Goal: Task Accomplishment & Management: Complete application form

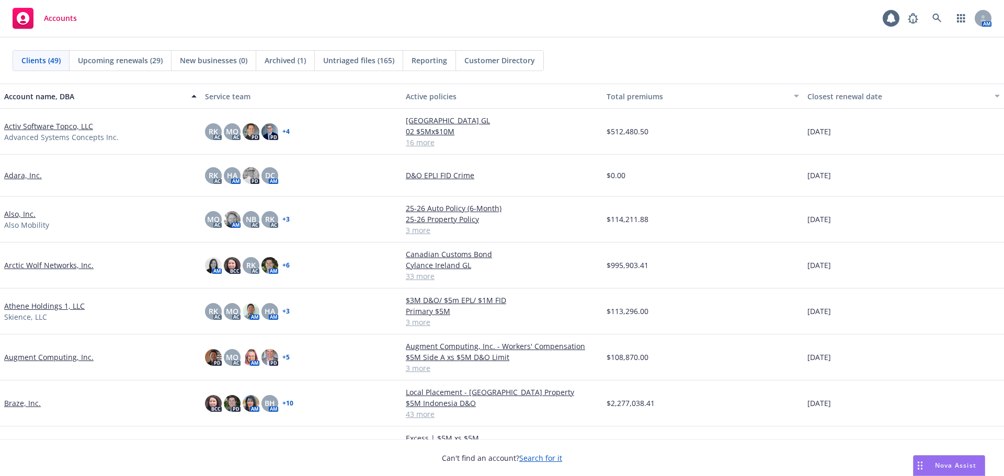
click at [25, 175] on link "Adara, Inc." at bounding box center [23, 175] width 38 height 11
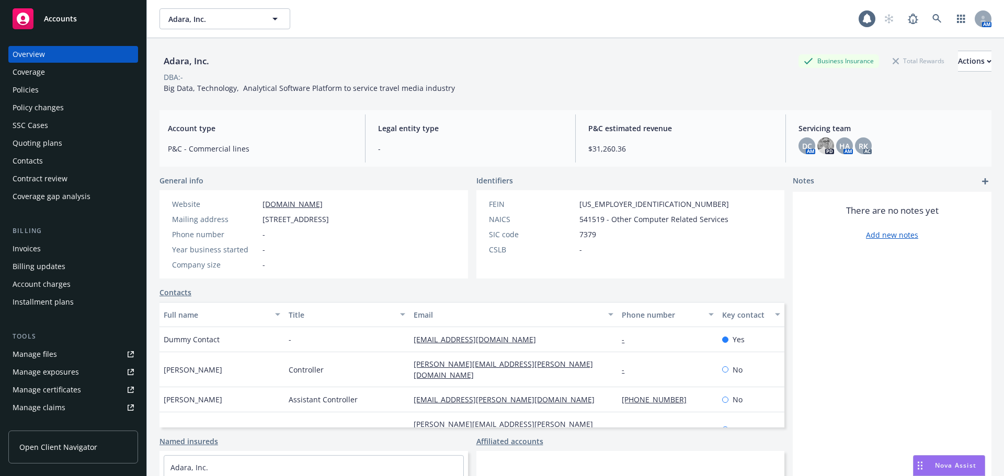
click at [75, 97] on div "Policies" at bounding box center [73, 90] width 121 height 17
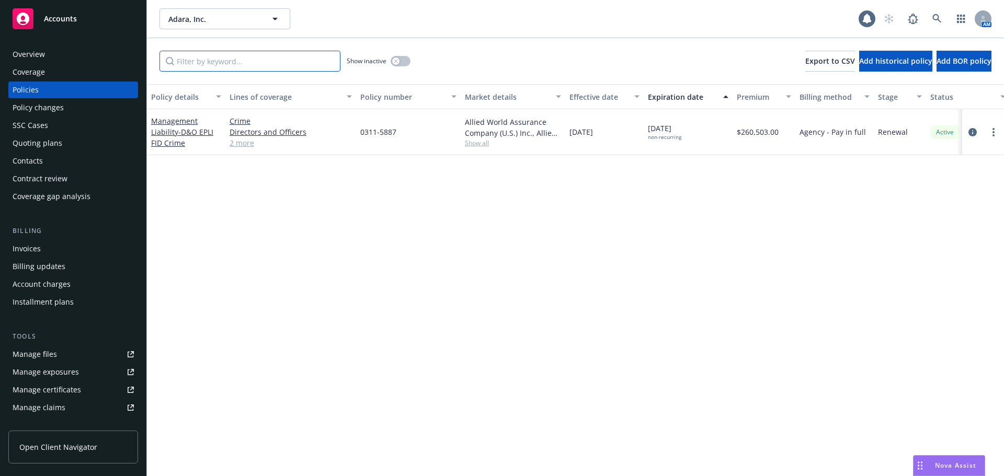
click at [305, 65] on input "Filter by keyword..." at bounding box center [249, 61] width 181 height 21
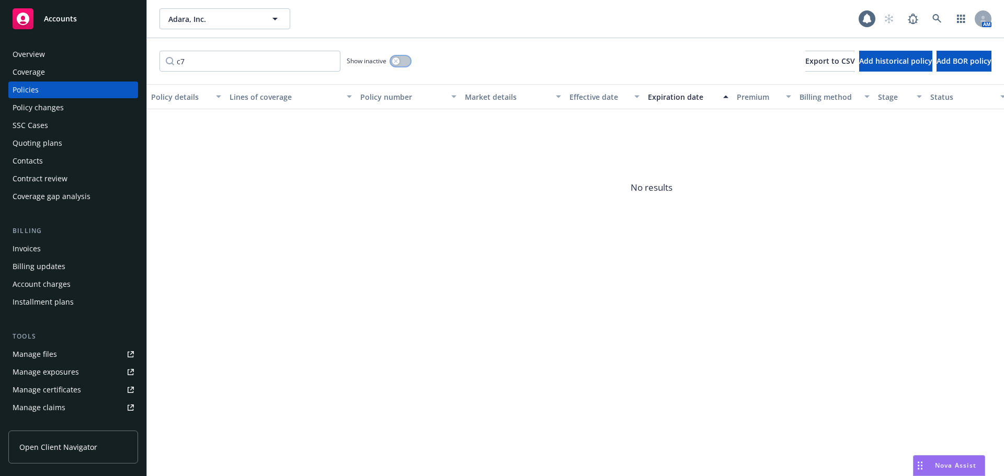
click at [396, 63] on div "button" at bounding box center [395, 61] width 7 height 7
click at [231, 70] on input "c7" at bounding box center [249, 61] width 181 height 21
type input "c7011"
click at [867, 58] on span "Add historical policy" at bounding box center [895, 61] width 73 height 10
select select "other"
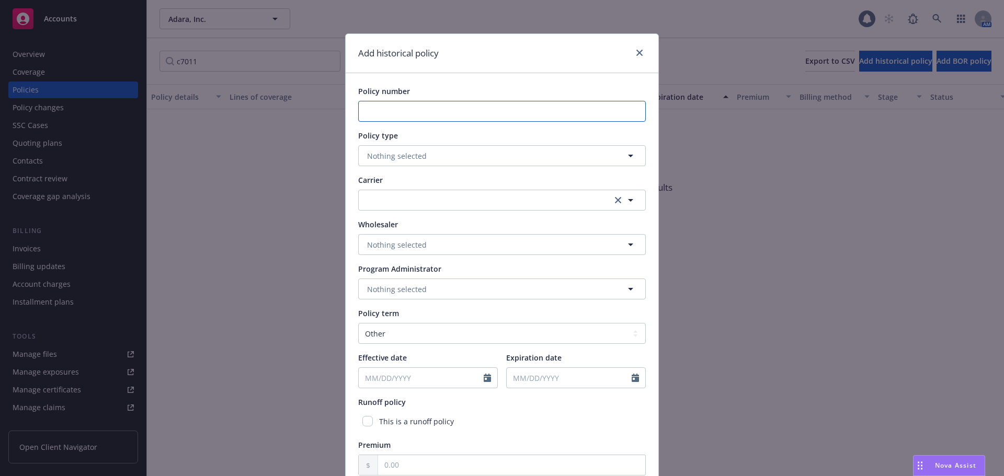
click at [387, 111] on input "Policy number" at bounding box center [502, 111] width 288 height 21
type input "C7011683243"
click at [444, 150] on button "Nothing selected" at bounding box center [502, 155] width 288 height 21
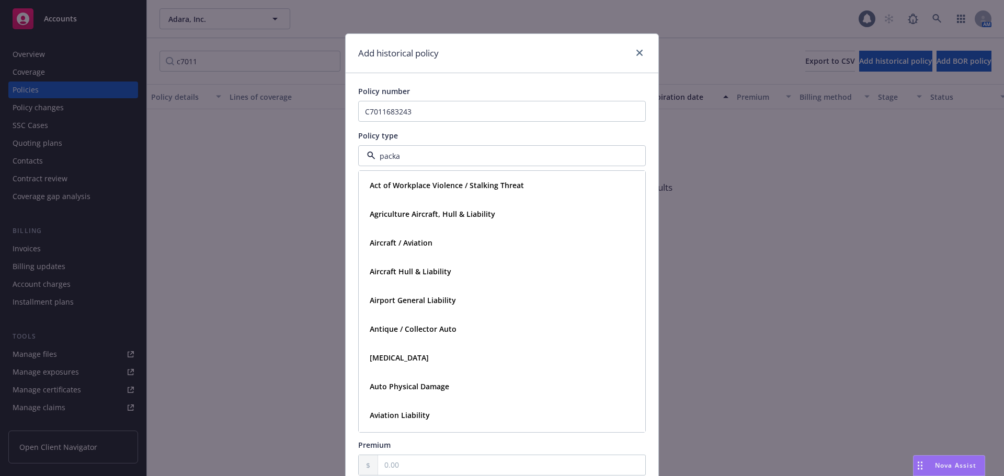
type input "packag"
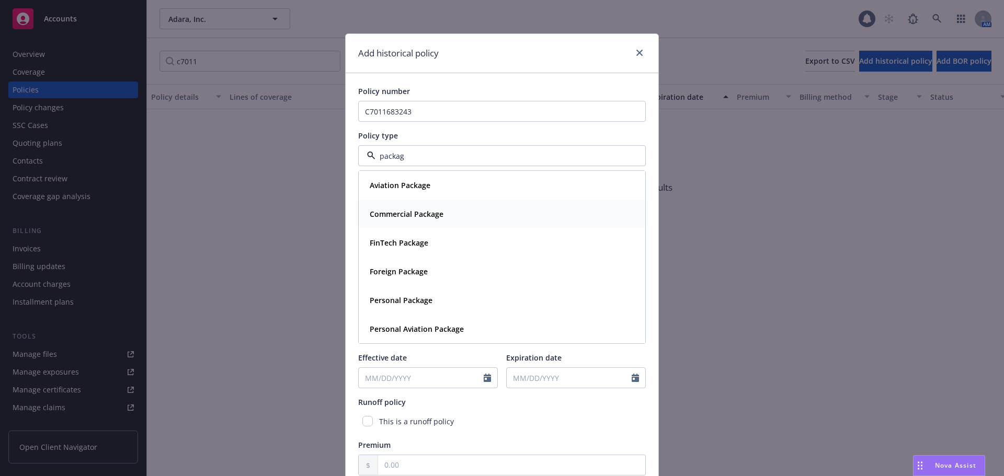
click at [451, 219] on div "Commercial Package" at bounding box center [501, 214] width 273 height 15
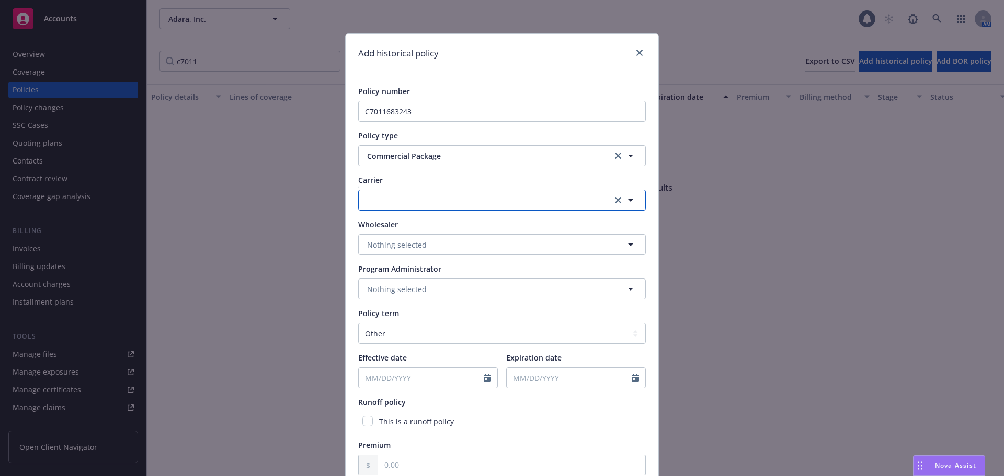
click at [460, 198] on button "button" at bounding box center [502, 200] width 288 height 21
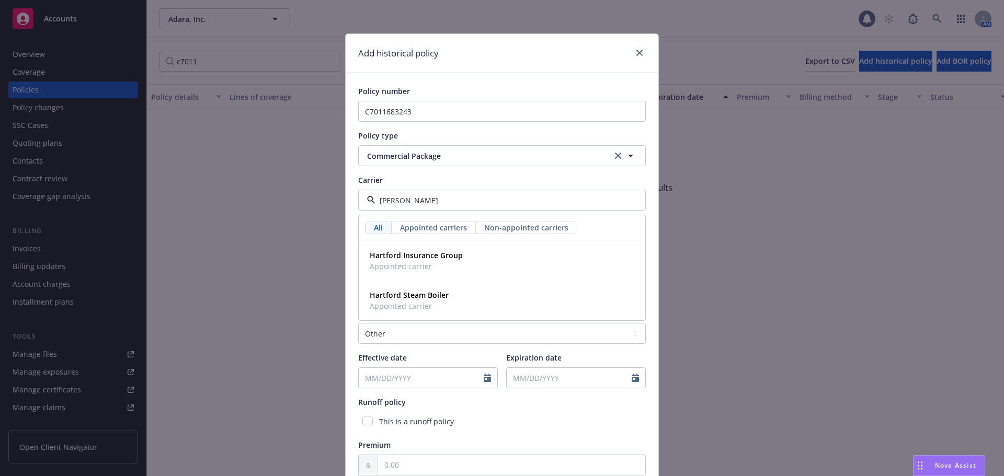
type input "hartf"
click at [469, 259] on div "Hartford Insurance Group Appointed carrier" at bounding box center [501, 261] width 273 height 26
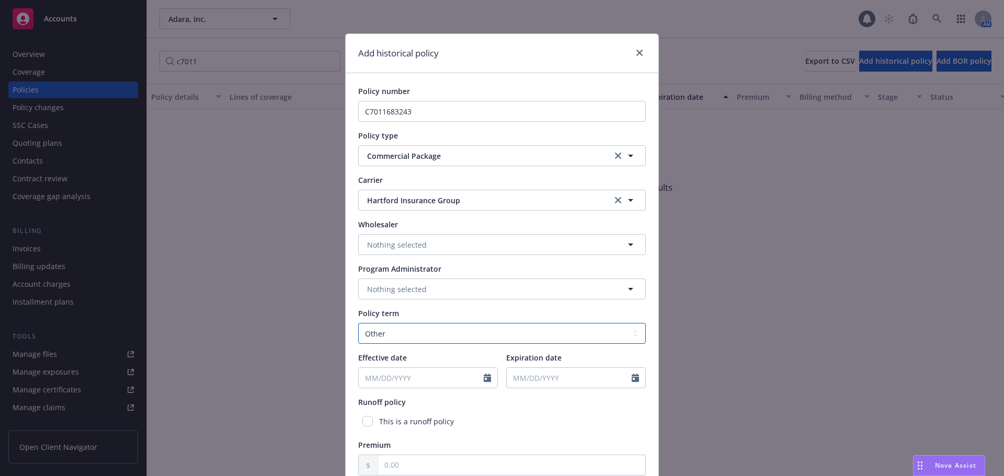
click at [424, 339] on select "Select policy term 12 Month 6 Month 4 Month 3 Month 2 Month 1 Month 36 Month (3…" at bounding box center [502, 333] width 288 height 21
select select "12"
click at [358, 323] on select "Select policy term 12 Month 6 Month 4 Month 3 Month 2 Month 1 Month 36 Month (3…" at bounding box center [502, 333] width 288 height 21
click at [410, 376] on input "Effective date" at bounding box center [421, 378] width 125 height 20
select select "8"
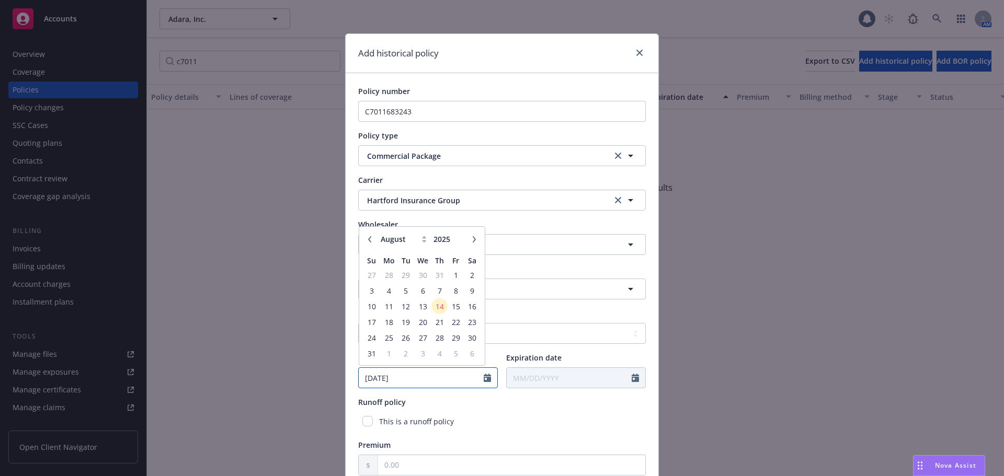
type input "04/01/2022"
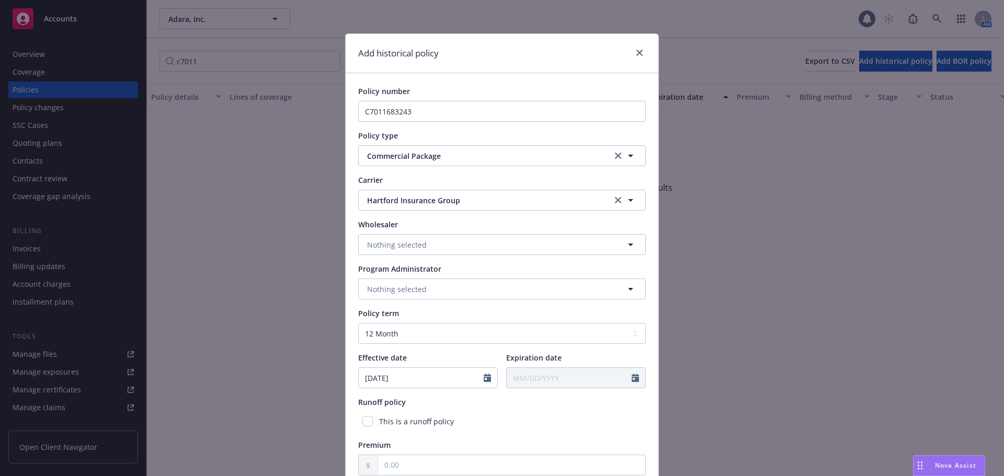
type input "04/01/2023"
click at [346, 344] on div "Policy number C7011683243 Policy type Commercial Package Carrier Hartford Insur…" at bounding box center [502, 280] width 313 height 415
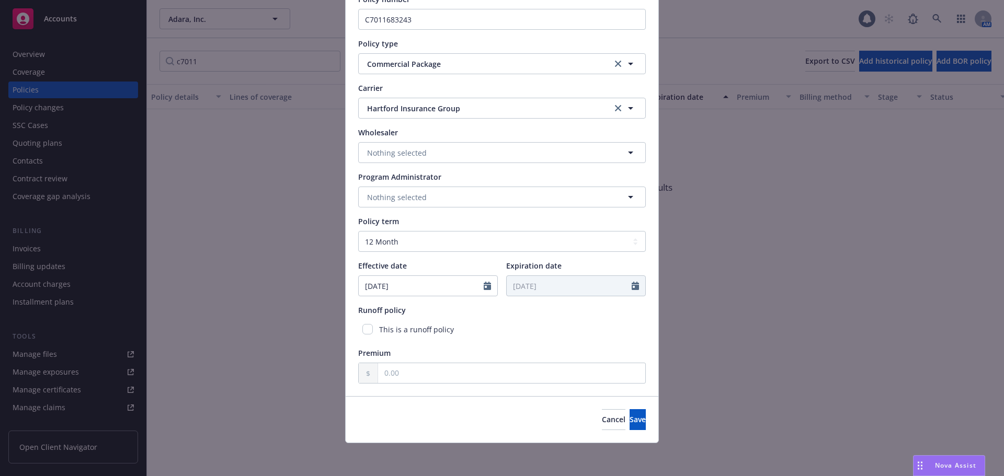
scroll to position [93, 0]
click at [443, 375] on input "text" at bounding box center [511, 373] width 267 height 20
type input "8,022.00"
click at [635, 417] on button "Save" at bounding box center [638, 419] width 16 height 21
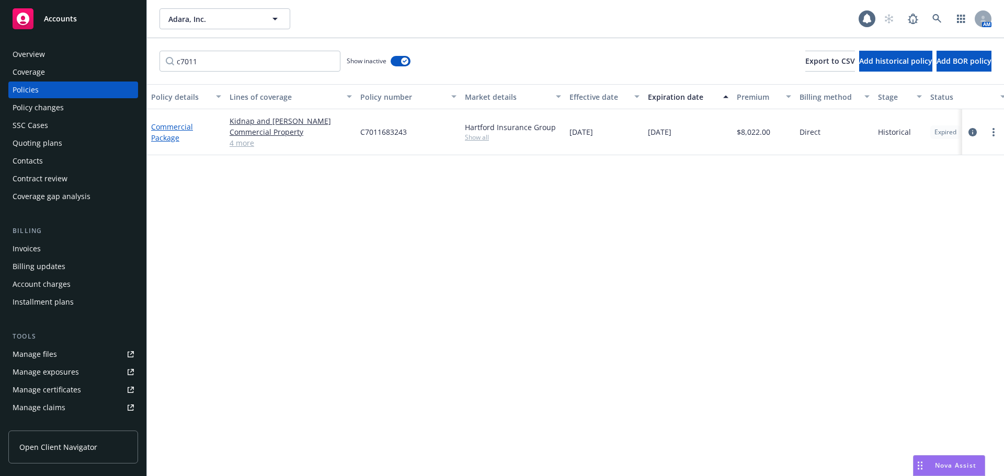
click at [180, 125] on link "Commercial Package" at bounding box center [172, 132] width 42 height 21
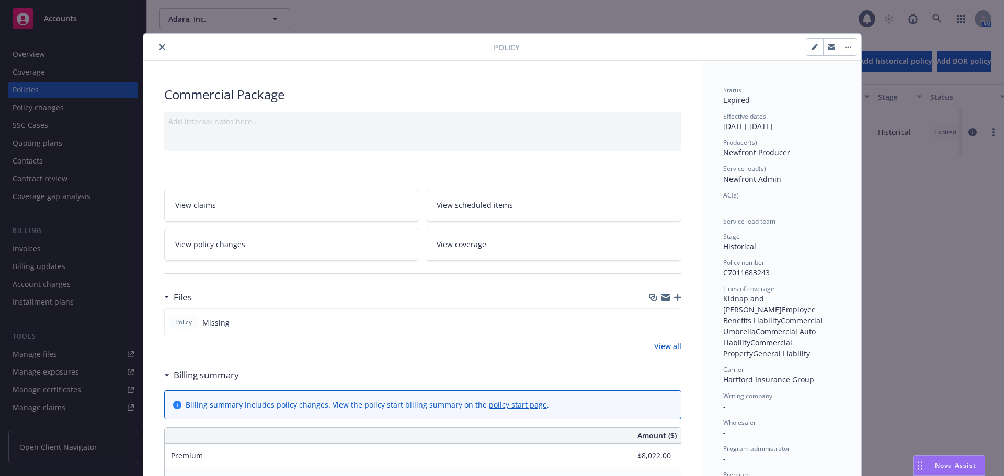
scroll to position [366, 0]
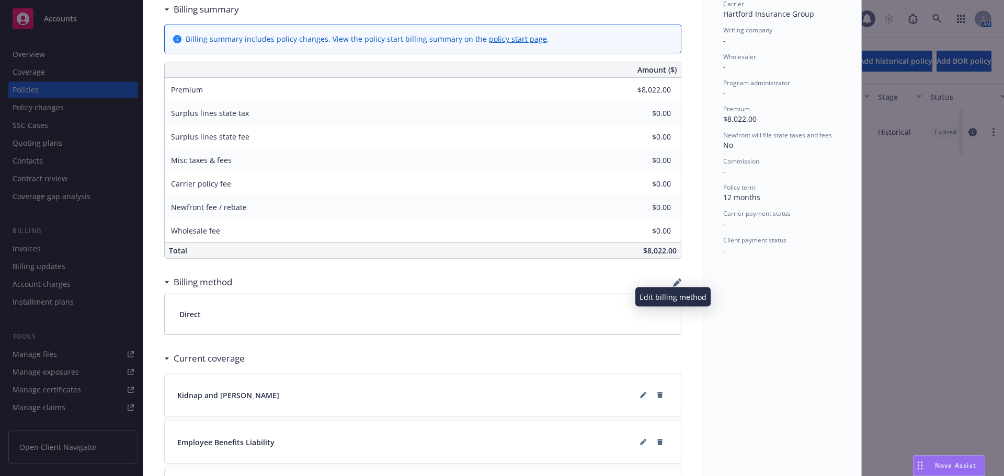
click at [673, 285] on icon "button" at bounding box center [677, 283] width 8 height 8
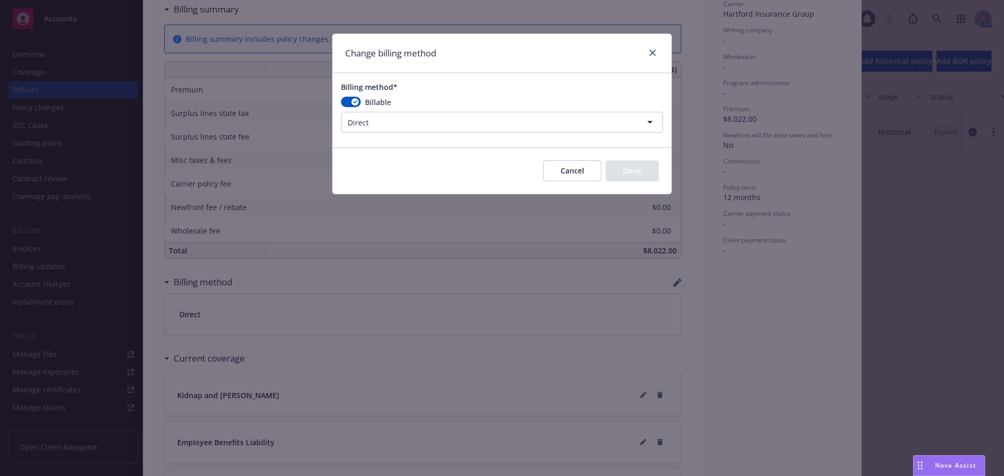
click at [372, 120] on html "Accounts Overview Coverage Policies Policy changes SSC Cases Quoting plans Cont…" at bounding box center [502, 238] width 1004 height 476
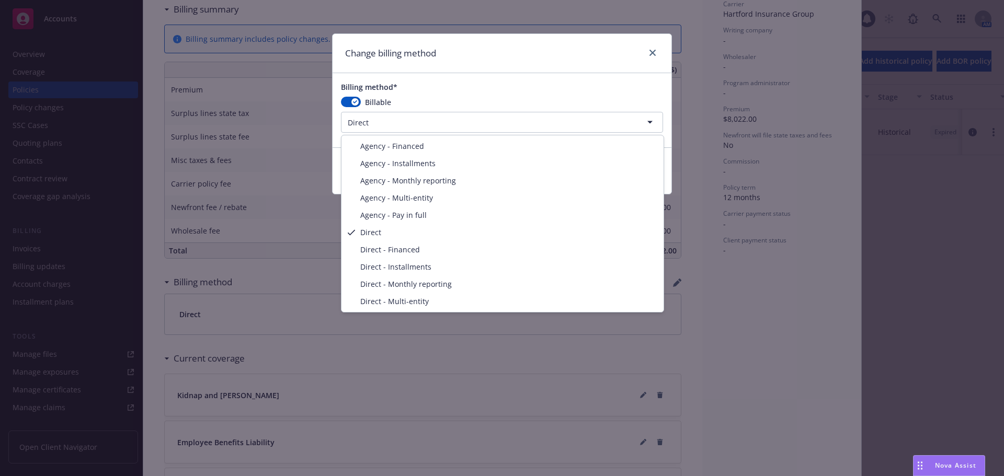
select select "AGENCY_PAY_IN_FULL"
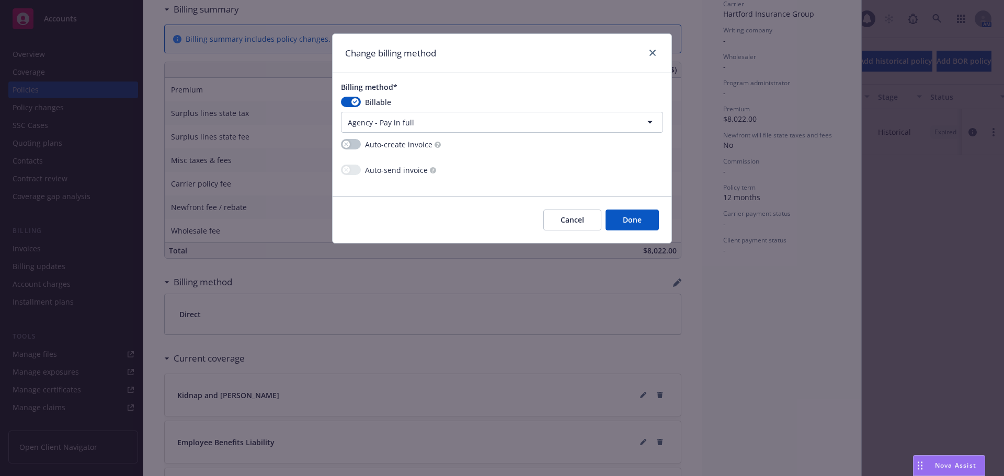
click at [629, 216] on button "Done" at bounding box center [631, 220] width 53 height 21
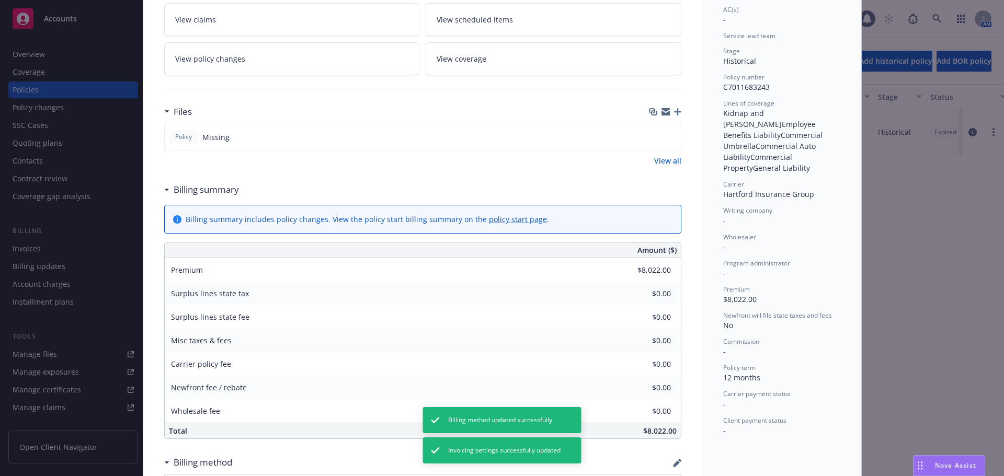
scroll to position [157, 0]
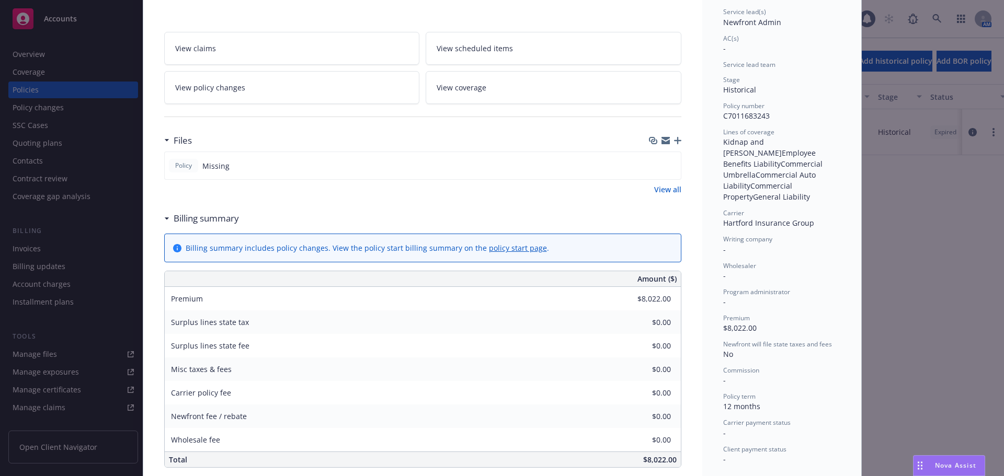
click at [674, 143] on icon "button" at bounding box center [677, 140] width 7 height 7
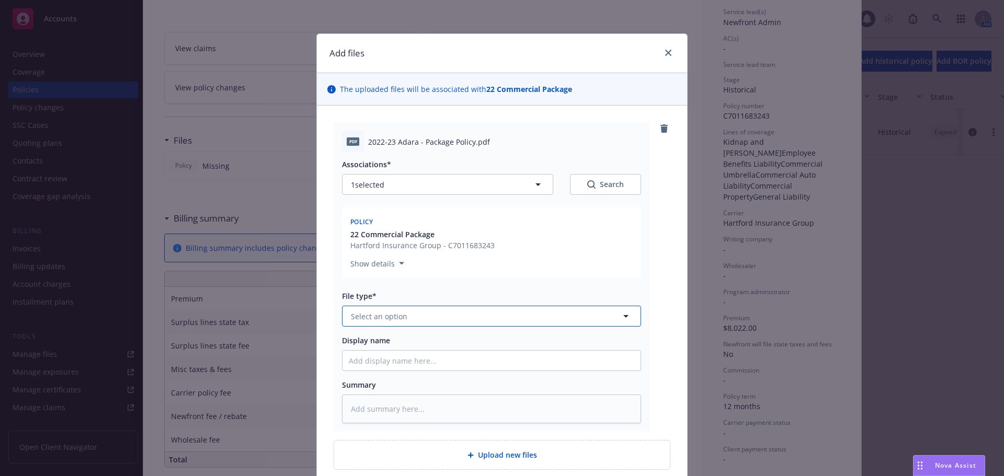
click at [419, 315] on button "Select an option" at bounding box center [491, 316] width 299 height 21
type input "pol"
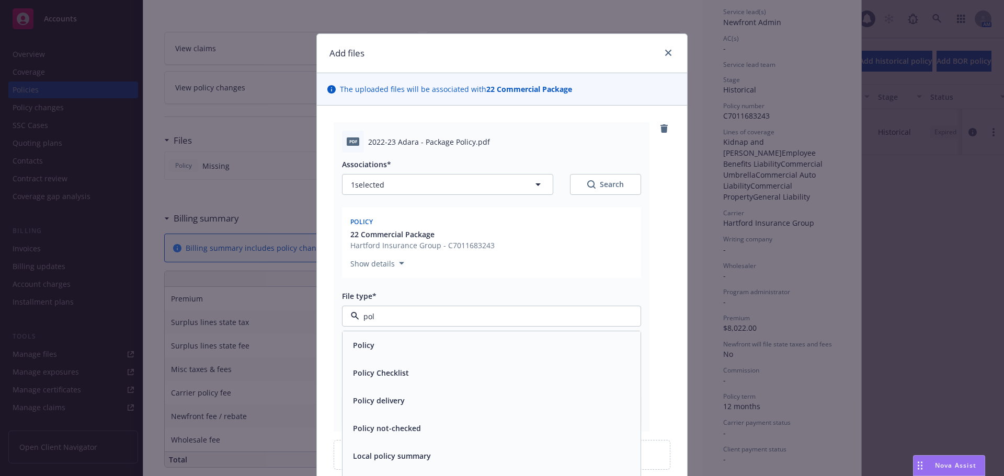
click at [413, 339] on div "Policy" at bounding box center [491, 345] width 285 height 15
click at [650, 262] on div "pdf 2022-23 Adara - Package Policy.pdf Associations* 1 selected Search Policy 2…" at bounding box center [502, 277] width 337 height 310
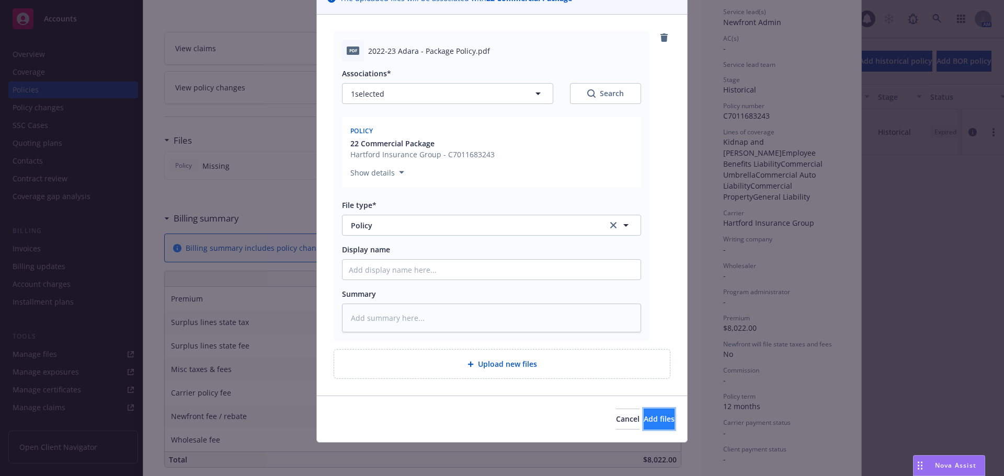
click at [644, 423] on span "Add files" at bounding box center [659, 419] width 31 height 10
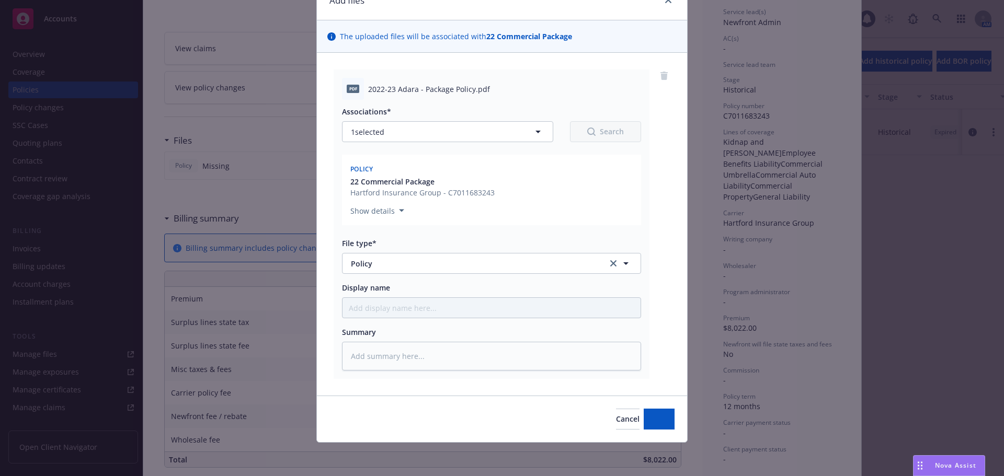
scroll to position [53, 0]
type textarea "x"
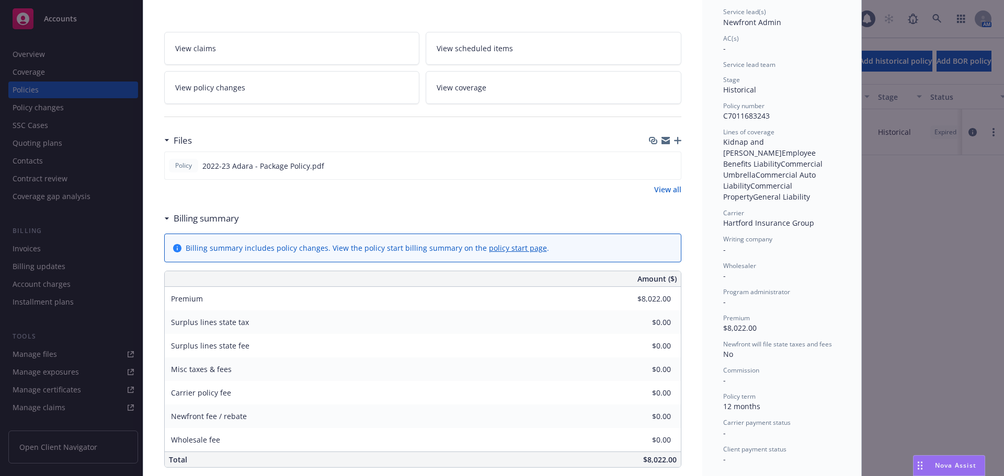
scroll to position [0, 0]
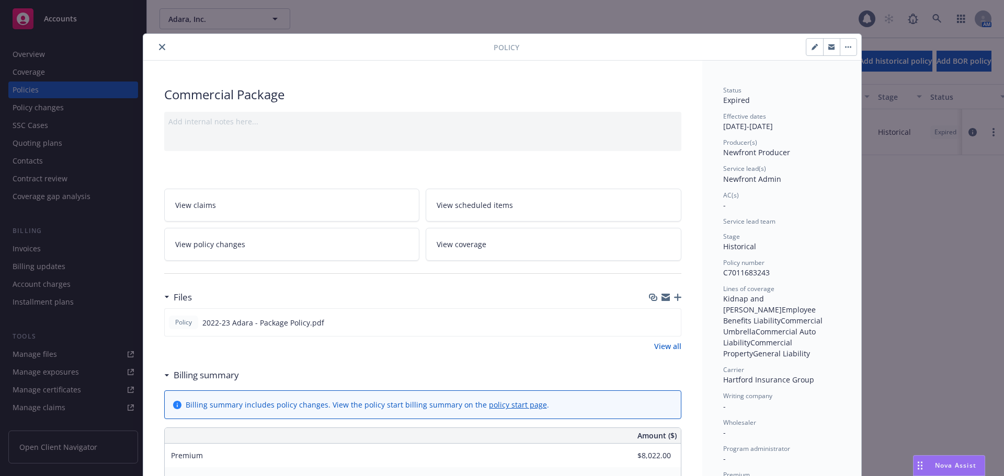
click at [160, 46] on icon "close" at bounding box center [162, 47] width 6 height 6
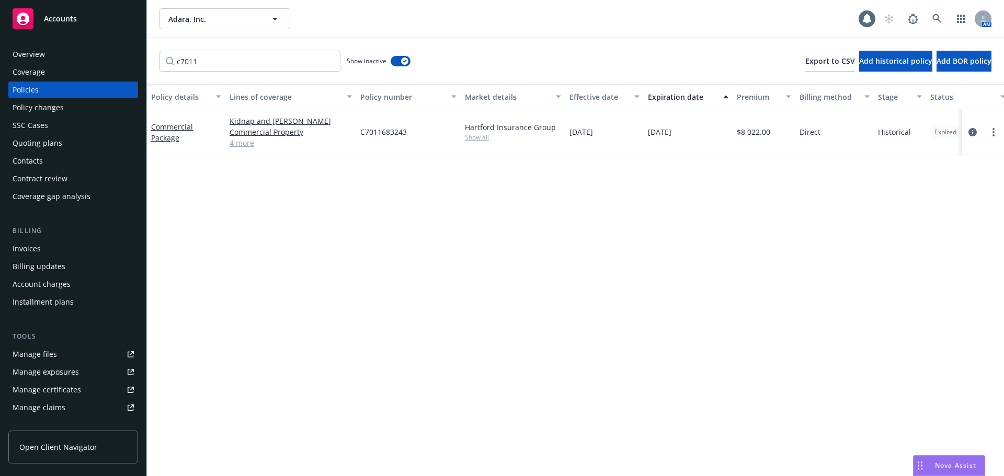
click at [95, 112] on div "Policy changes" at bounding box center [73, 107] width 121 height 17
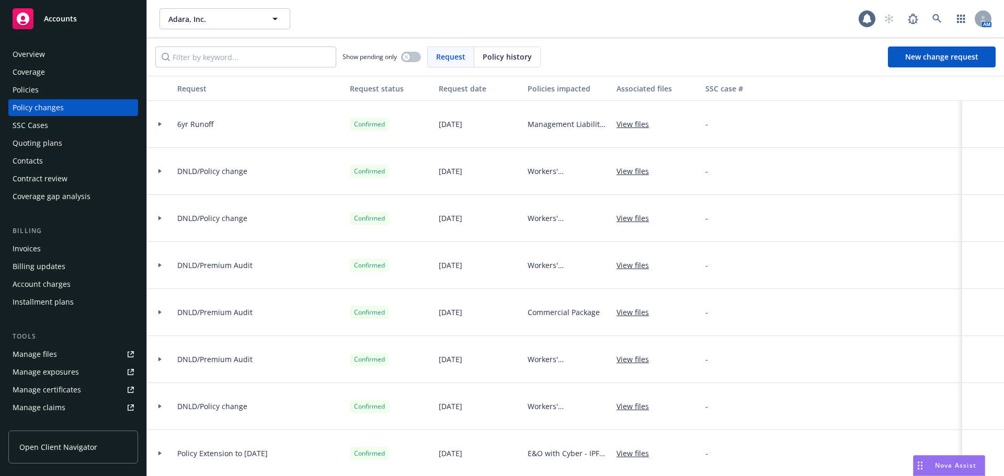
click at [73, 96] on div "Policies" at bounding box center [73, 90] width 121 height 17
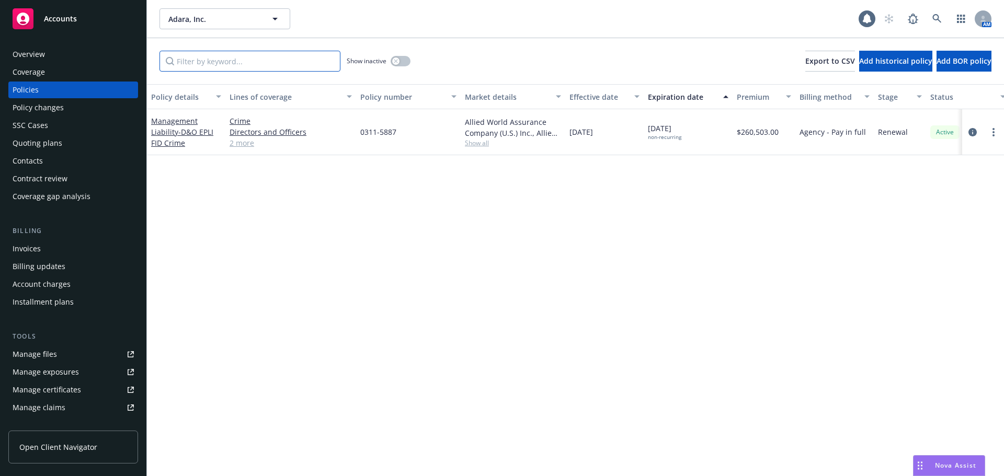
click at [290, 65] on input "Filter by keyword..." at bounding box center [249, 61] width 181 height 21
click at [395, 60] on icon "button" at bounding box center [396, 61] width 4 height 4
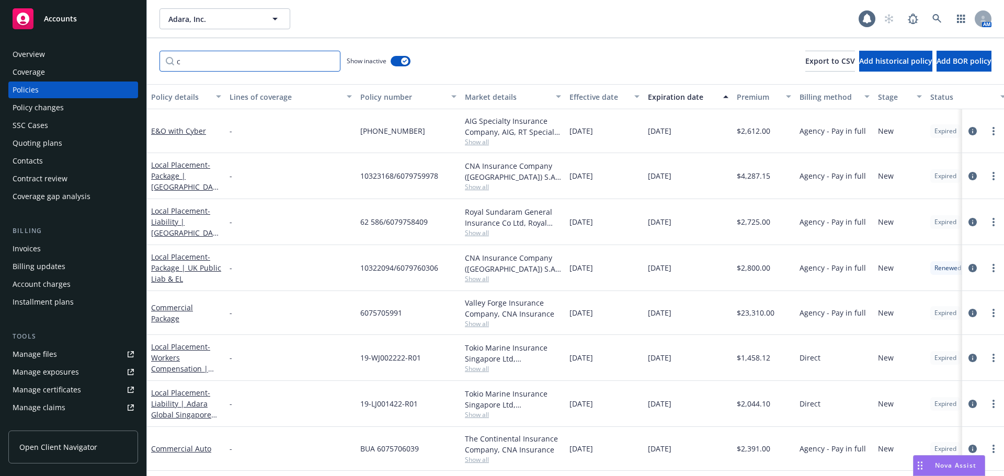
click at [205, 59] on input "c" at bounding box center [249, 61] width 181 height 21
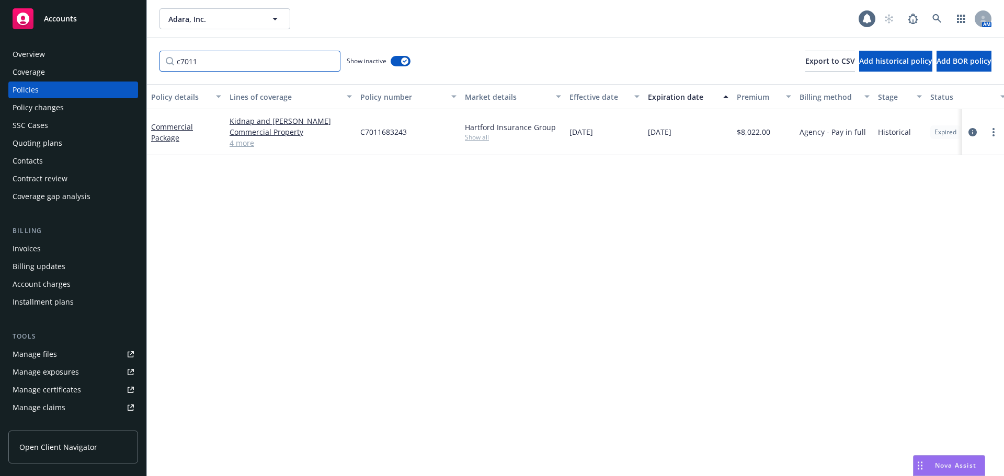
type input "c7011"
click at [61, 109] on div "Policy changes" at bounding box center [38, 107] width 51 height 17
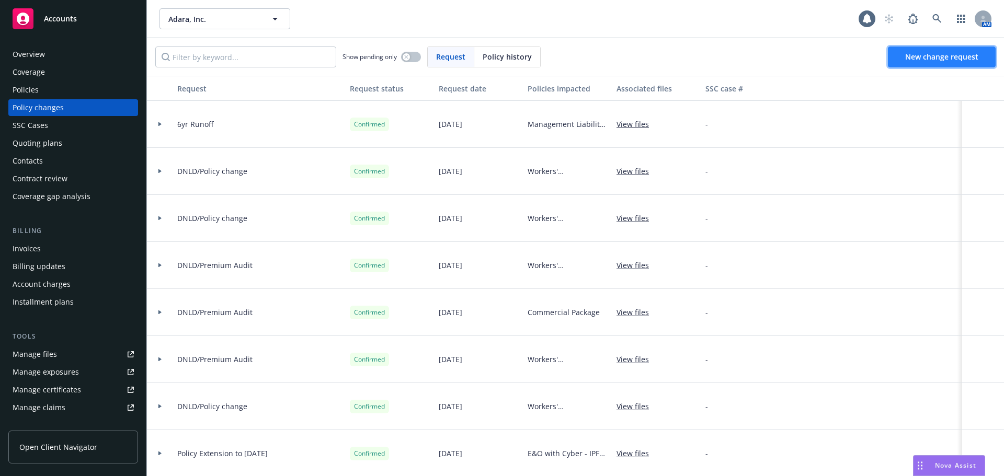
click at [919, 57] on span "New change request" at bounding box center [941, 57] width 73 height 10
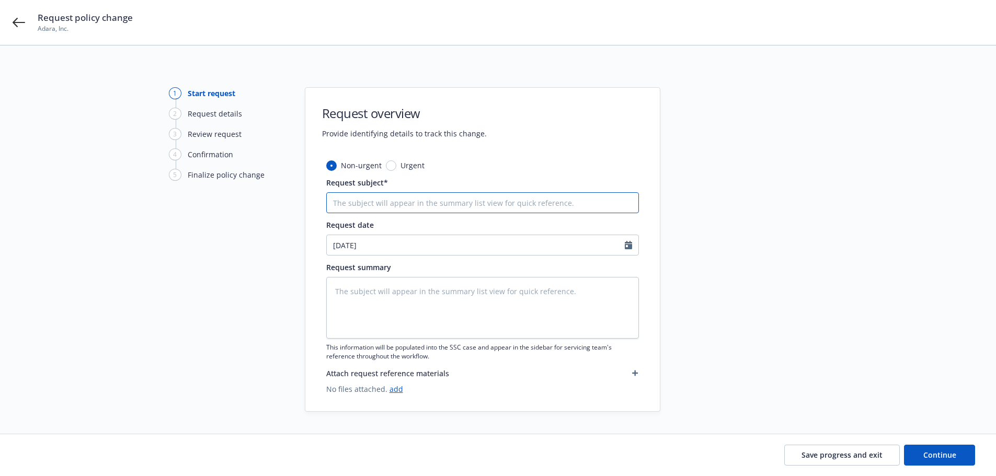
click at [429, 208] on input "Request subject*" at bounding box center [482, 202] width 313 height 21
type textarea "x"
type input "2"
type textarea "x"
type input "20"
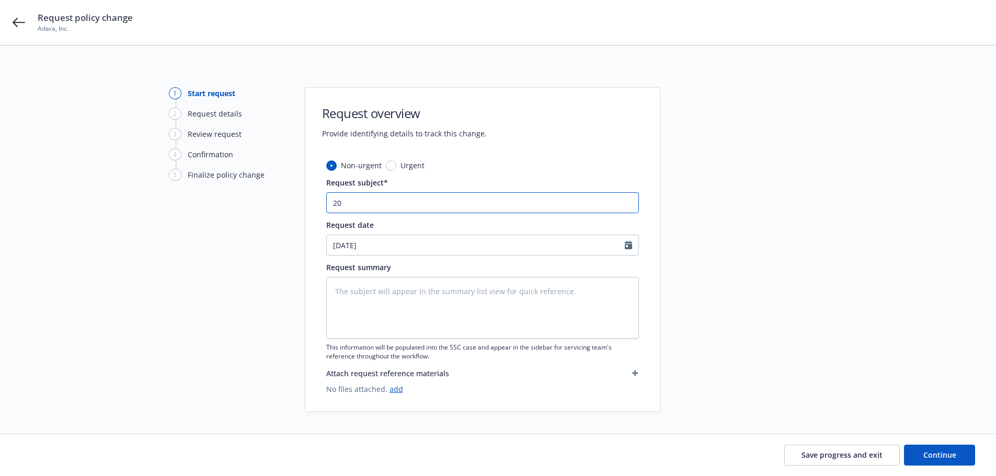
type textarea "x"
type input "202"
type textarea "x"
type input "2022"
type textarea "x"
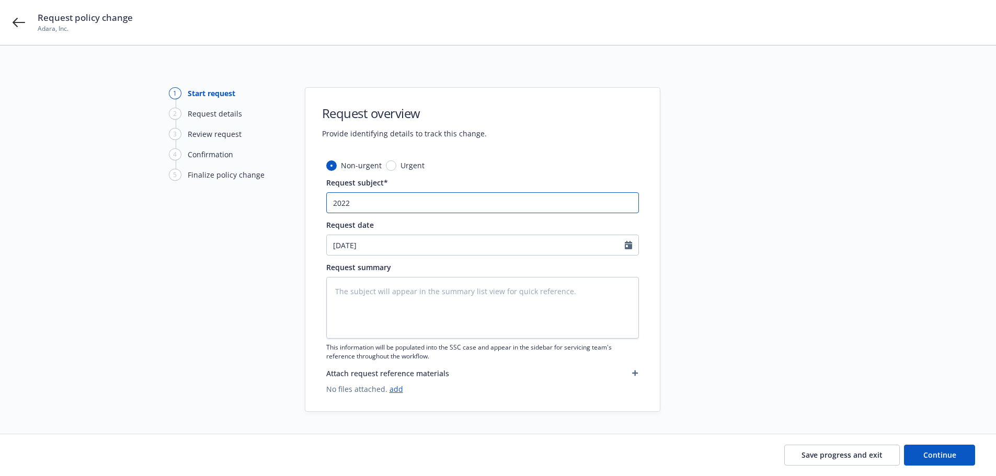
type input "2022-"
type textarea "x"
type input "2022-2"
type textarea "x"
type input "2022-23"
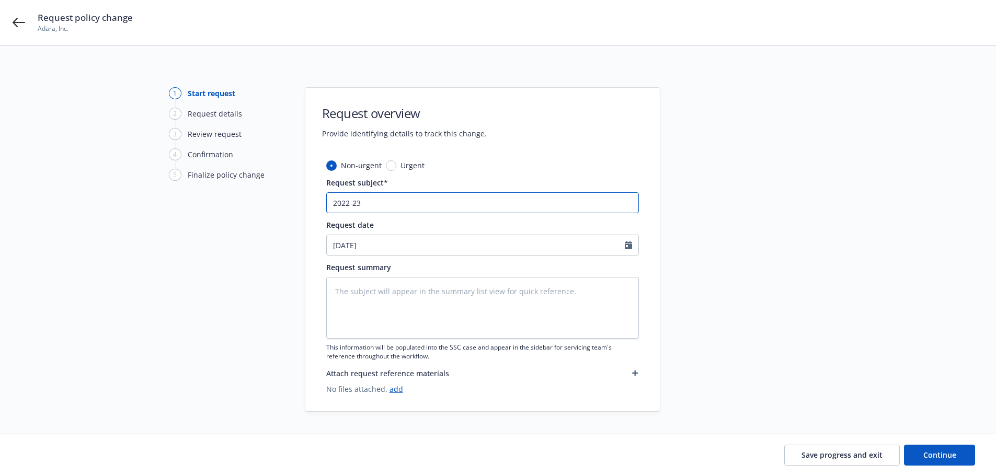
type textarea "x"
type input "2022-23"
type textarea "x"
type input "2022-23 Package Audit"
click at [918, 458] on button "Continue" at bounding box center [939, 455] width 71 height 21
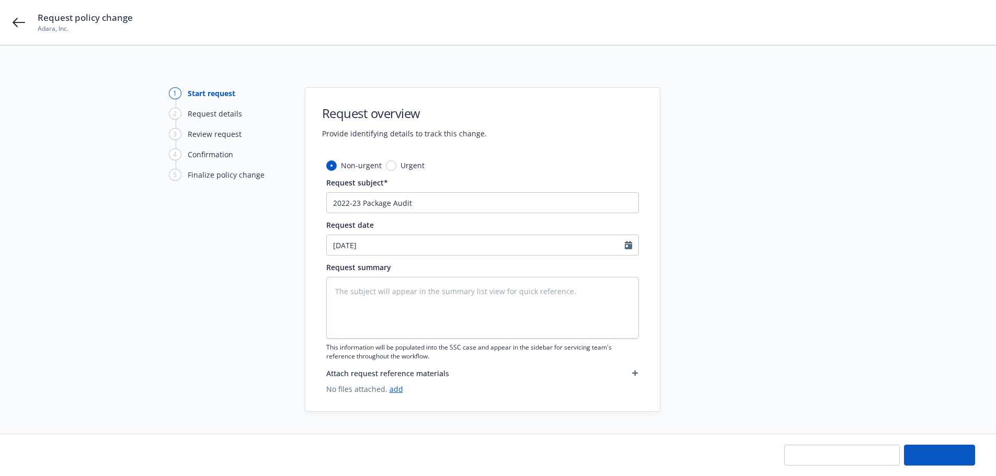
type textarea "x"
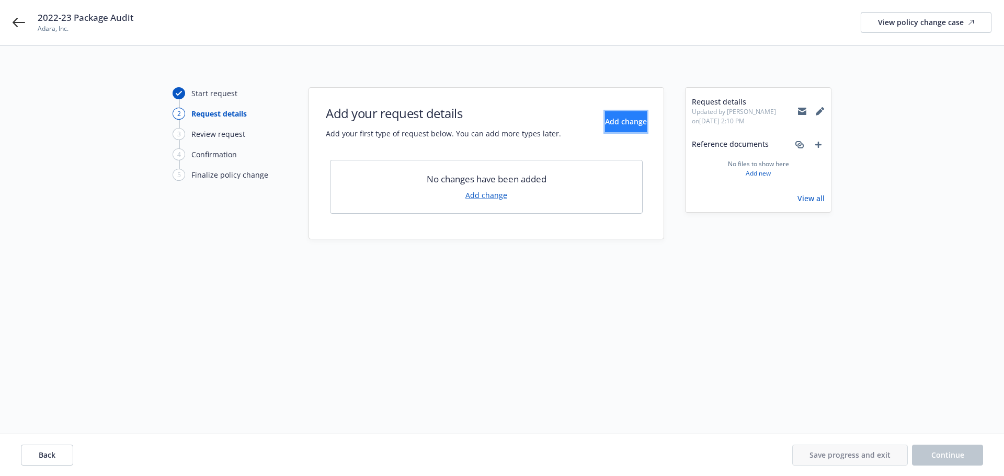
click at [605, 123] on span "Add change" at bounding box center [626, 122] width 42 height 10
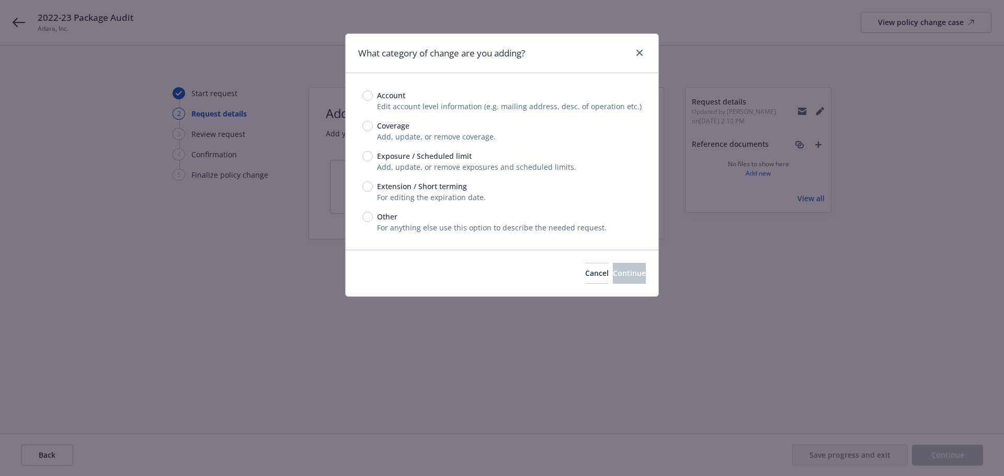
click at [393, 219] on span "Other" at bounding box center [387, 216] width 20 height 11
click at [373, 219] on input "Other" at bounding box center [367, 217] width 10 height 10
radio input "true"
click at [641, 280] on button "Continue" at bounding box center [629, 273] width 33 height 21
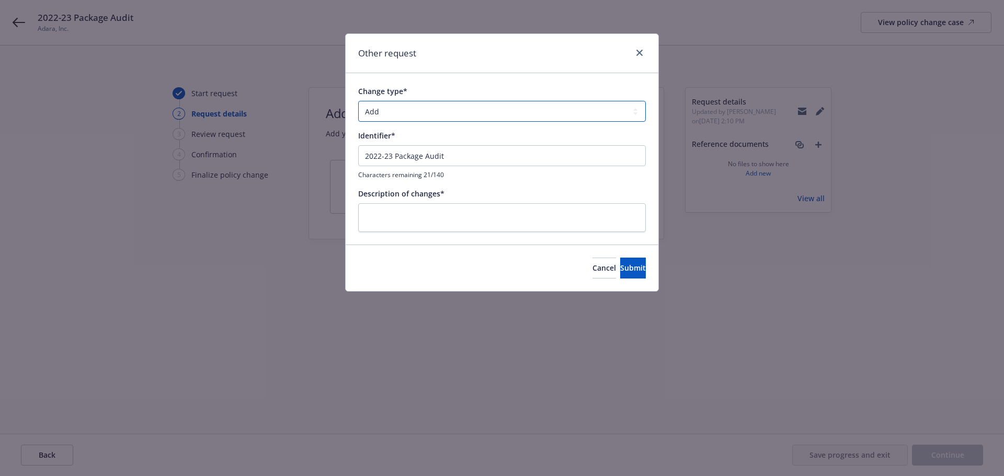
click at [449, 116] on select "Add Audit Change Remove" at bounding box center [502, 111] width 288 height 21
select select "AUDIT"
click at [358, 101] on select "Add Audit Change Remove" at bounding box center [502, 111] width 288 height 21
drag, startPoint x: 467, startPoint y: 159, endPoint x: 248, endPoint y: 180, distance: 220.1
click at [248, 180] on div "Other request Change type* Add Audit Change Remove Identifier* 2022-23 Package …" at bounding box center [502, 238] width 1004 height 476
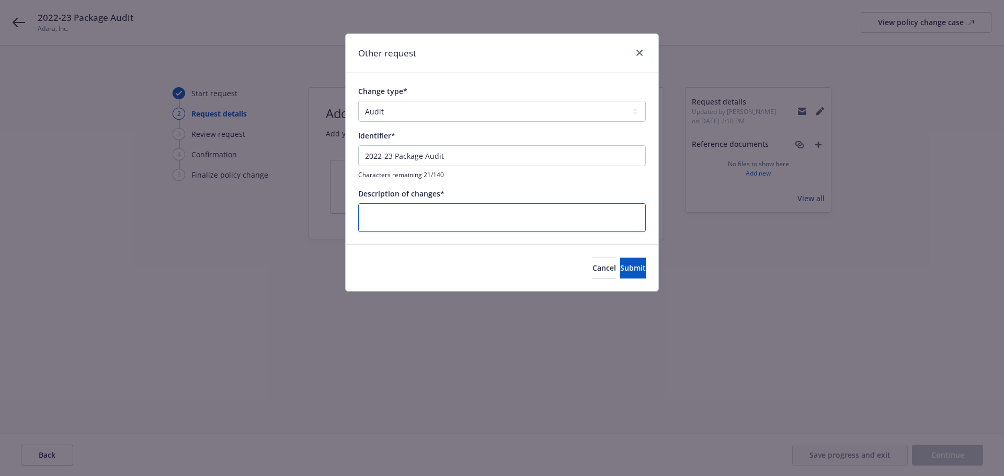
click at [385, 211] on textarea at bounding box center [502, 217] width 288 height 29
paste textarea "2022-23 Package Audit"
type textarea "x"
type textarea "2022-23 Package Audit"
click at [626, 269] on span "Submit" at bounding box center [633, 268] width 26 height 10
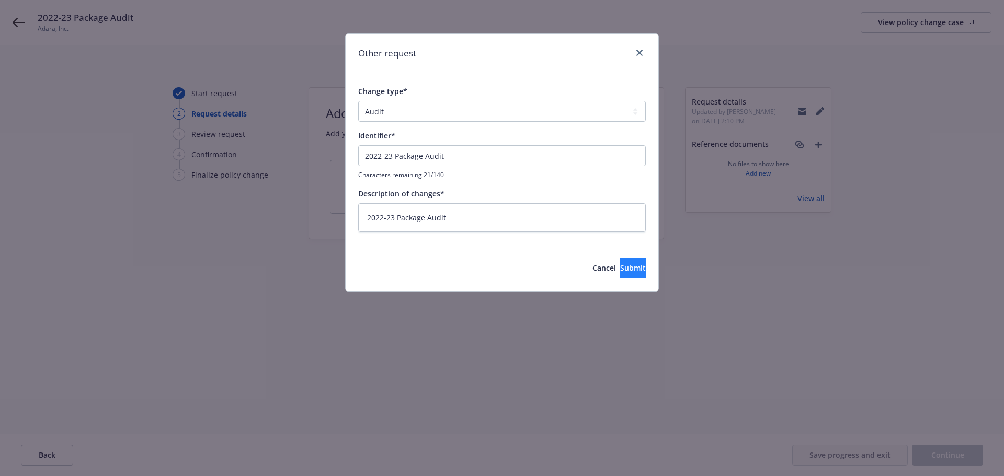
type textarea "x"
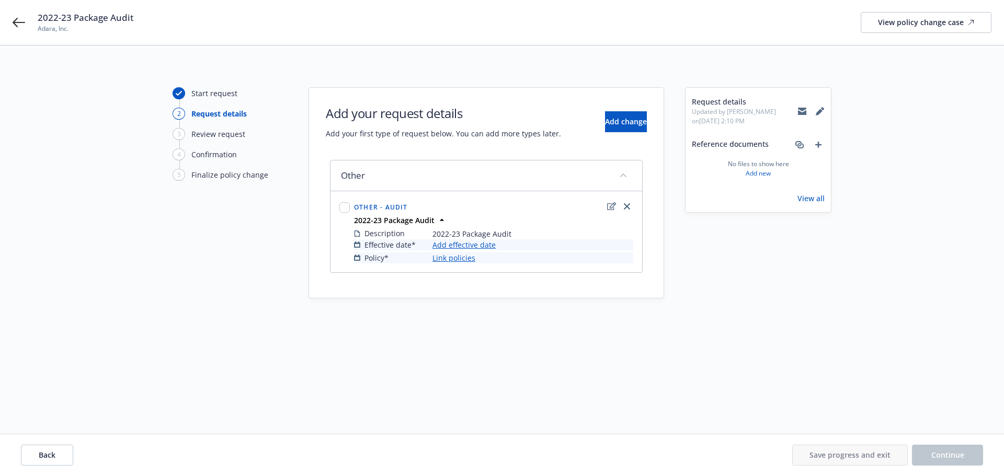
click at [455, 246] on link "Add effective date" at bounding box center [463, 244] width 63 height 11
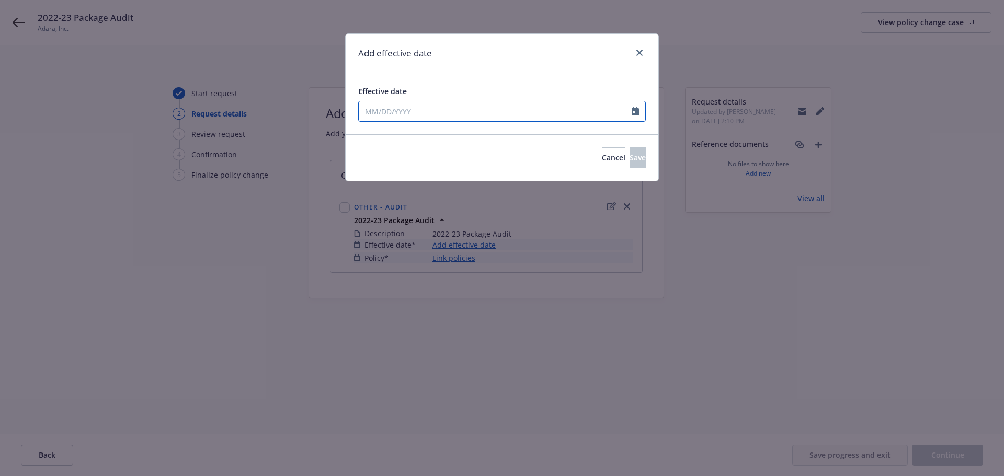
select select "8"
click at [483, 110] on input "Effective date" at bounding box center [495, 111] width 273 height 20
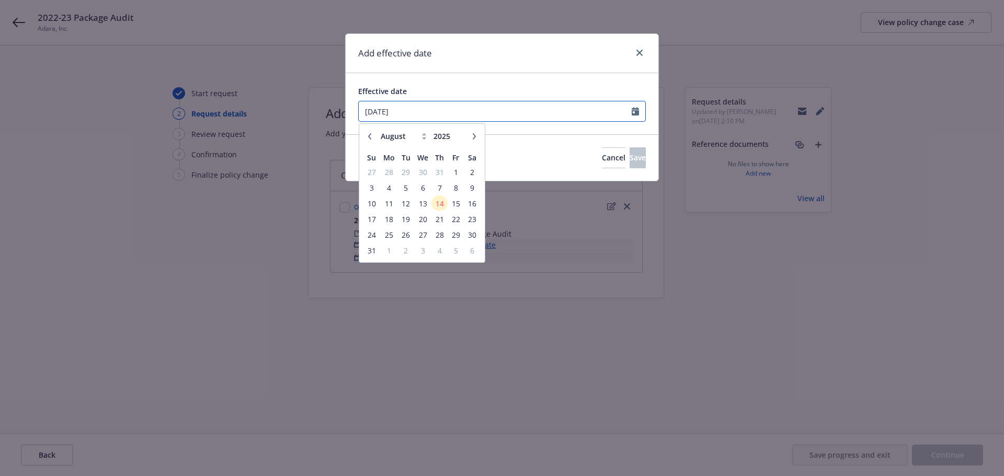
type input "04/01/2023"
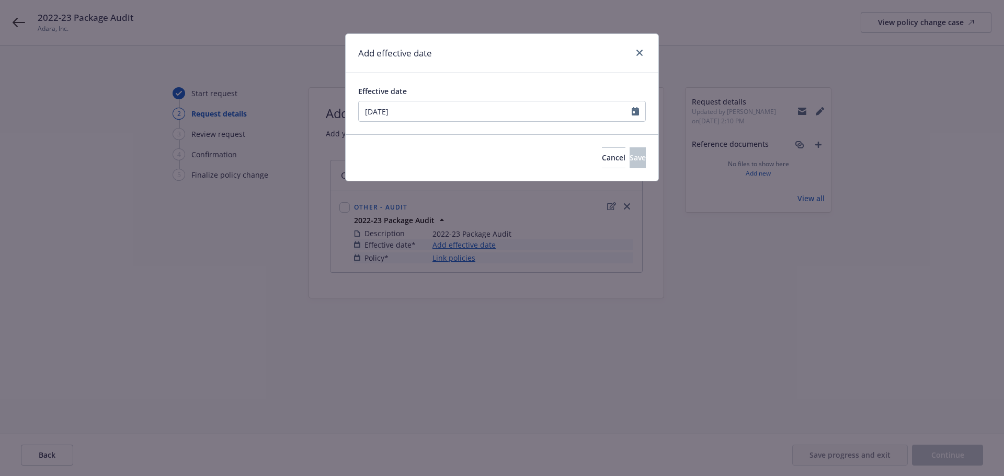
click at [488, 91] on div "Effective date" at bounding box center [502, 91] width 288 height 11
click at [630, 159] on span "Save" at bounding box center [638, 158] width 16 height 10
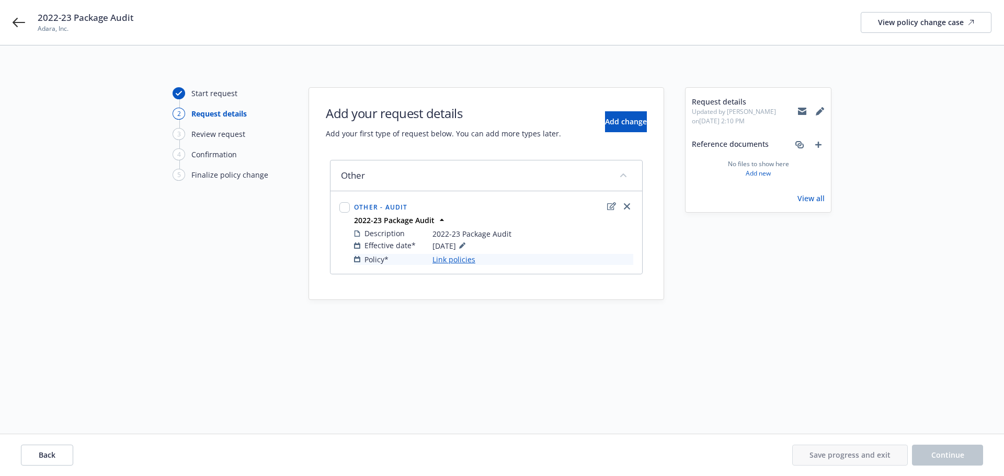
click at [464, 263] on link "Link policies" at bounding box center [453, 259] width 43 height 11
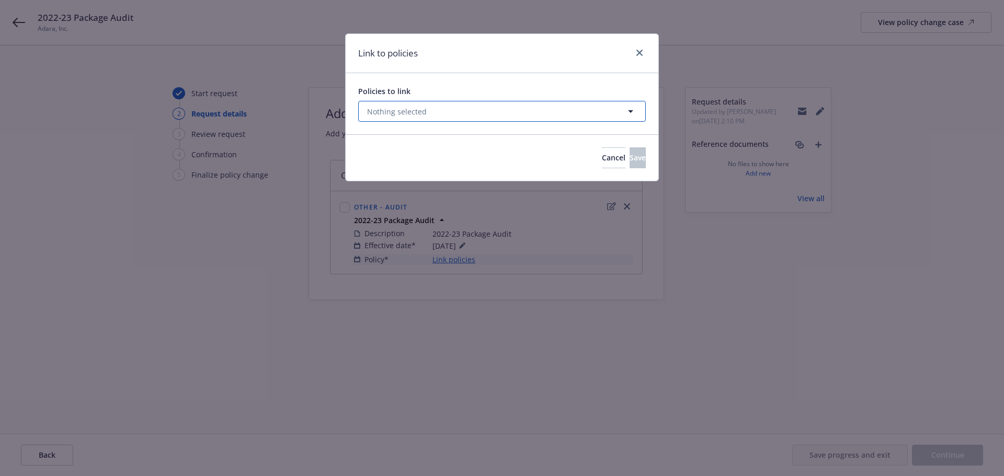
click at [468, 118] on button "Nothing selected" at bounding box center [502, 111] width 288 height 21
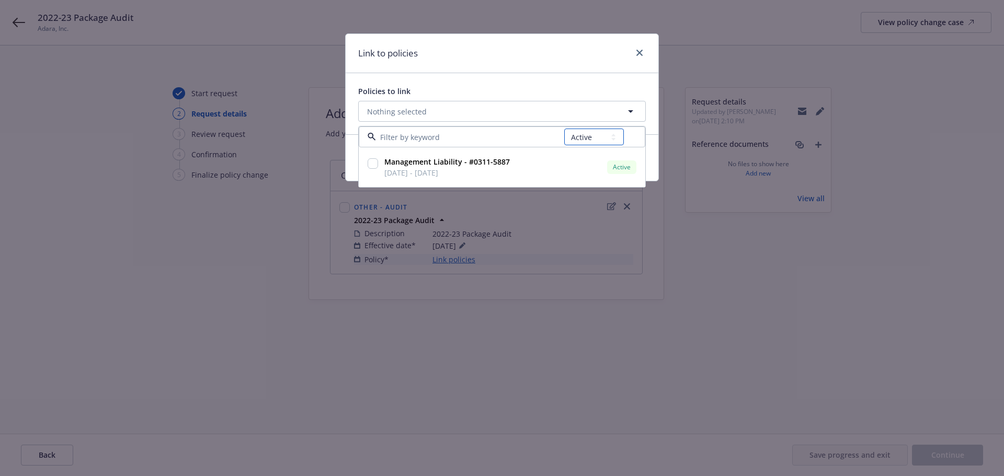
click at [597, 137] on select "All Active Upcoming Expired Cancelled" at bounding box center [594, 137] width 60 height 17
select select "EXPIRED"
click at [565, 129] on select "All Active Upcoming Expired Cancelled" at bounding box center [594, 137] width 60 height 17
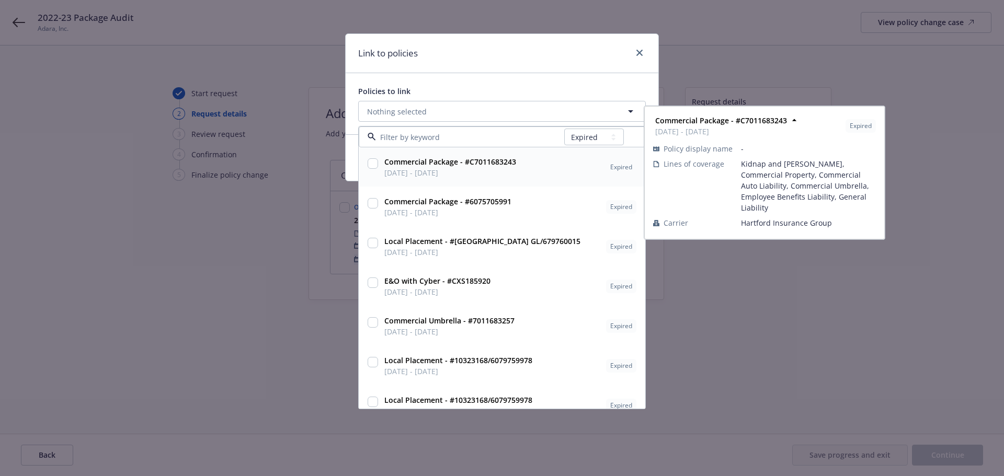
click at [374, 164] on input "checkbox" at bounding box center [373, 163] width 10 height 10
checkbox input "true"
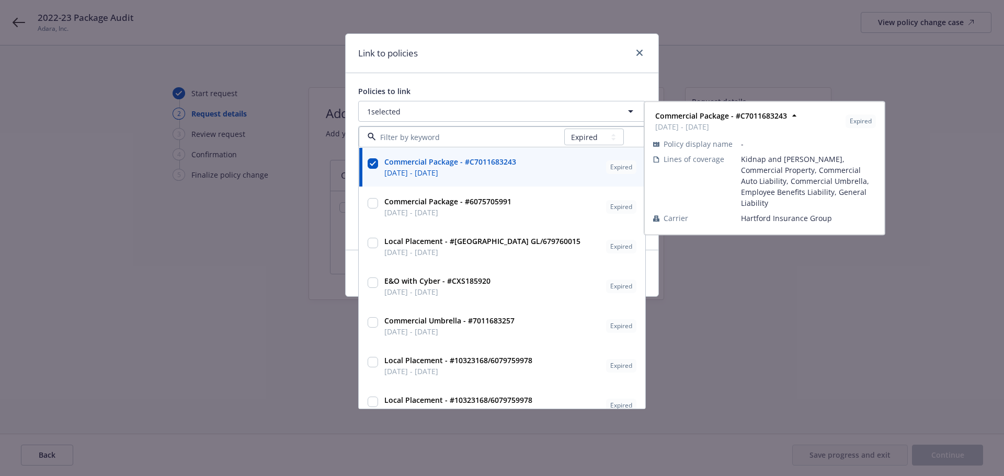
click at [470, 85] on div "Policies to link 1 selected All Active Upcoming Expired Cancelled Commercial Pa…" at bounding box center [502, 161] width 313 height 177
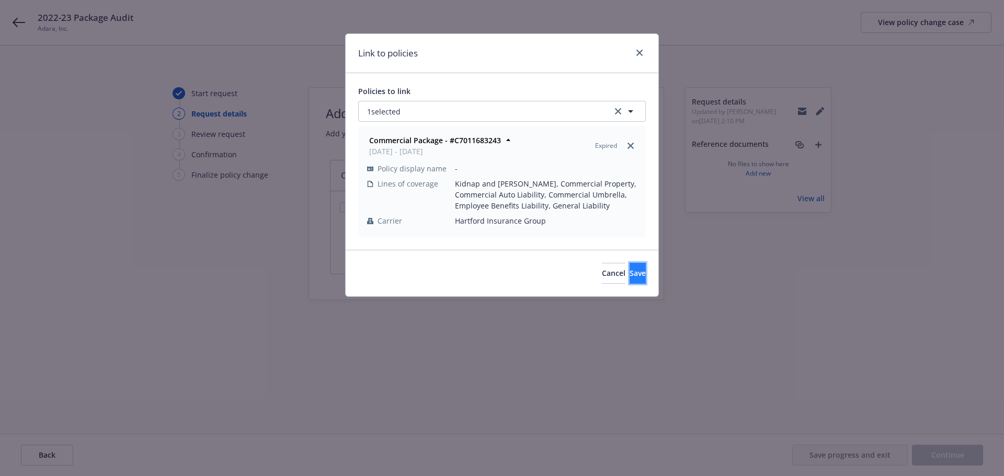
click at [630, 277] on span "Save" at bounding box center [638, 273] width 16 height 10
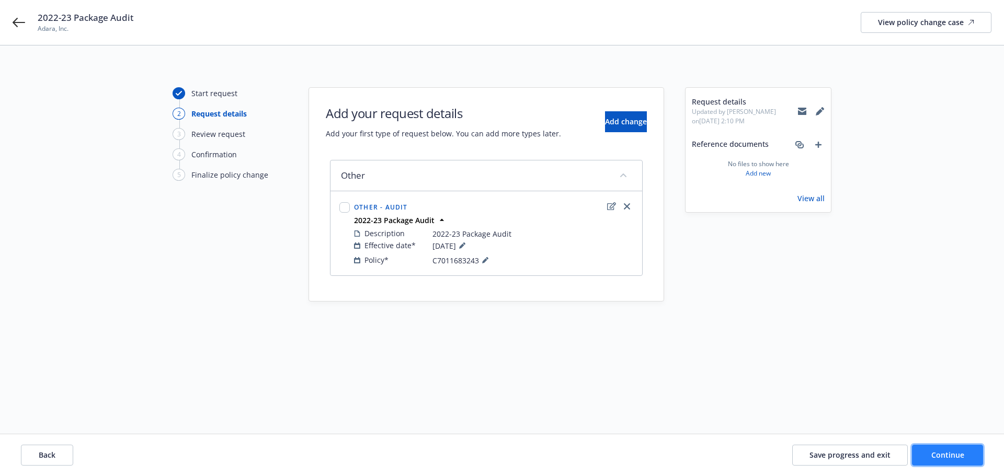
click at [927, 456] on button "Continue" at bounding box center [947, 455] width 71 height 21
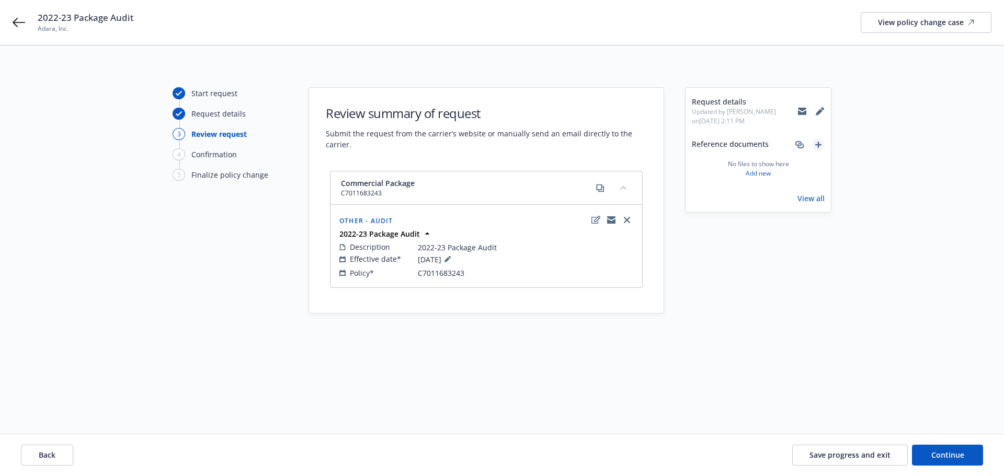
click at [820, 144] on icon "add" at bounding box center [818, 145] width 6 height 6
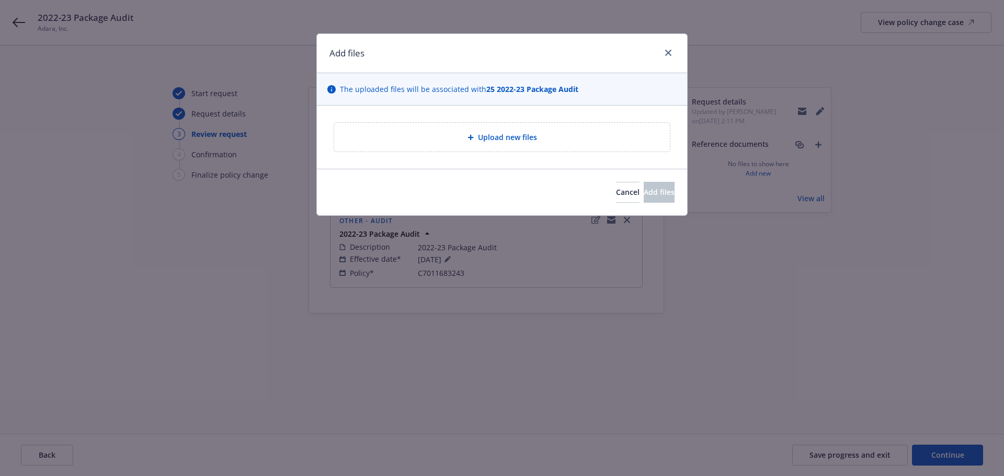
type textarea "x"
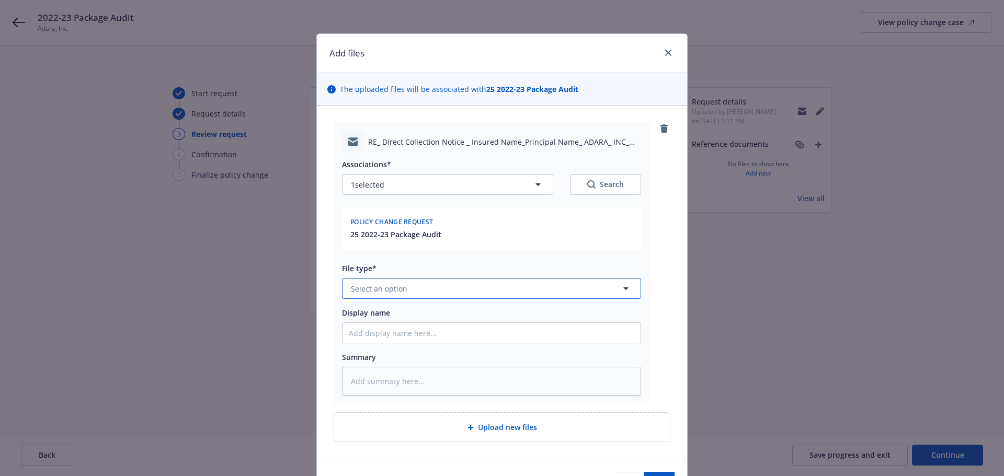
click at [420, 294] on button "Select an option" at bounding box center [491, 288] width 299 height 21
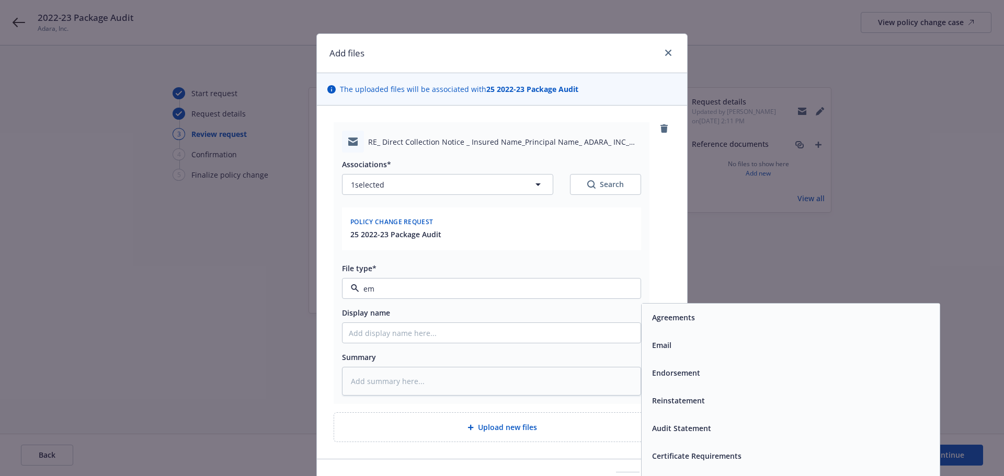
type input "ema"
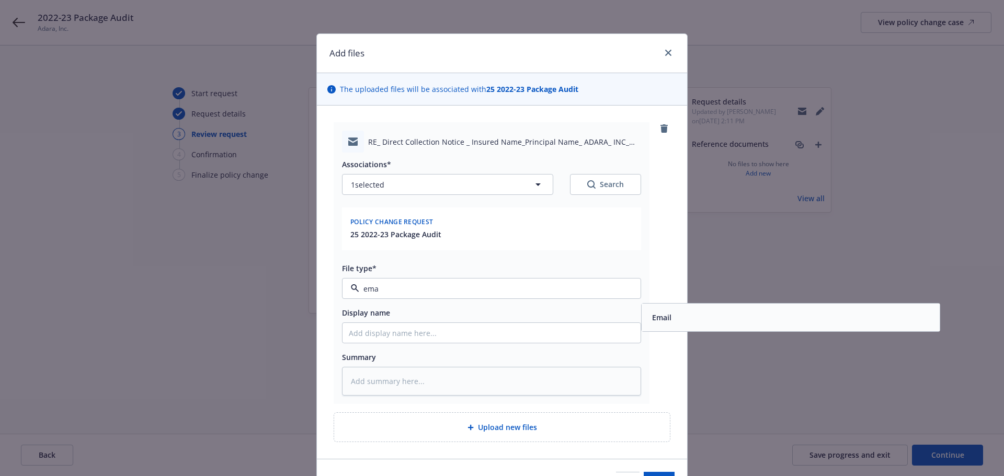
click at [664, 323] on span "Email" at bounding box center [661, 317] width 19 height 11
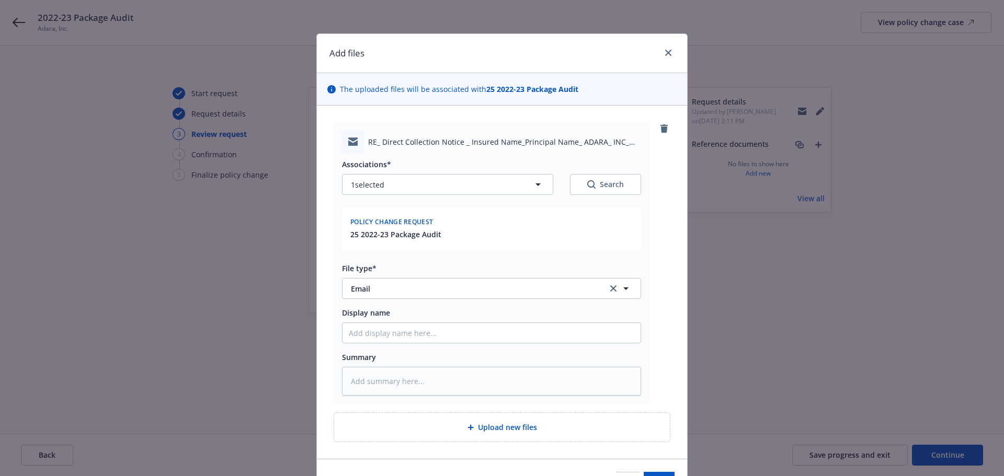
click at [658, 333] on div "RE_ Direct Collection Notice _ Insured Name_Principal Name_ ADARA_ INC_ Policy_…" at bounding box center [502, 263] width 337 height 282
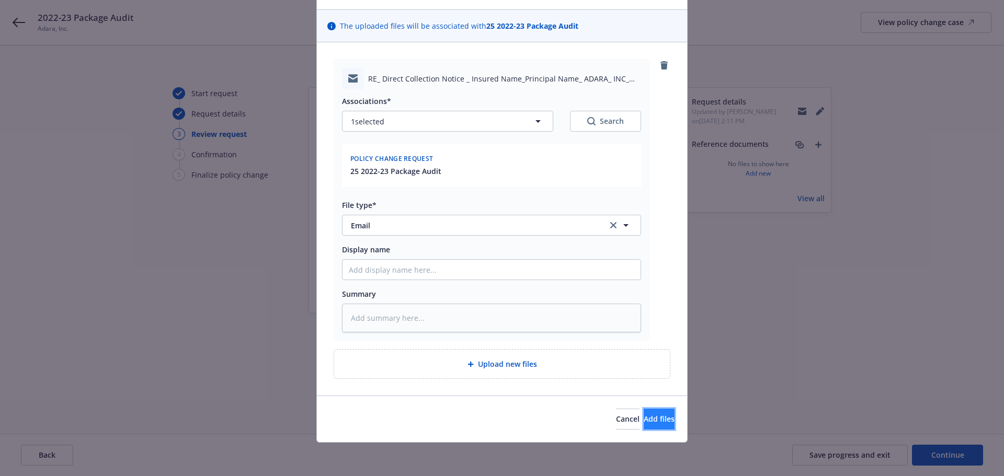
click at [652, 415] on span "Add files" at bounding box center [659, 419] width 31 height 10
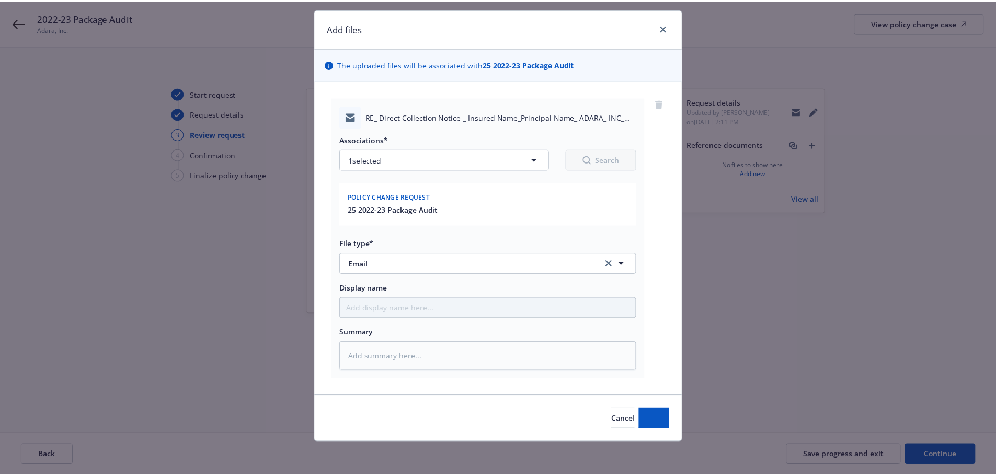
scroll to position [25, 0]
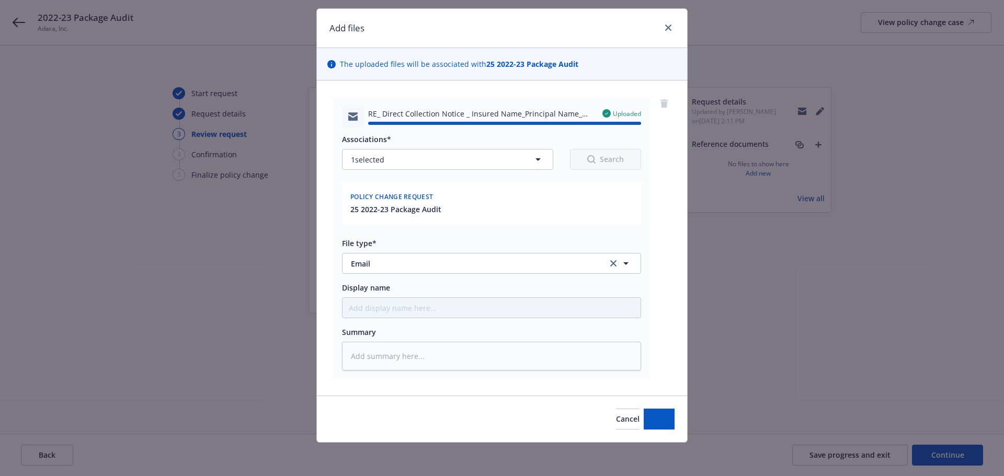
type textarea "x"
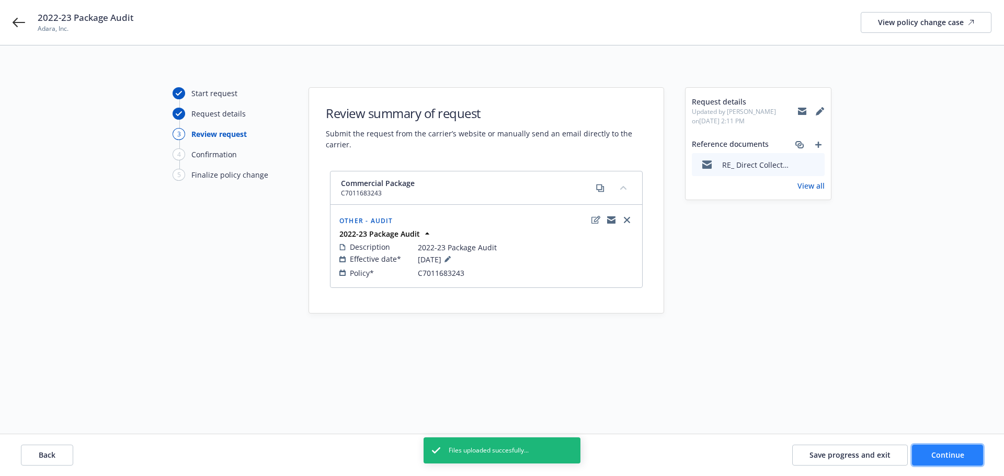
click at [949, 460] on button "Continue" at bounding box center [947, 455] width 71 height 21
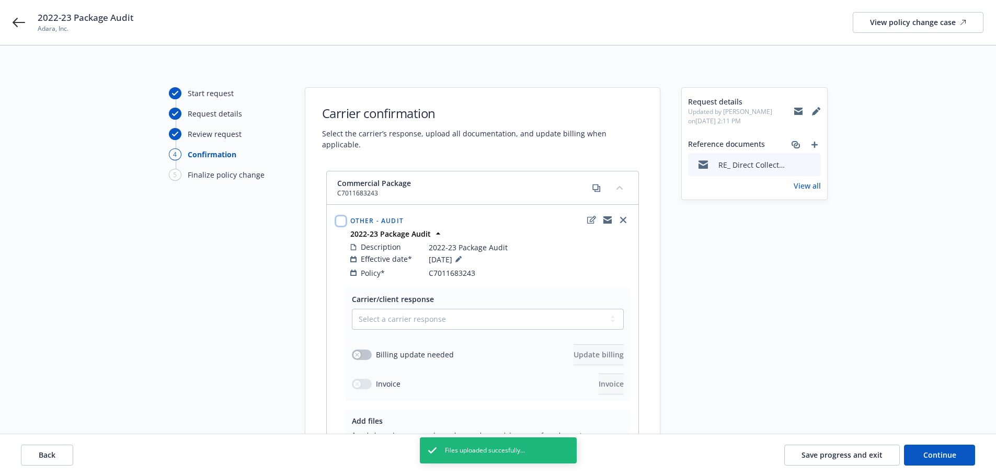
click at [339, 216] on input "checkbox" at bounding box center [341, 221] width 10 height 10
checkbox input "true"
click at [402, 413] on span "Carrier response" at bounding box center [432, 411] width 60 height 10
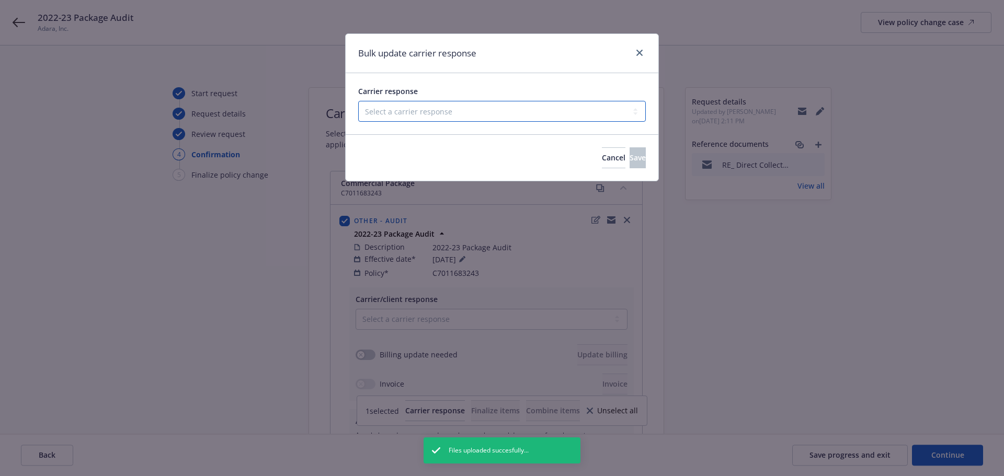
click at [456, 116] on select "Select a carrier response Accepted Accepted with revision No endorsement needed…" at bounding box center [502, 111] width 288 height 21
select select "ACCEPTED"
click at [358, 101] on select "Select a carrier response Accepted Accepted with revision No endorsement needed…" at bounding box center [502, 111] width 288 height 21
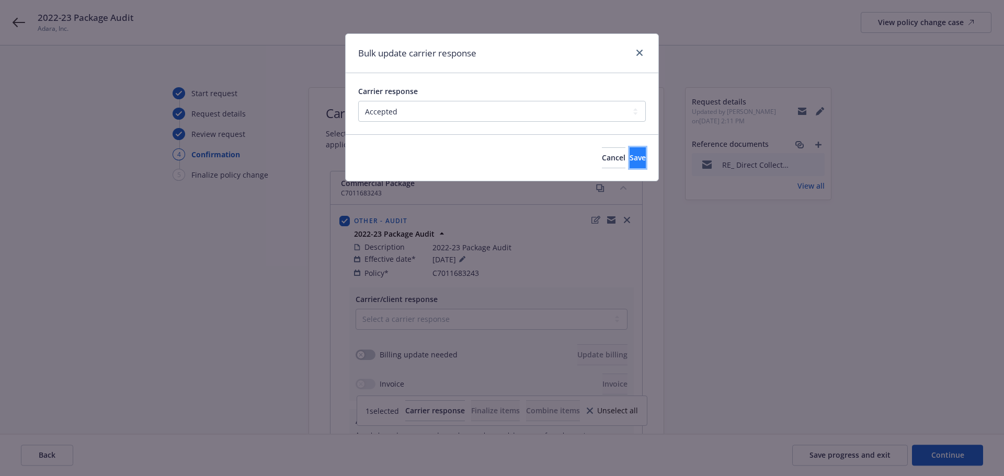
click at [632, 158] on button "Save" at bounding box center [638, 157] width 16 height 21
checkbox input "false"
select select "ACCEPTED"
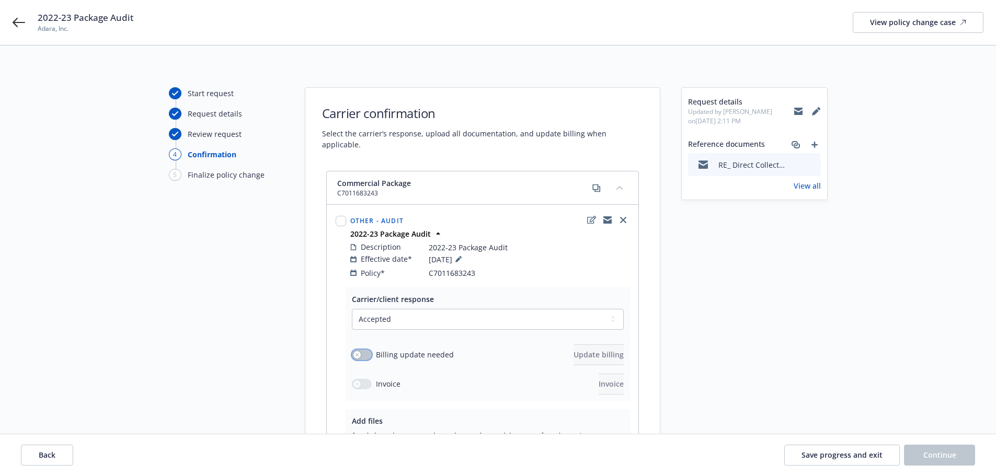
click at [367, 350] on button "button" at bounding box center [362, 355] width 20 height 10
click at [574, 350] on span "Update billing" at bounding box center [599, 355] width 50 height 10
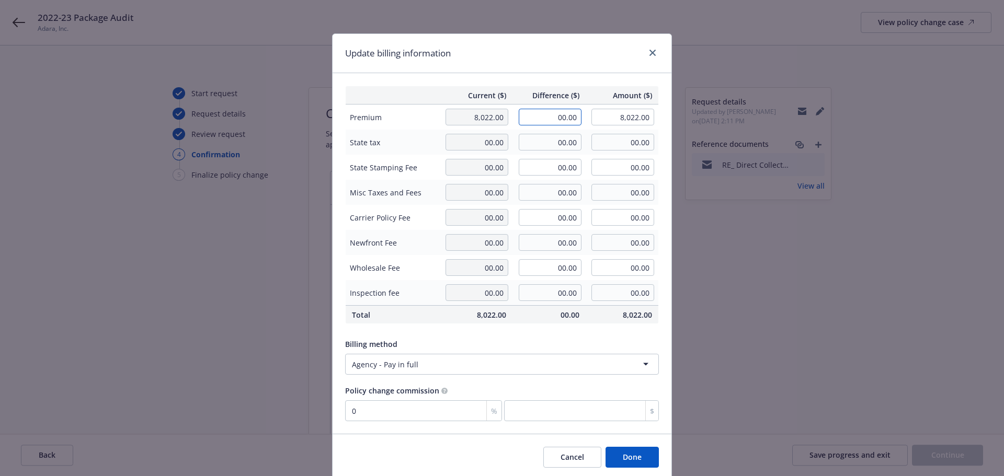
click at [542, 116] on input "00.00" at bounding box center [550, 117] width 63 height 17
type input "2,120.00"
type input "10,142.00"
type input "0"
click at [561, 90] on span "Difference ($)" at bounding box center [549, 95] width 61 height 11
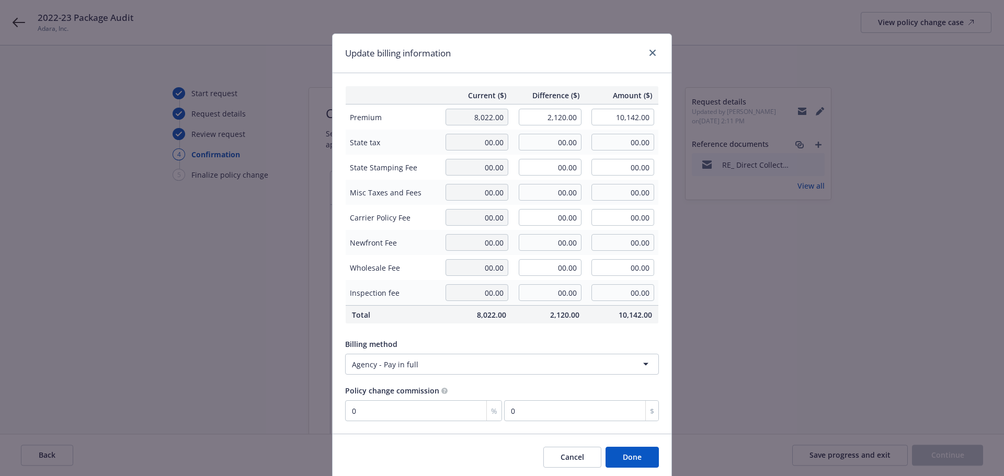
click at [640, 464] on button "Done" at bounding box center [631, 457] width 53 height 21
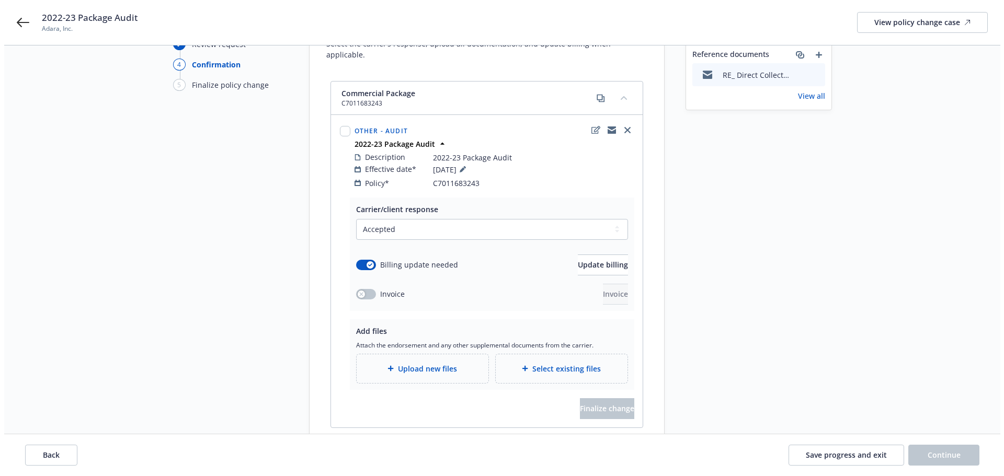
scroll to position [141, 0]
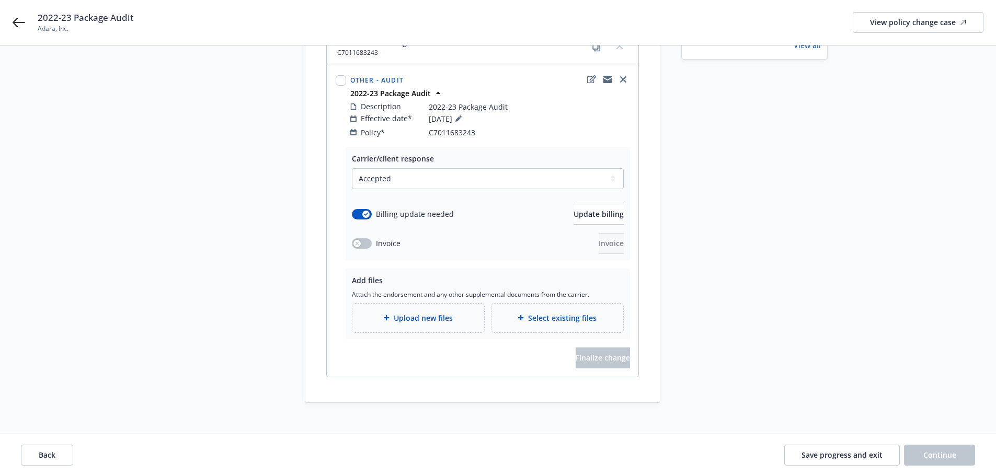
click at [386, 315] on icon at bounding box center [386, 318] width 6 height 6
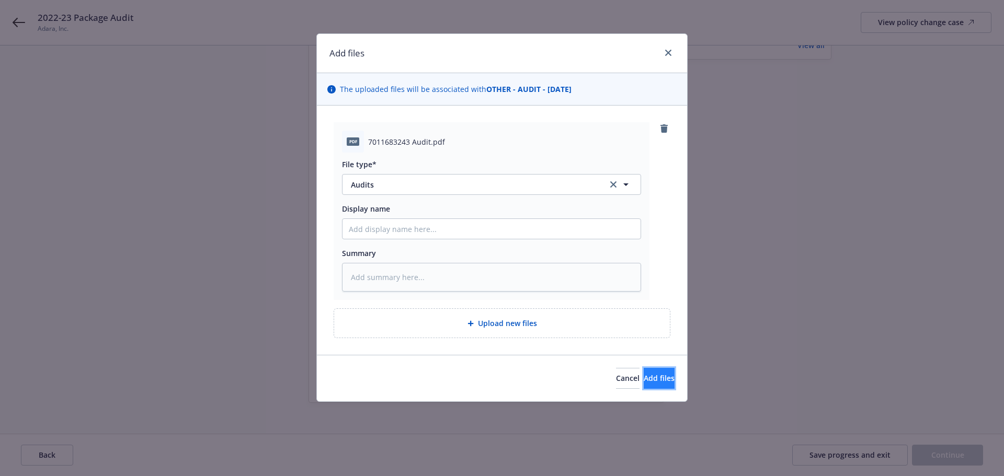
click at [662, 378] on button "Add files" at bounding box center [659, 378] width 31 height 21
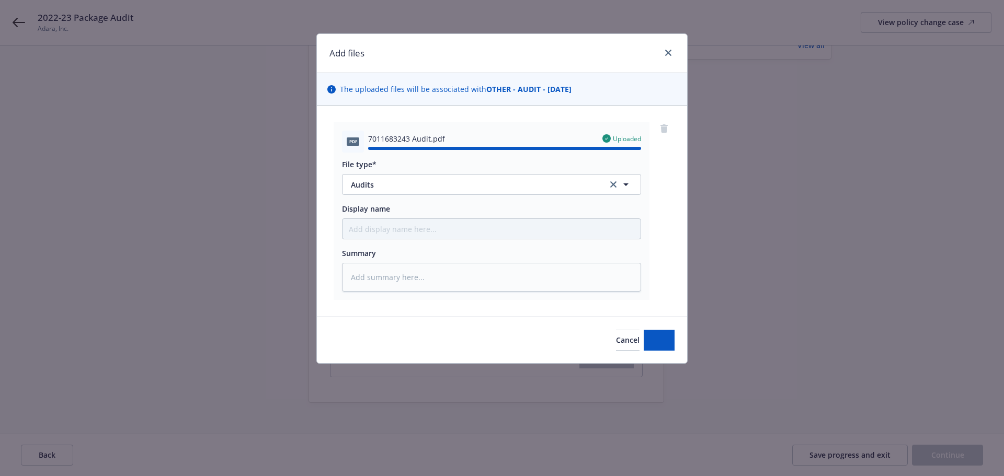
type textarea "x"
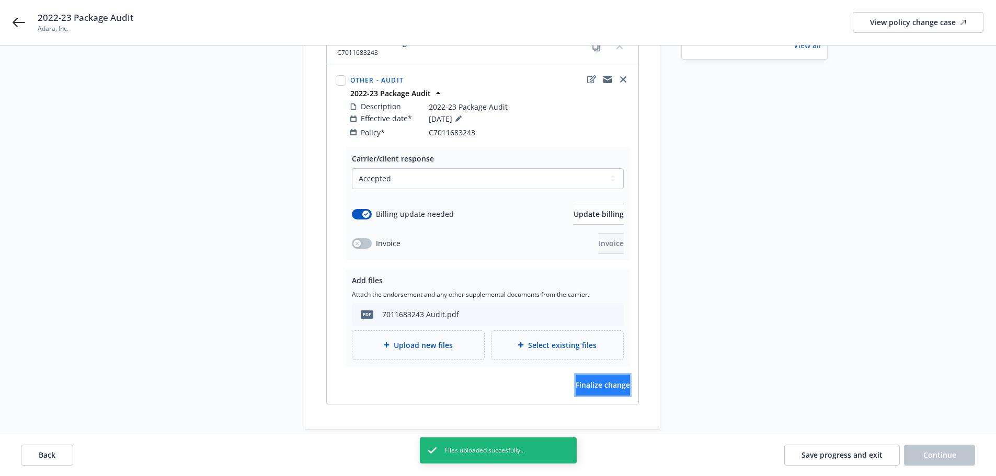
click at [600, 380] on button "Finalize change" at bounding box center [603, 385] width 54 height 21
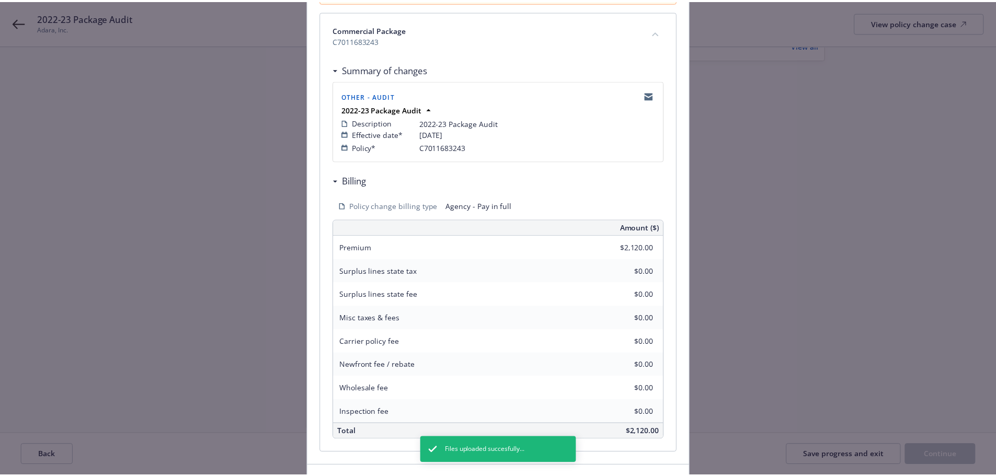
scroll to position [215, 0]
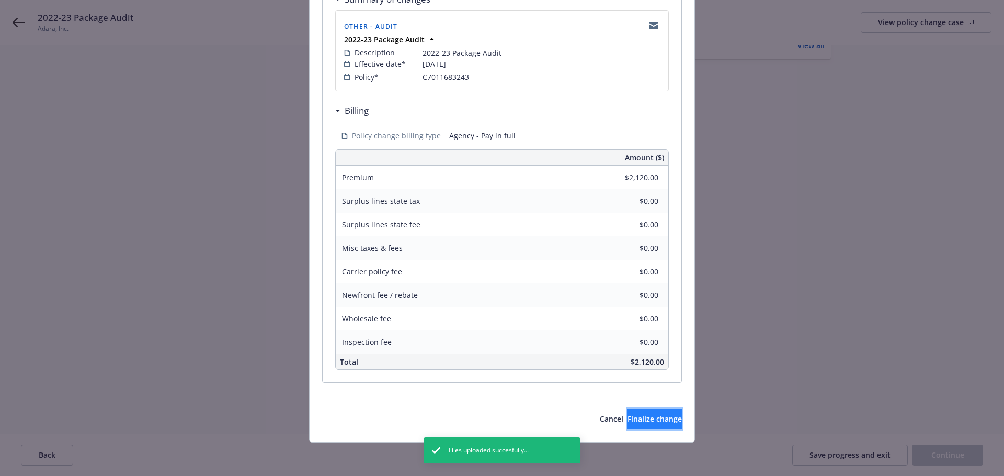
click at [645, 410] on button "Finalize change" at bounding box center [654, 419] width 54 height 21
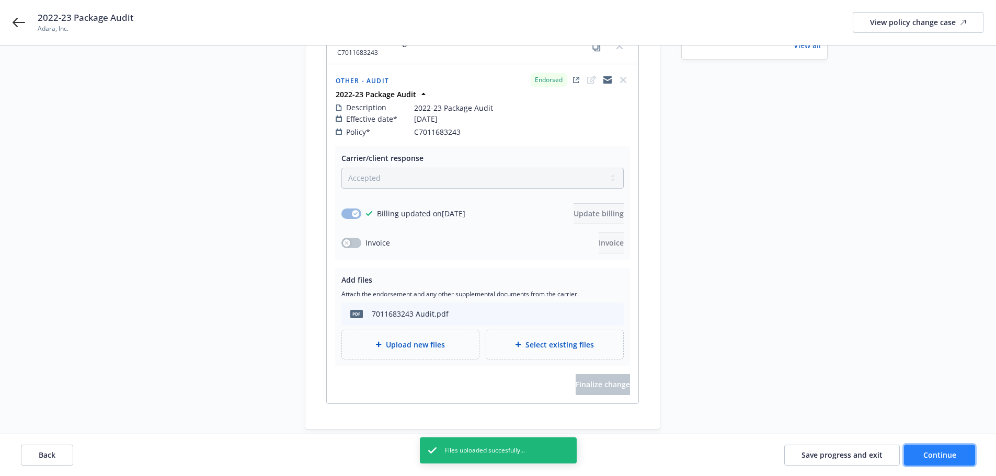
click at [944, 454] on span "Continue" at bounding box center [939, 455] width 33 height 10
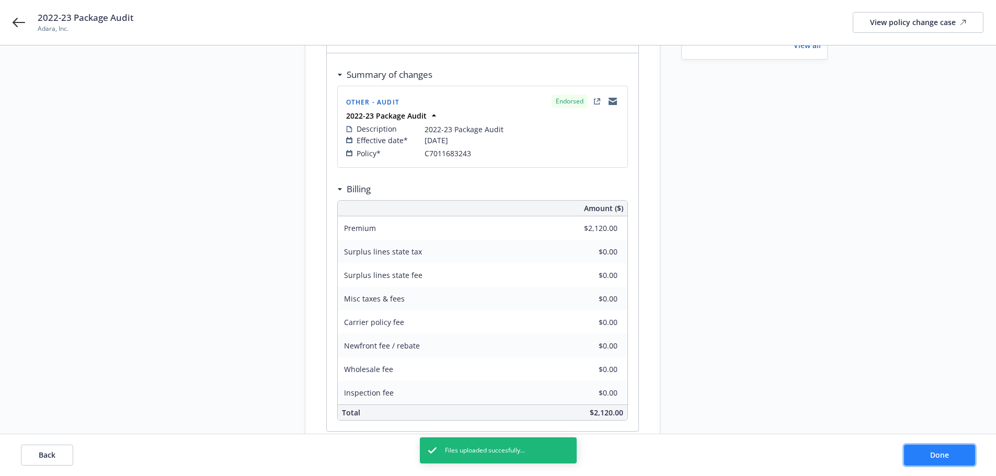
click at [944, 454] on span "Done" at bounding box center [939, 455] width 19 height 10
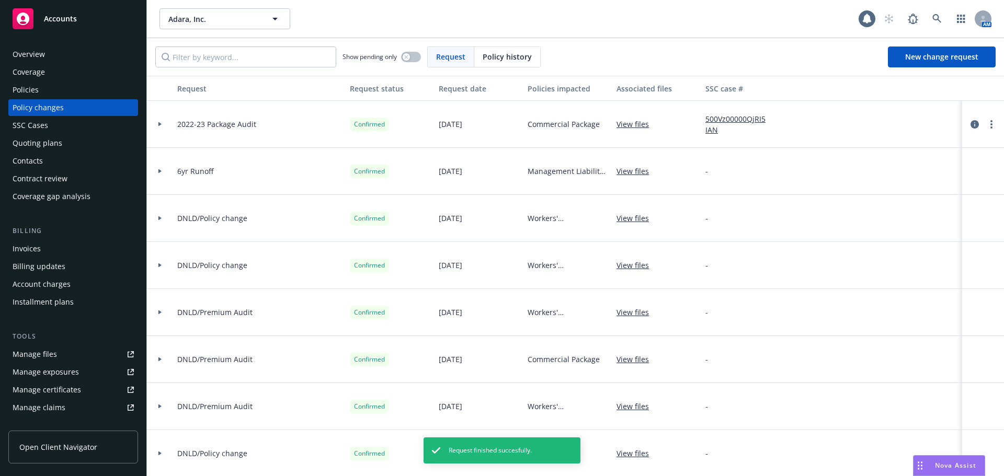
click at [77, 89] on div "Policies" at bounding box center [73, 90] width 121 height 17
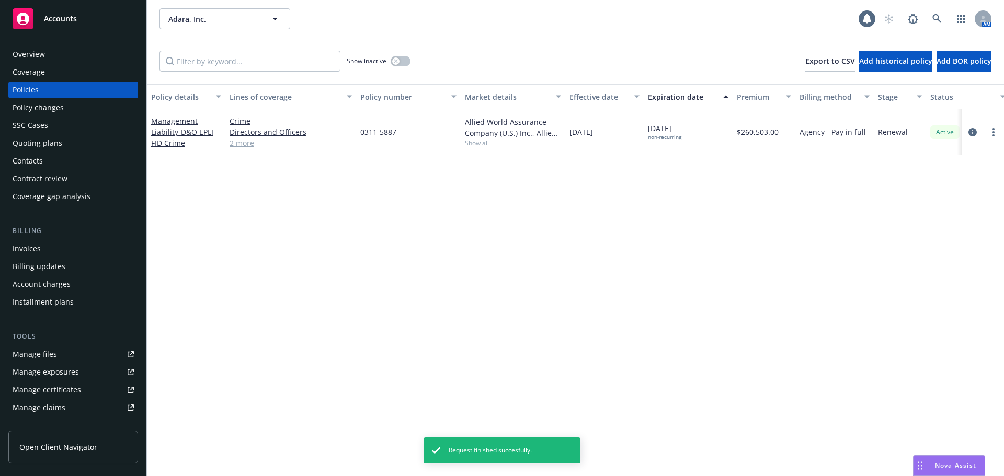
click at [83, 243] on div "Invoices" at bounding box center [73, 249] width 121 height 17
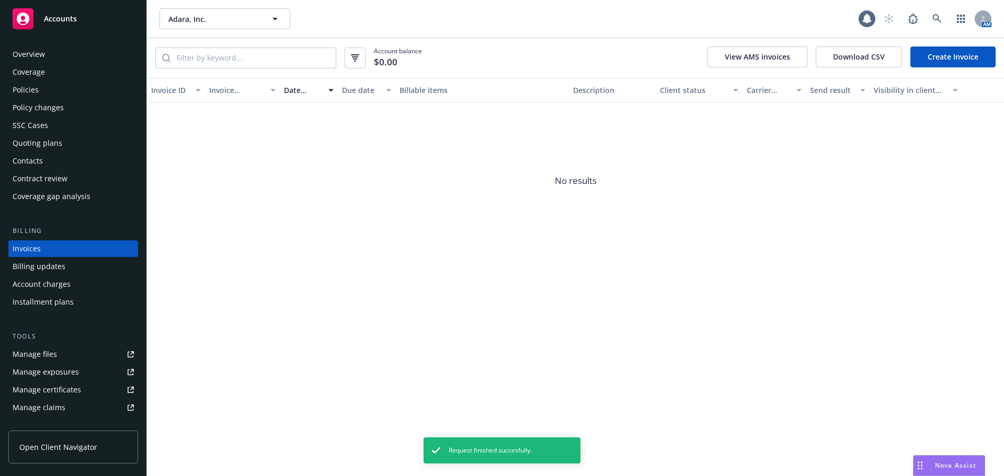
click at [933, 64] on link "Create Invoice" at bounding box center [952, 57] width 85 height 21
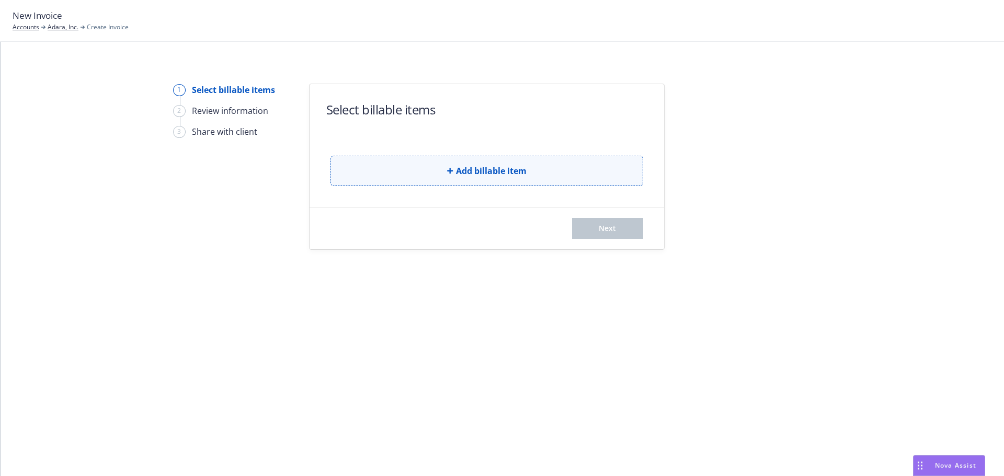
click at [516, 179] on button "Add billable item" at bounding box center [486, 171] width 313 height 30
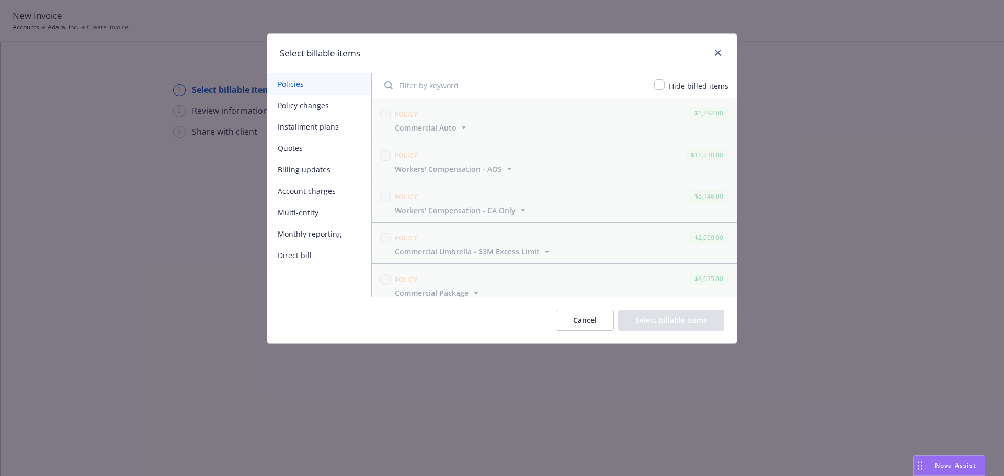
click at [310, 109] on button "Policy changes" at bounding box center [319, 105] width 104 height 21
click at [344, 168] on button "Billing updates" at bounding box center [319, 169] width 104 height 21
click at [333, 104] on button "Policy changes" at bounding box center [319, 105] width 104 height 21
click at [330, 80] on button "Policies" at bounding box center [319, 83] width 104 height 21
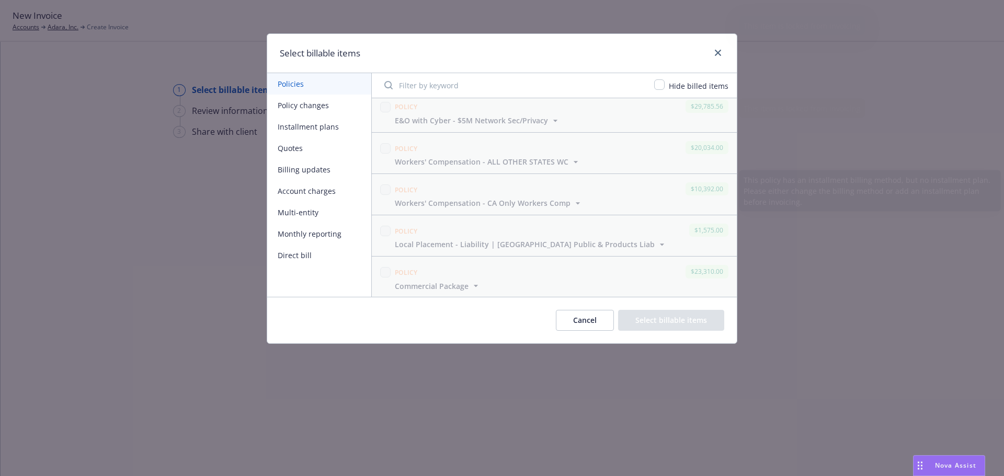
scroll to position [1953, 0]
click at [298, 250] on button "Direct bill" at bounding box center [319, 255] width 104 height 21
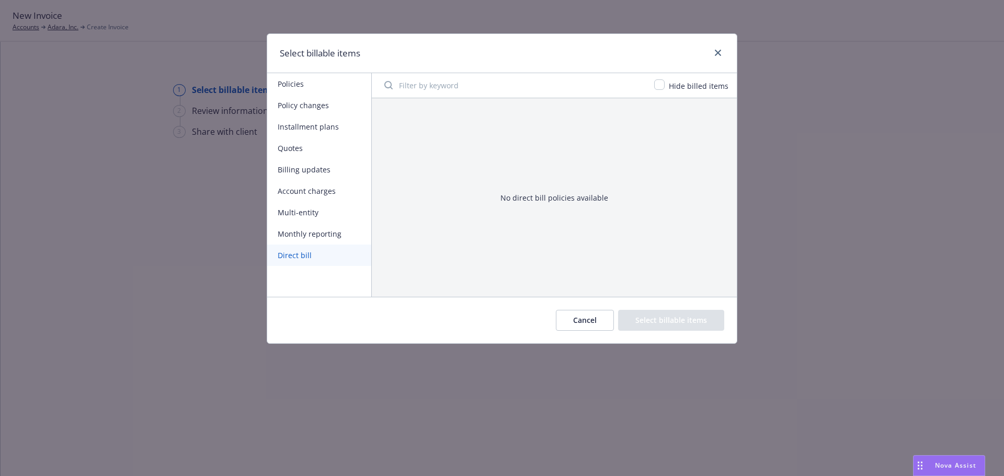
click at [324, 234] on button "Monthly reporting" at bounding box center [319, 233] width 104 height 21
click at [321, 215] on button "Multi-entity" at bounding box center [319, 212] width 104 height 21
click at [319, 190] on button "Account charges" at bounding box center [319, 190] width 104 height 21
click at [322, 172] on button "Billing updates" at bounding box center [319, 169] width 104 height 21
click at [323, 153] on button "Quotes" at bounding box center [319, 148] width 104 height 21
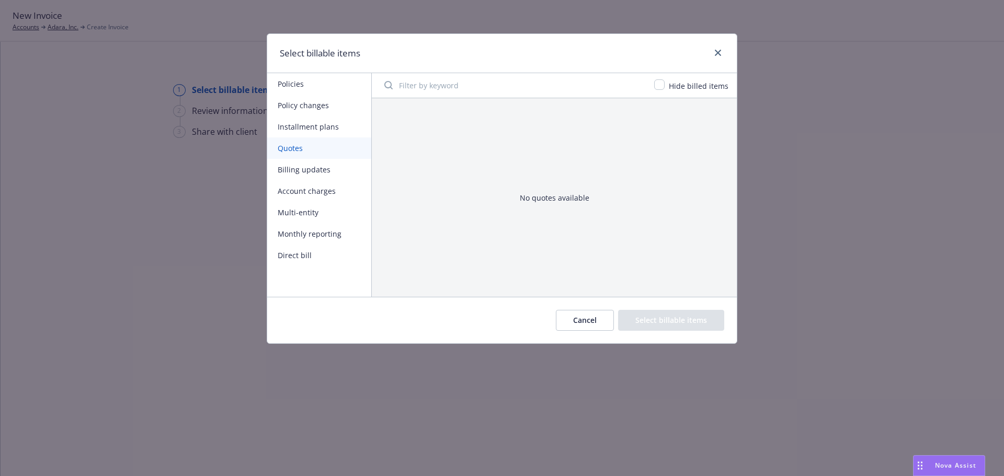
click at [332, 129] on button "Installment plans" at bounding box center [319, 126] width 104 height 21
click at [354, 100] on button "Policy changes" at bounding box center [319, 105] width 104 height 21
click at [339, 84] on button "Policies" at bounding box center [319, 83] width 104 height 21
click at [596, 326] on button "Cancel" at bounding box center [585, 320] width 58 height 21
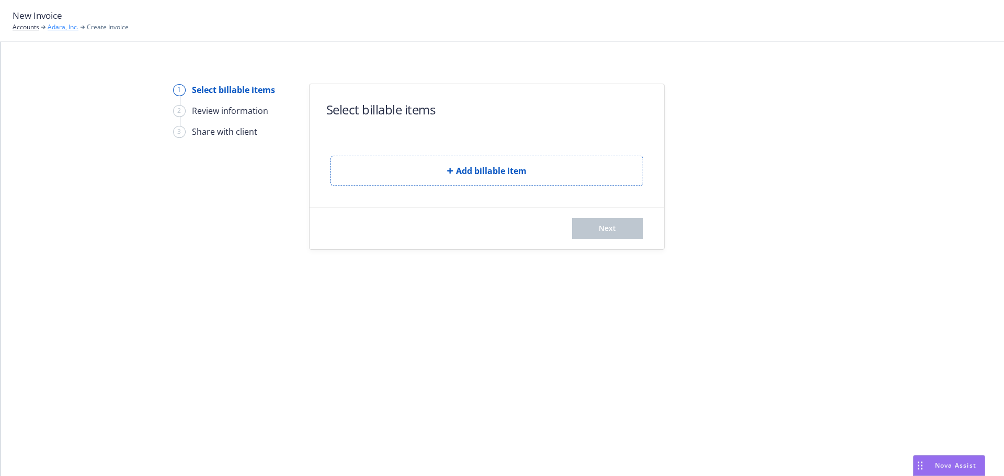
click at [64, 27] on link "Adara, Inc." at bounding box center [63, 26] width 31 height 9
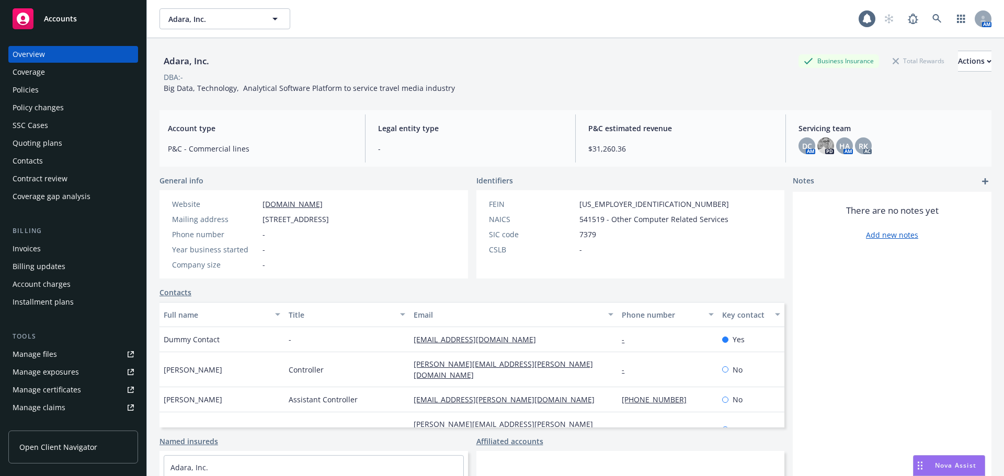
click at [72, 85] on div "Policies" at bounding box center [73, 90] width 121 height 17
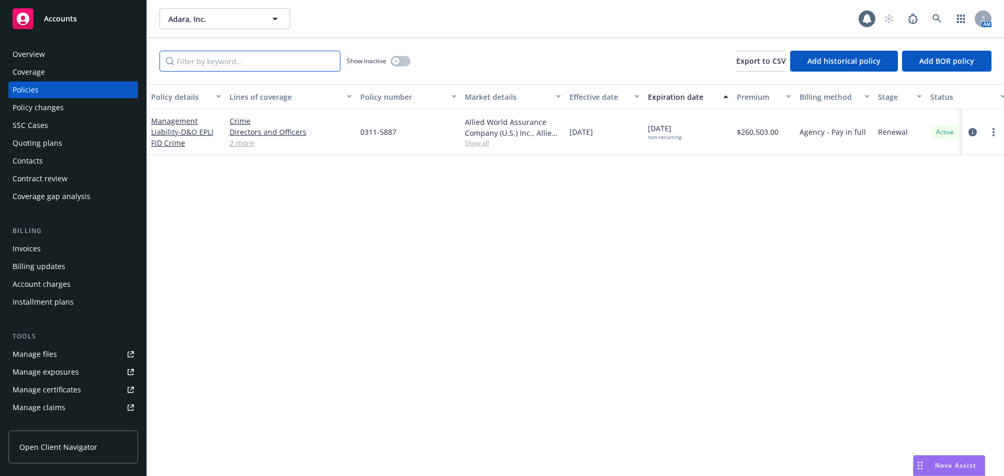
click at [199, 57] on input "Filter by keyword..." at bounding box center [249, 61] width 181 height 21
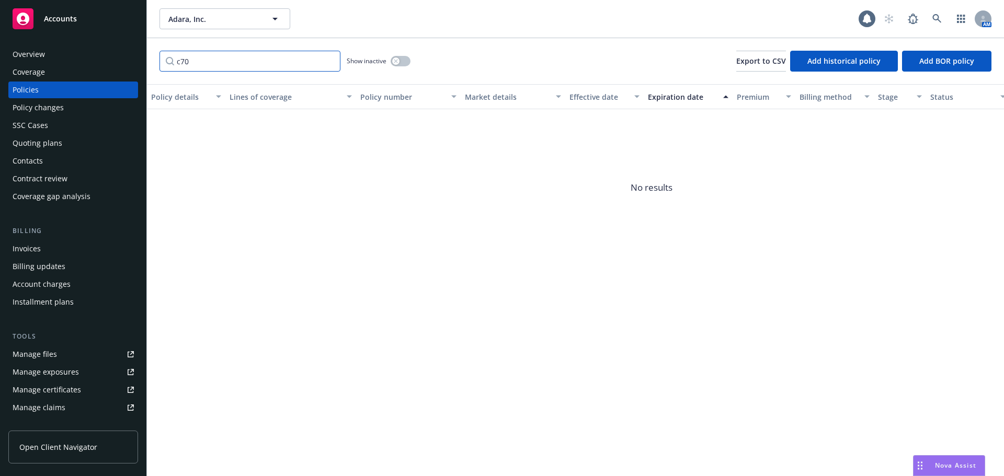
type input "c70"
click at [394, 63] on div "button" at bounding box center [395, 61] width 7 height 7
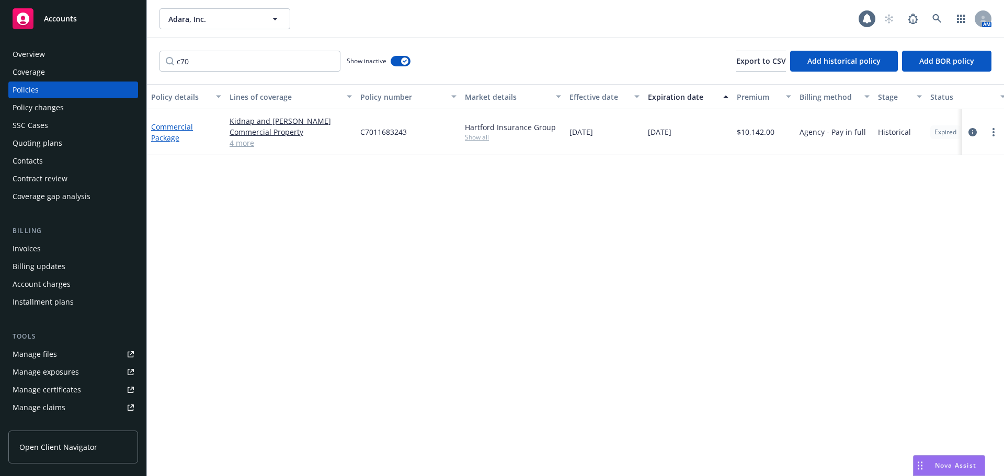
click at [174, 130] on link "Commercial Package" at bounding box center [172, 132] width 42 height 21
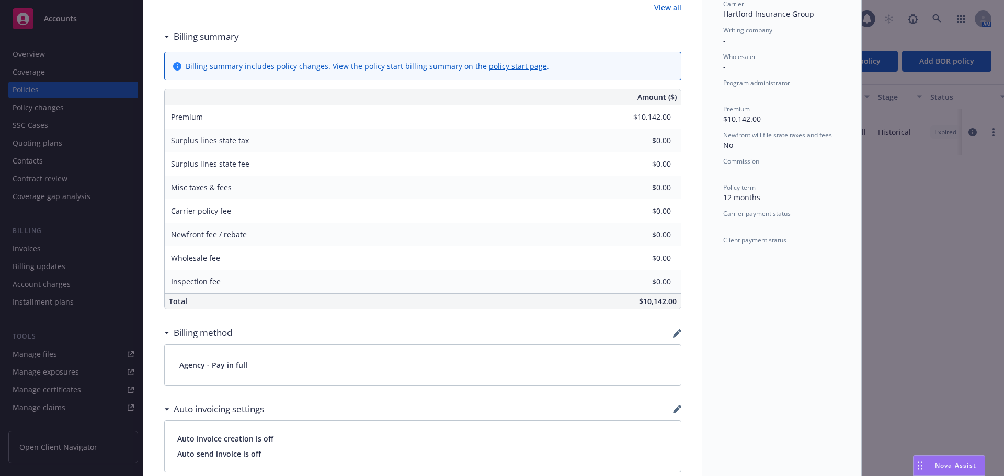
scroll to position [418, 0]
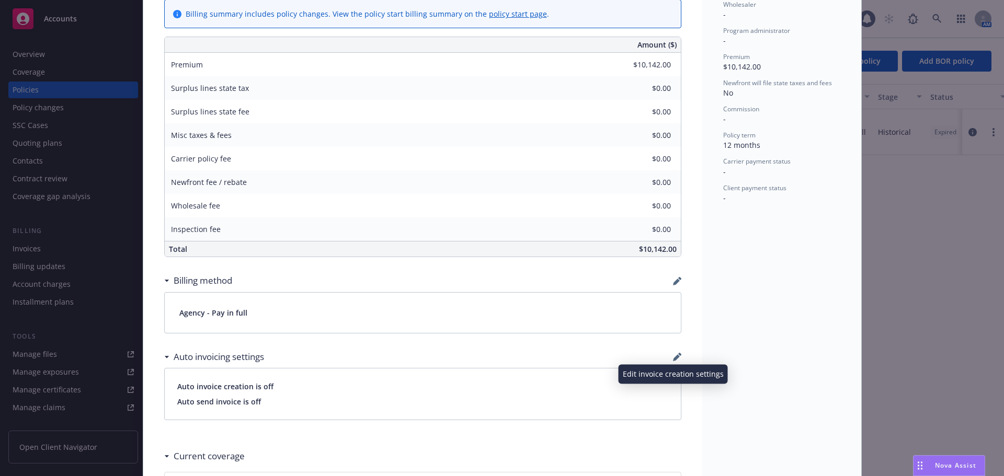
click at [674, 357] on icon "button" at bounding box center [676, 358] width 7 height 7
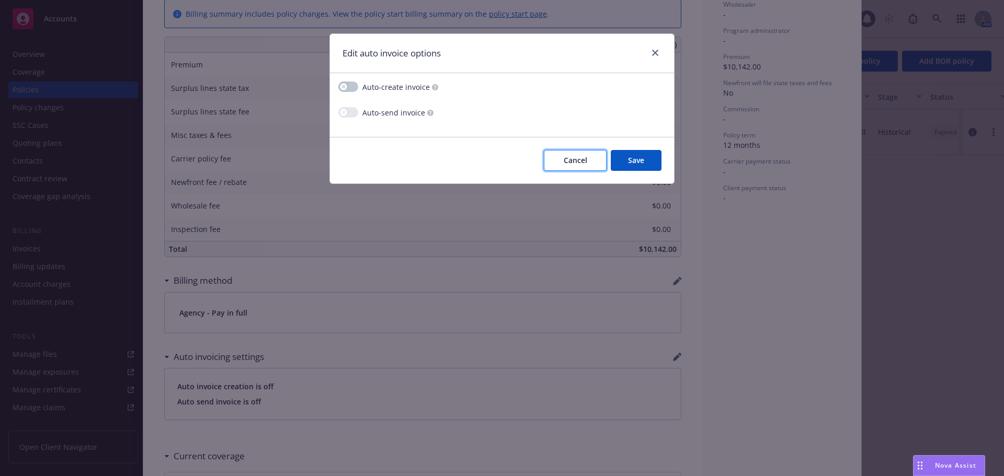
click at [573, 158] on span "Cancel" at bounding box center [576, 160] width 24 height 10
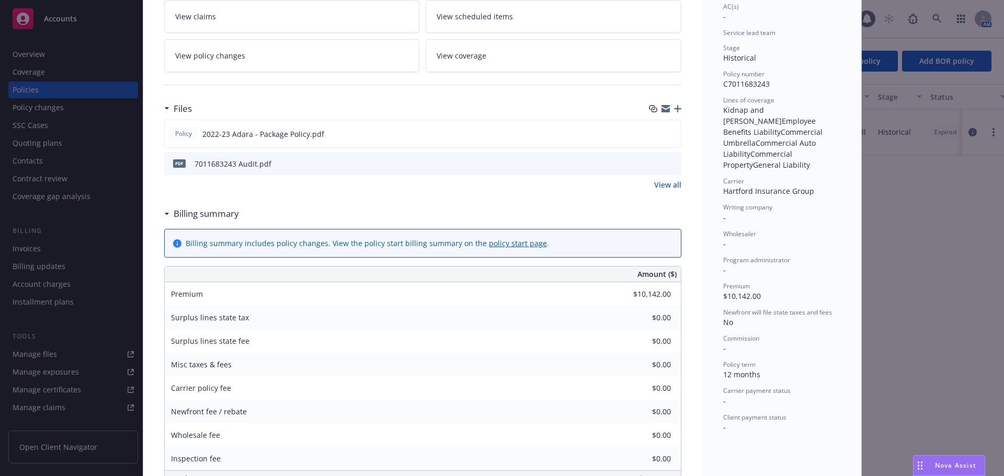
scroll to position [0, 0]
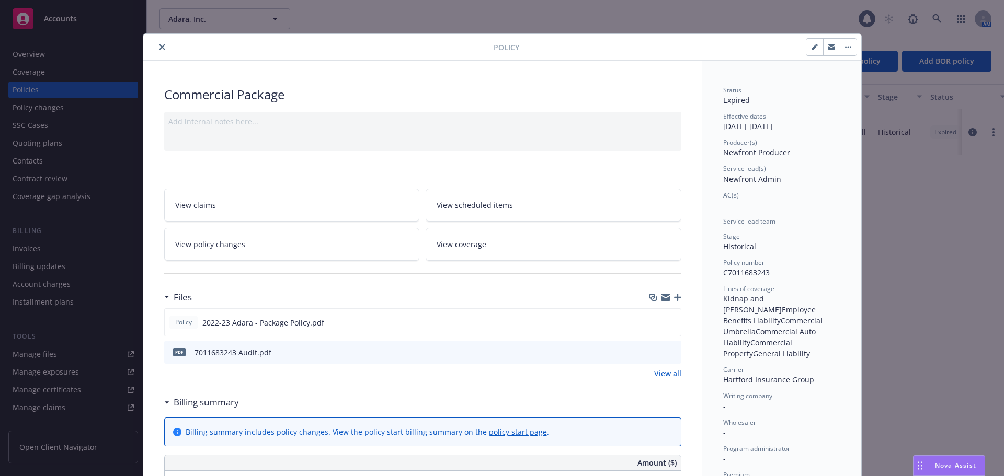
click at [156, 50] on button "close" at bounding box center [162, 47] width 13 height 13
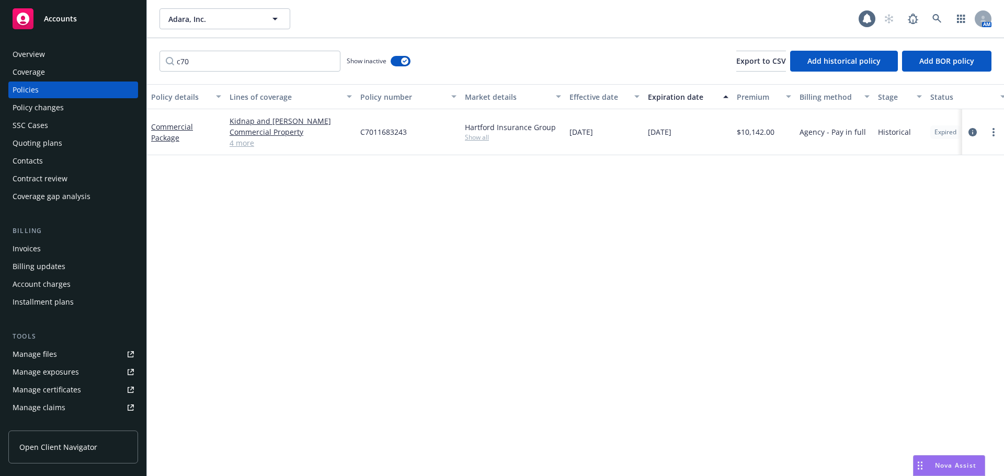
click at [58, 242] on div "Invoices" at bounding box center [73, 249] width 121 height 17
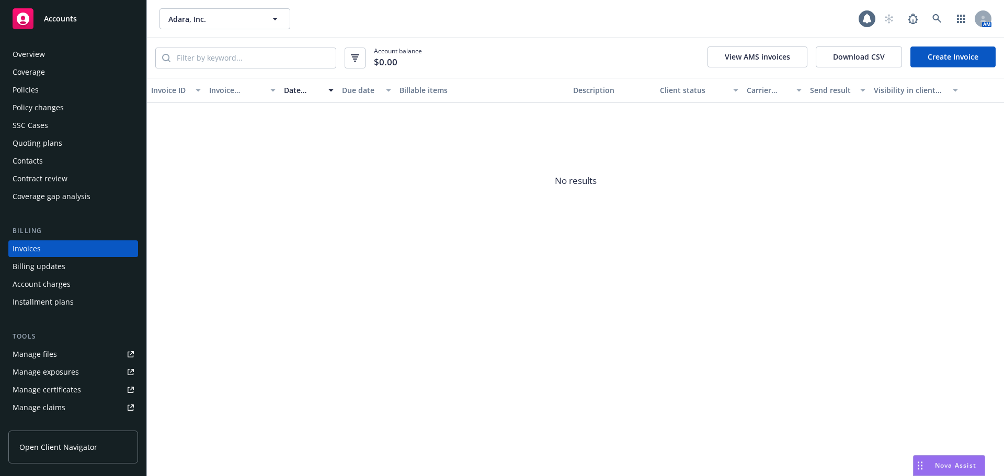
click at [956, 55] on link "Create Invoice" at bounding box center [952, 57] width 85 height 21
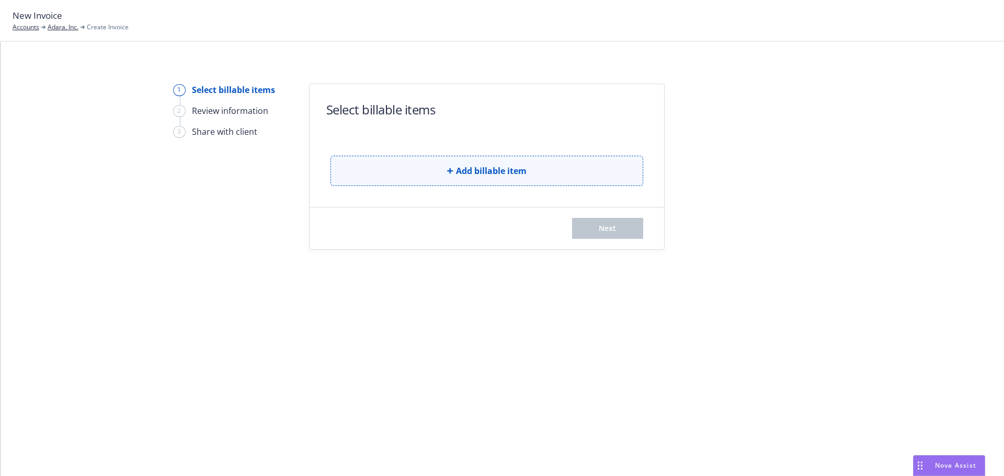
click at [514, 185] on button "Add billable item" at bounding box center [486, 171] width 313 height 30
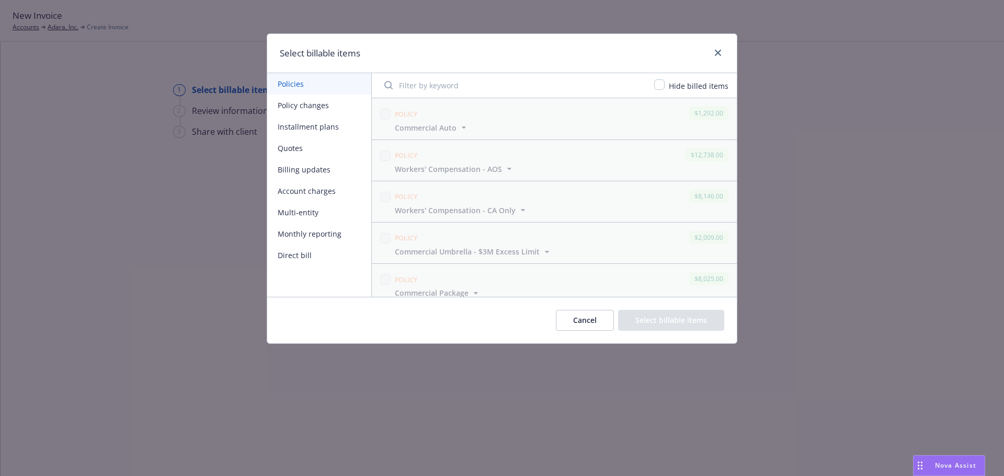
click at [322, 107] on button "Policy changes" at bounding box center [319, 105] width 104 height 21
click at [599, 323] on button "Cancel" at bounding box center [585, 320] width 58 height 21
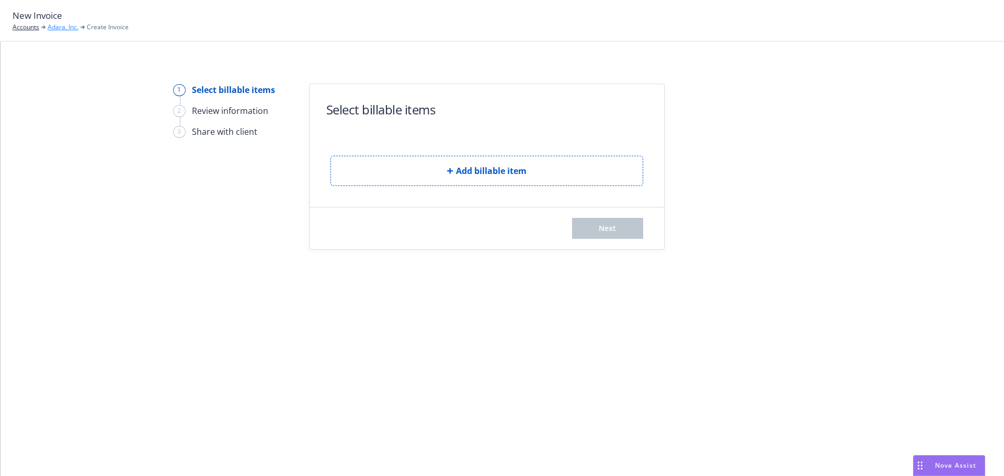
click at [52, 25] on link "Adara, Inc." at bounding box center [63, 26] width 31 height 9
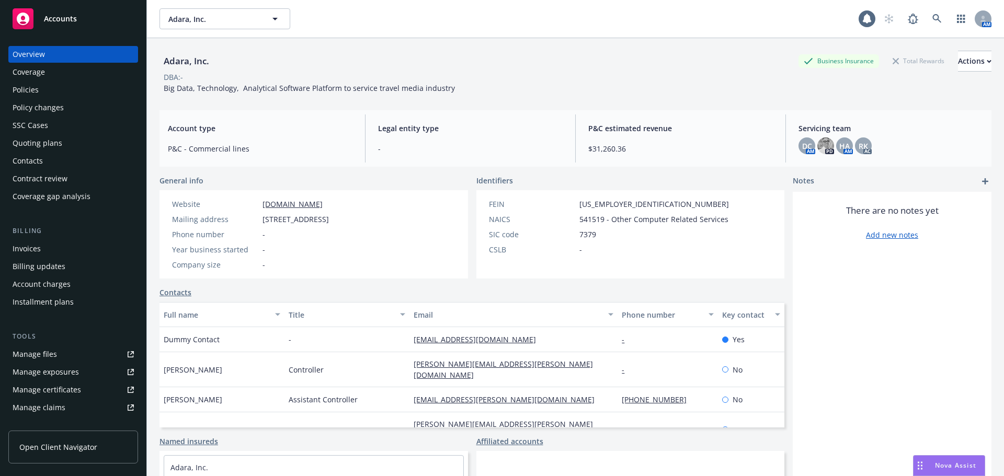
click at [81, 252] on div "Invoices" at bounding box center [73, 249] width 121 height 17
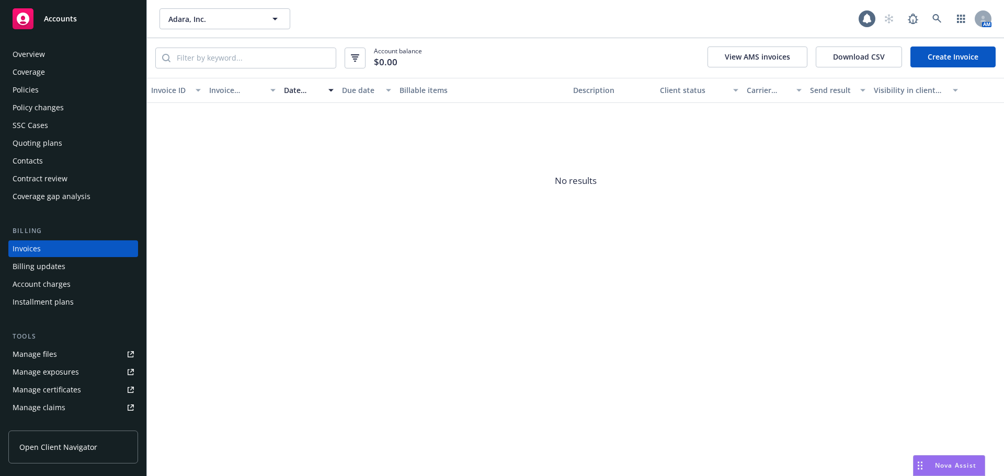
click at [951, 61] on link "Create Invoice" at bounding box center [952, 57] width 85 height 21
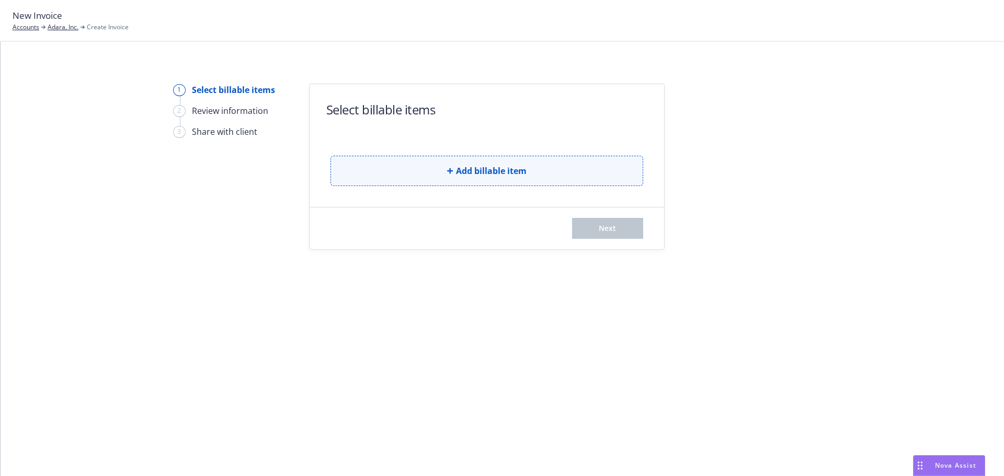
click at [494, 157] on button "Add billable item" at bounding box center [486, 171] width 313 height 30
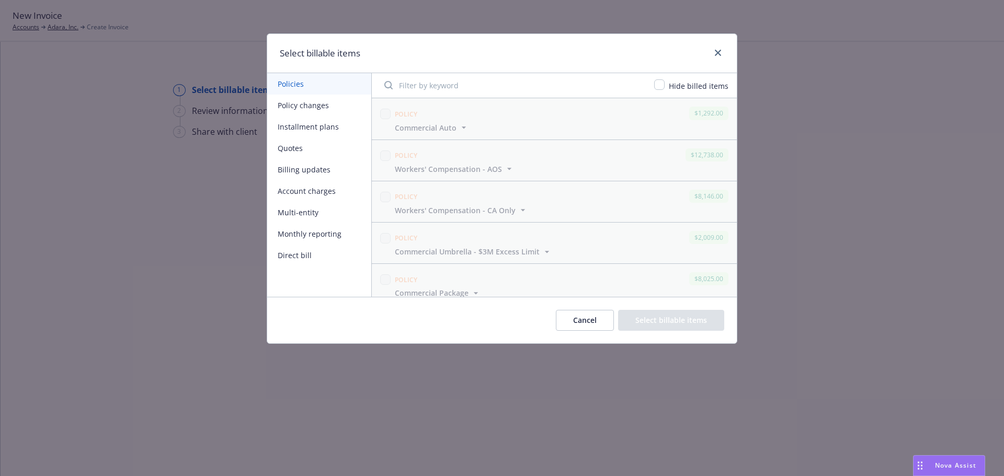
click at [323, 103] on button "Policy changes" at bounding box center [319, 105] width 104 height 21
click at [589, 318] on button "Cancel" at bounding box center [585, 320] width 58 height 21
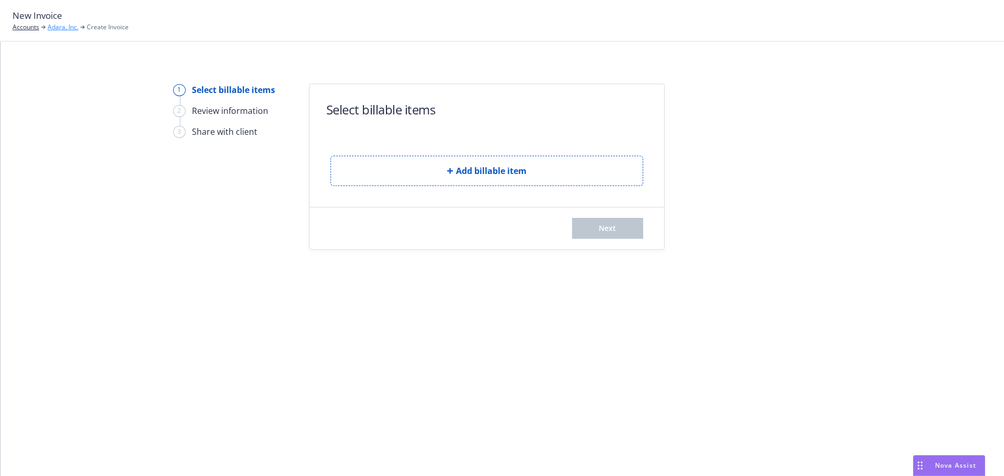
click at [69, 28] on link "Adara, Inc." at bounding box center [63, 26] width 31 height 9
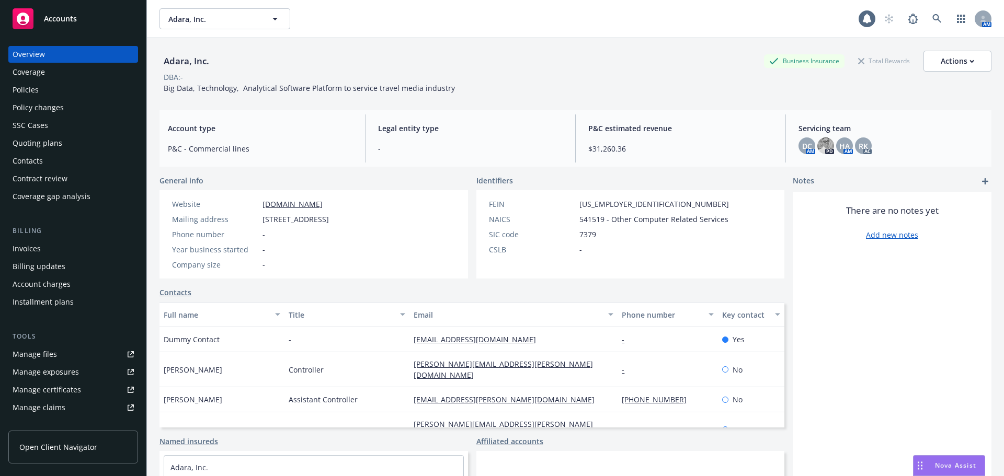
click at [66, 254] on div "Invoices" at bounding box center [73, 249] width 121 height 17
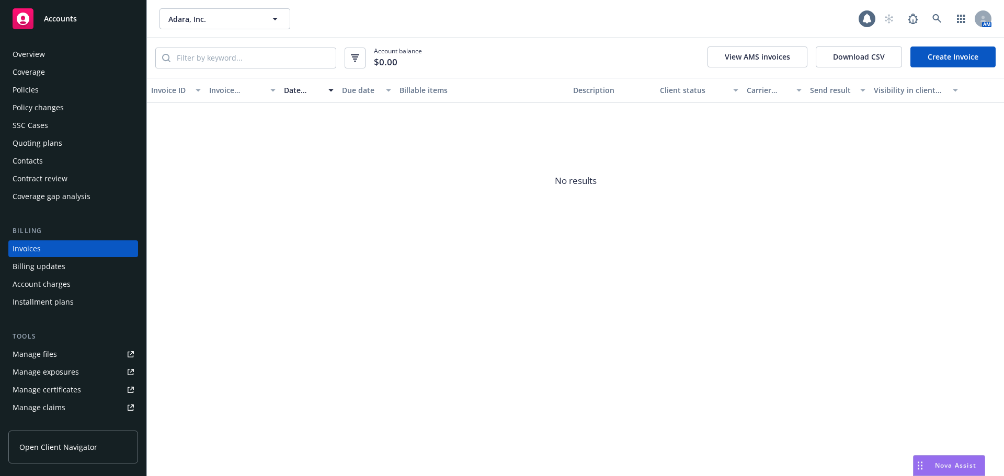
click at [761, 52] on button "View AMS invoices" at bounding box center [757, 57] width 100 height 21
click at [112, 19] on div "Accounts" at bounding box center [73, 18] width 121 height 21
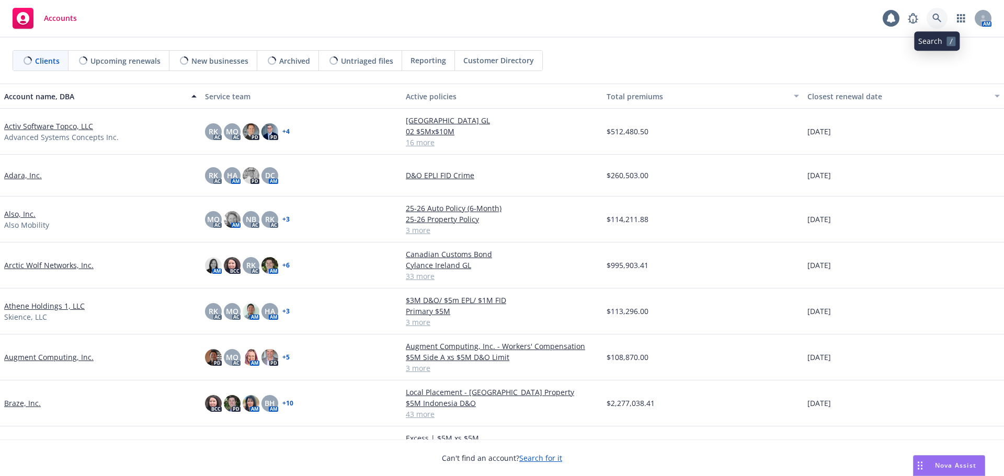
click at [941, 18] on icon at bounding box center [936, 18] width 9 height 9
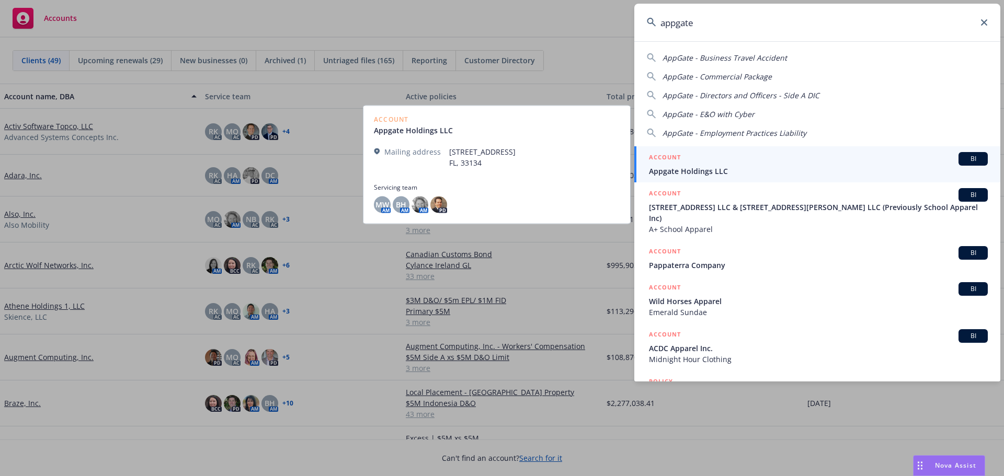
type input "appgate"
click at [762, 154] on div "ACCOUNT BI" at bounding box center [818, 159] width 339 height 14
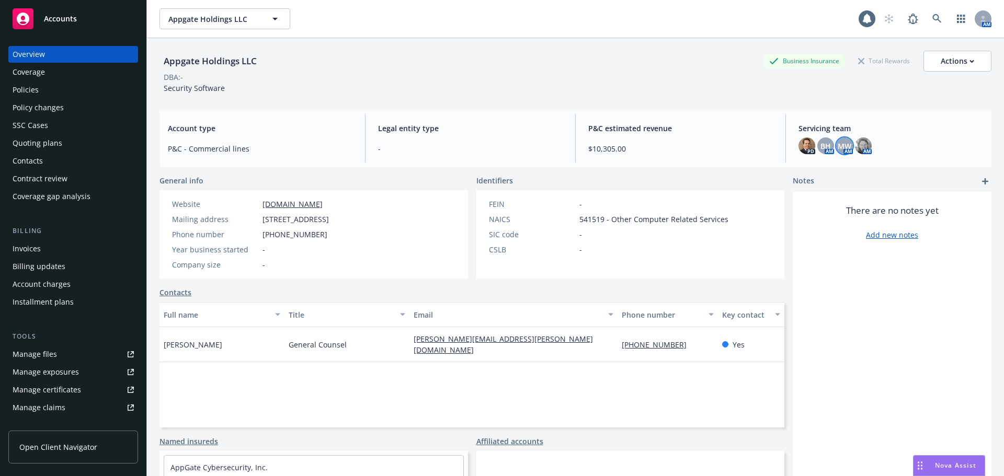
click at [840, 146] on span "MW" at bounding box center [845, 146] width 14 height 11
click at [706, 115] on div "P&C estimated revenue $10,305.00" at bounding box center [680, 139] width 201 height 48
click at [63, 100] on div "Policy changes" at bounding box center [73, 107] width 121 height 17
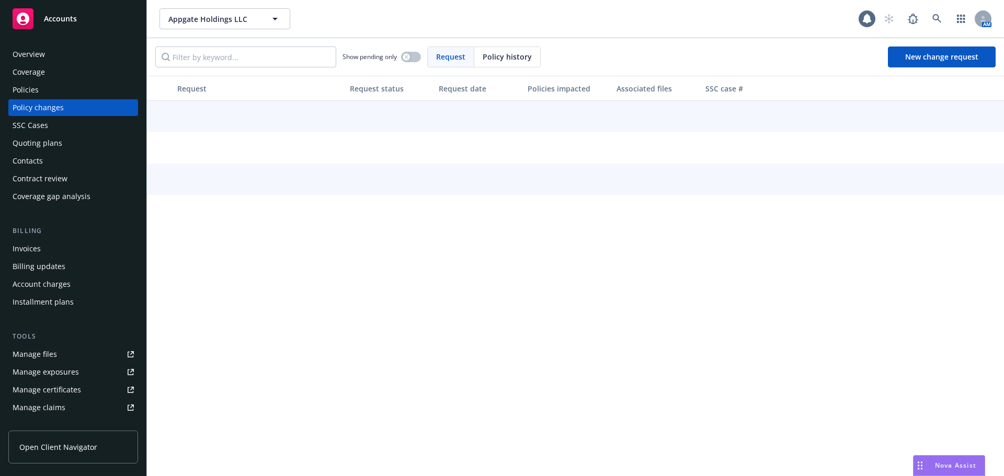
click at [67, 90] on div "Policies" at bounding box center [73, 90] width 121 height 17
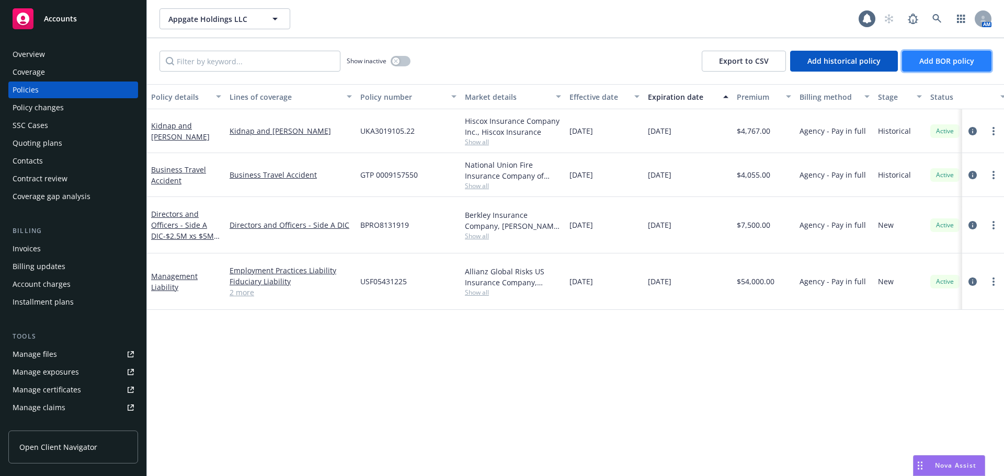
click at [933, 59] on span "Add BOR policy" at bounding box center [946, 61] width 55 height 10
select select "other"
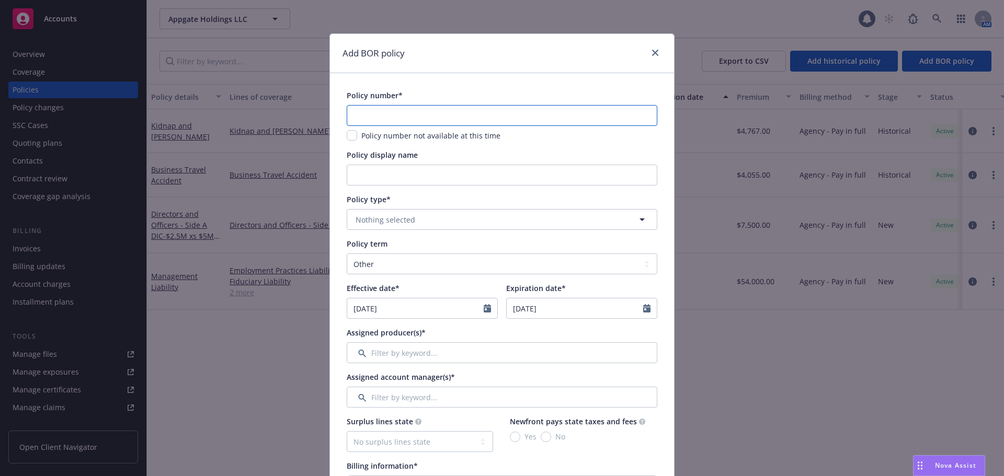
paste input "130009736"
type input "130009736"
click at [456, 218] on button "Nothing selected" at bounding box center [502, 219] width 311 height 21
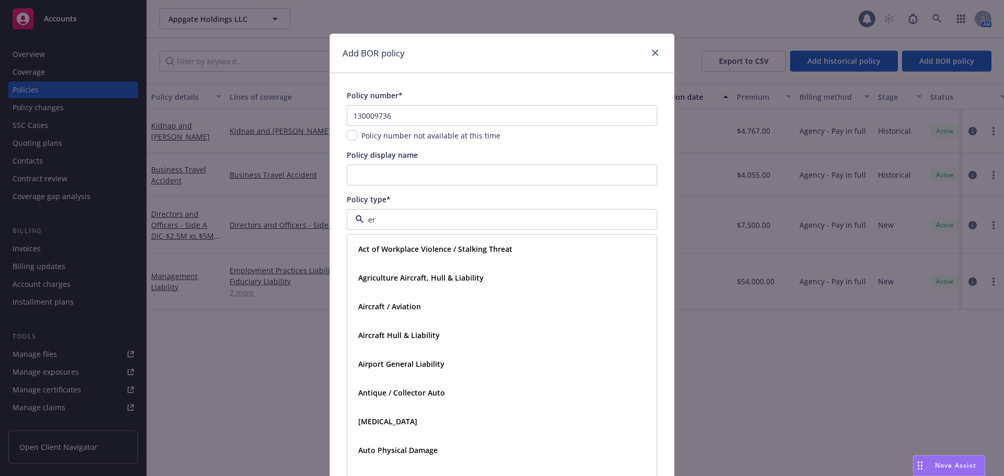
type input "err"
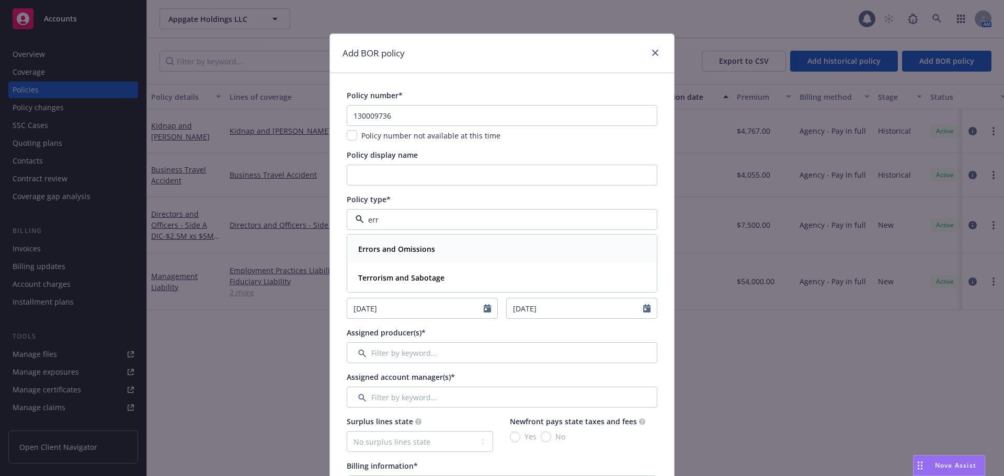
click at [438, 253] on div "Errors and Omissions" at bounding box center [502, 249] width 296 height 15
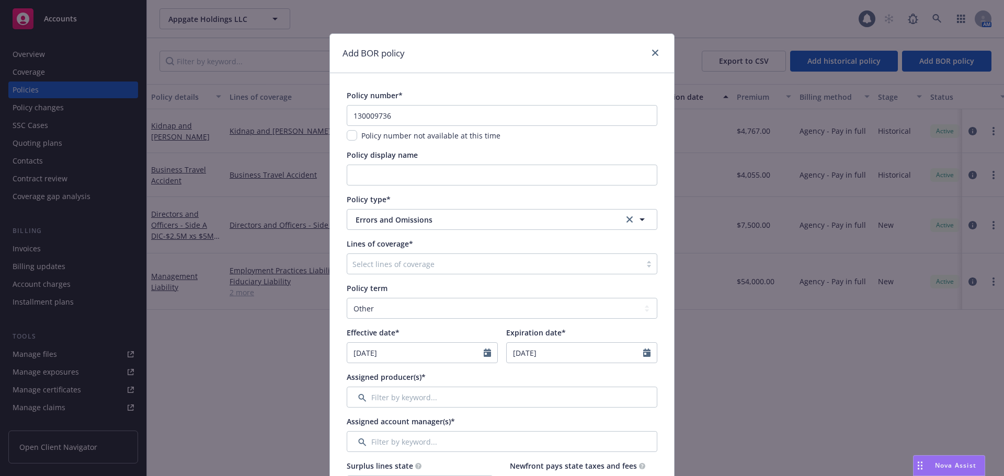
click at [438, 264] on div at bounding box center [493, 264] width 283 height 13
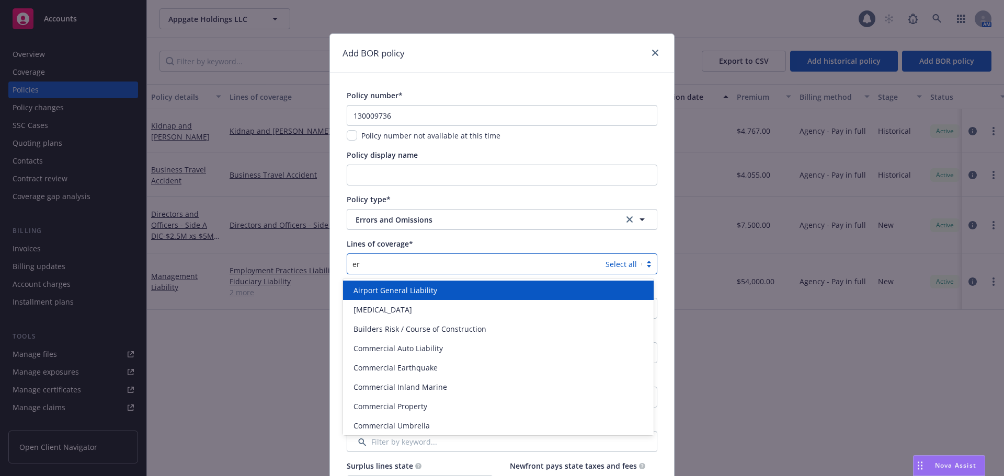
type input "err"
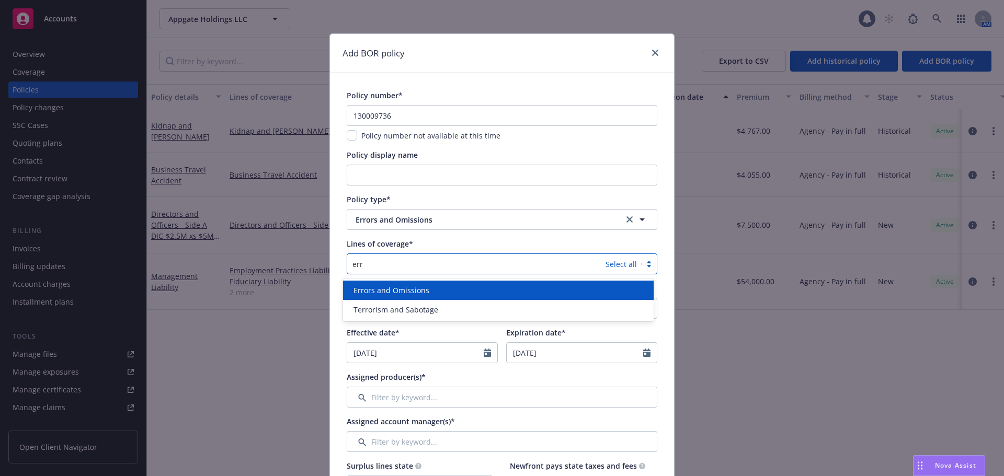
click at [433, 285] on div "Errors and Omissions" at bounding box center [498, 290] width 298 height 11
type input "cyber"
click at [404, 285] on div "Cyber Liability" at bounding box center [498, 290] width 298 height 11
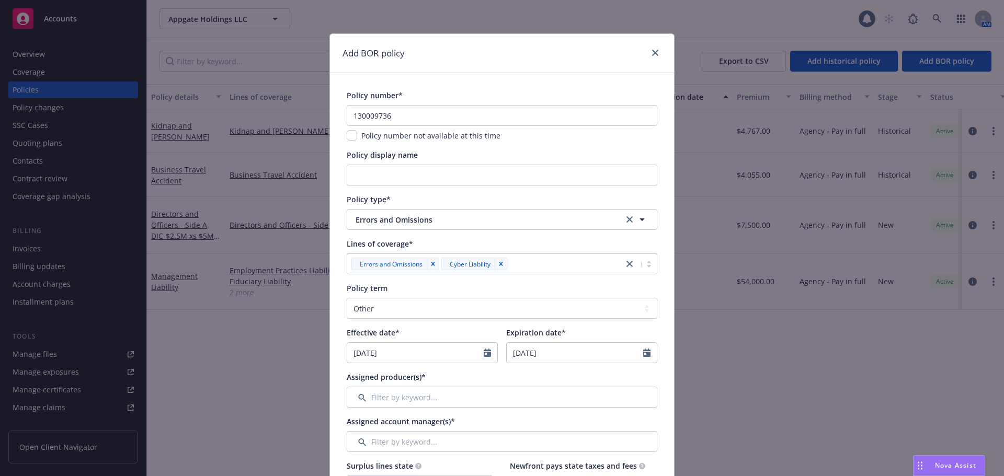
click at [388, 307] on select "Select policy term 12 Month 6 Month 4 Month 3 Month 2 Month 1 Month 36 Month (3…" at bounding box center [502, 308] width 311 height 21
select select "12"
click at [347, 298] on select "Select policy term 12 Month 6 Month 4 Month 3 Month 2 Month 1 Month 36 Month (3…" at bounding box center [502, 308] width 311 height 21
click at [357, 353] on input "08/14/2025" at bounding box center [415, 353] width 136 height 20
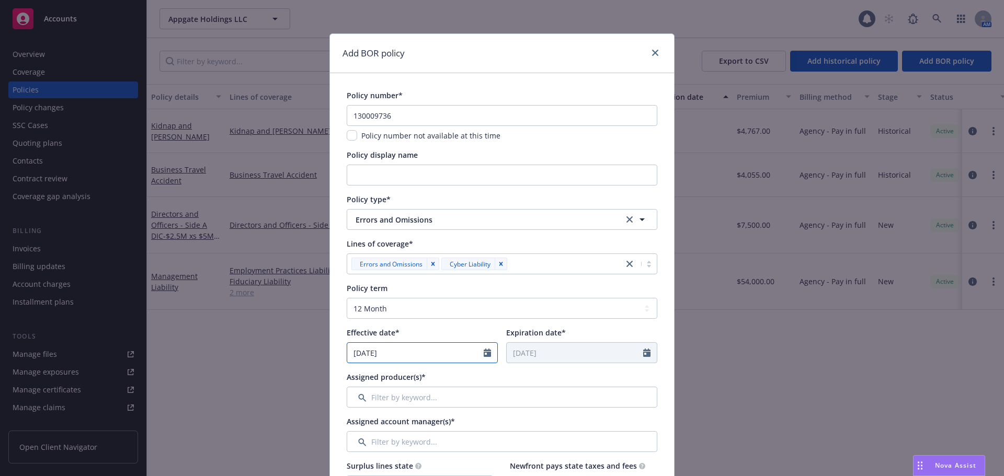
select select "8"
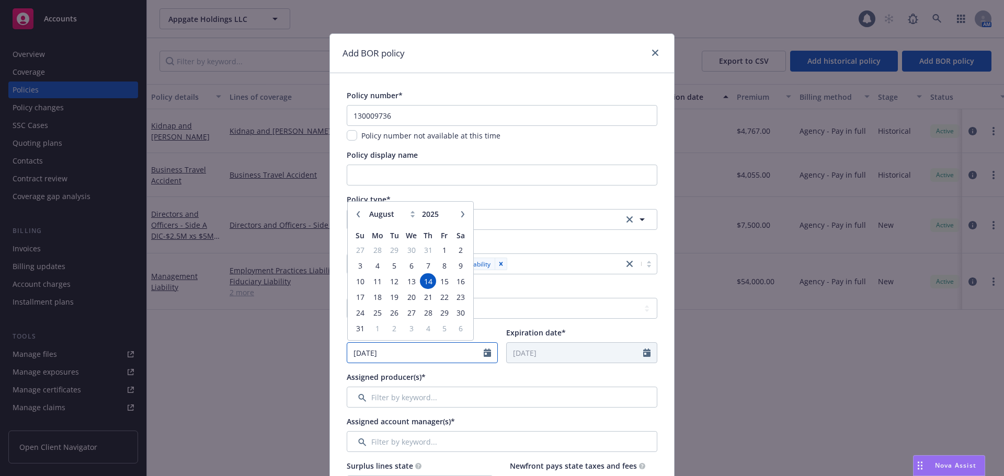
type input "05/01/2025"
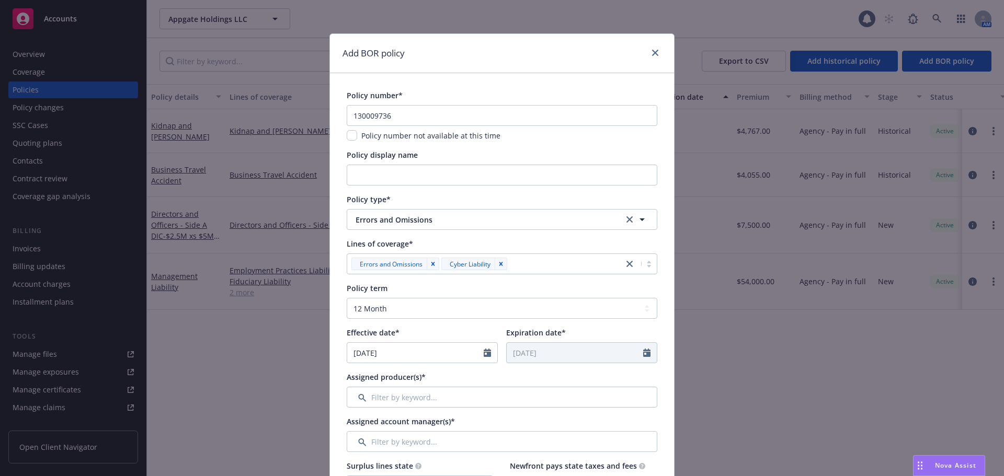
type input "05/01/2026"
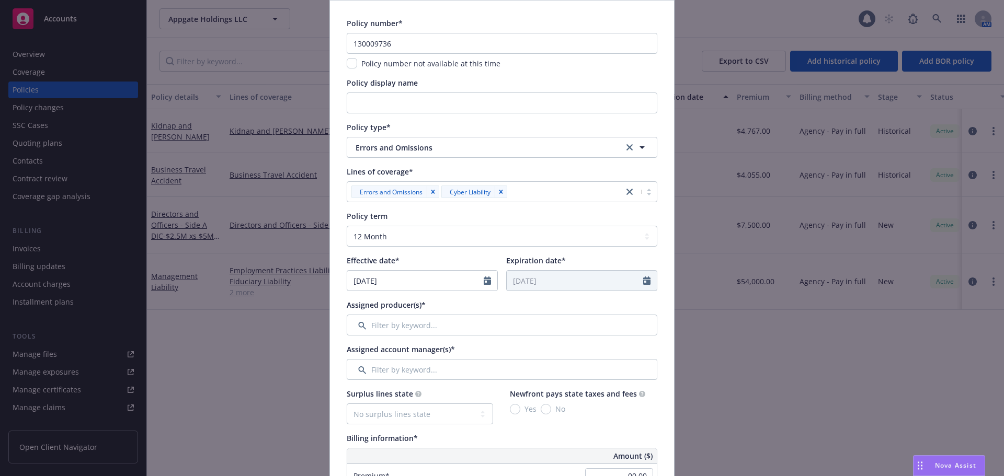
scroll to position [157, 0]
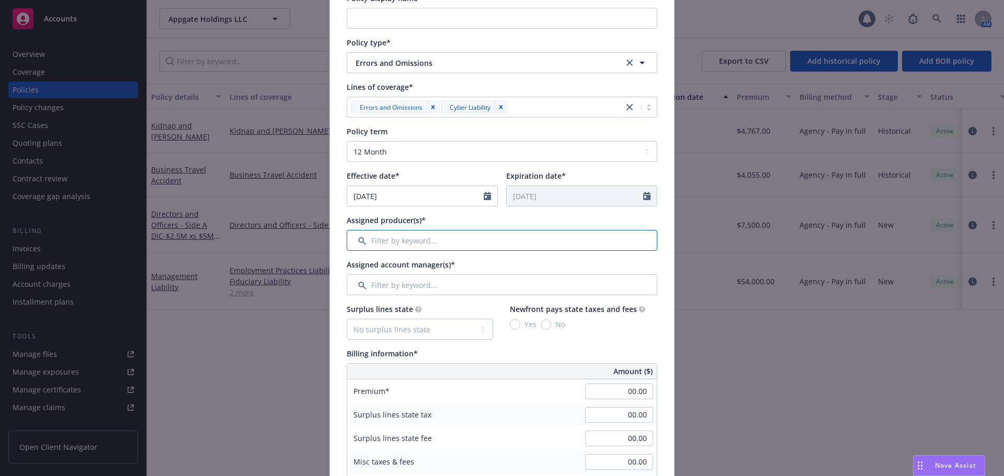
click at [434, 239] on input "Filter by keyword..." at bounding box center [502, 240] width 311 height 21
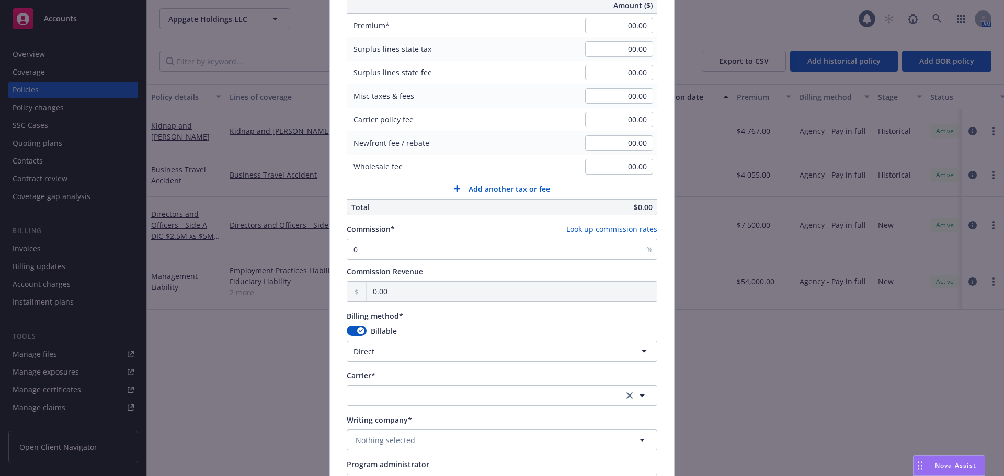
scroll to position [799, 0]
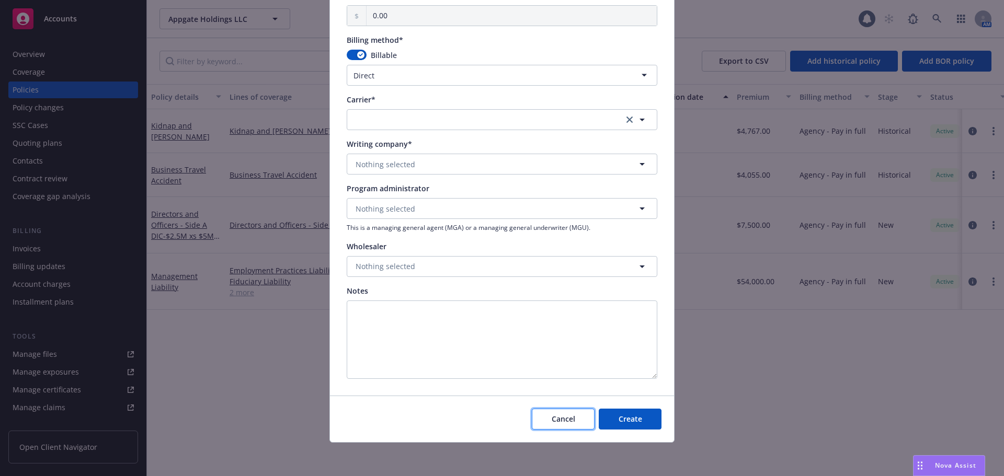
click at [572, 415] on button "Cancel" at bounding box center [563, 419] width 63 height 21
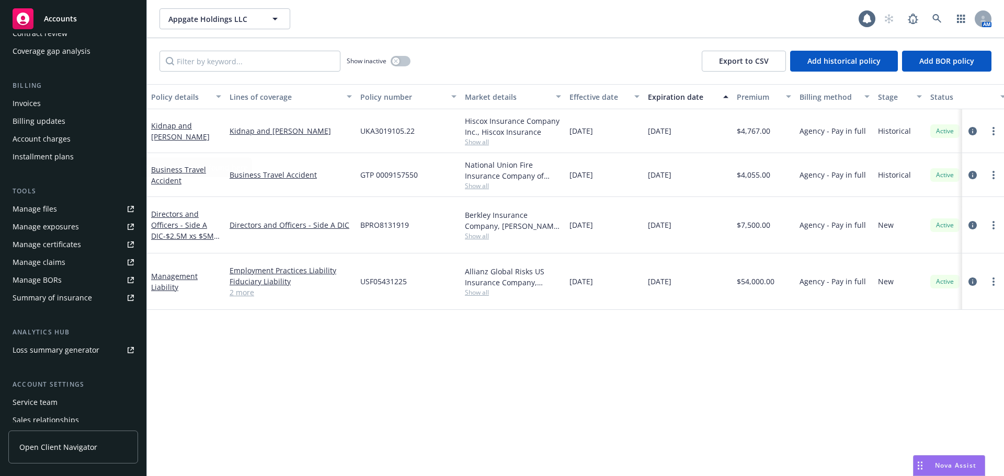
scroll to position [205, 0]
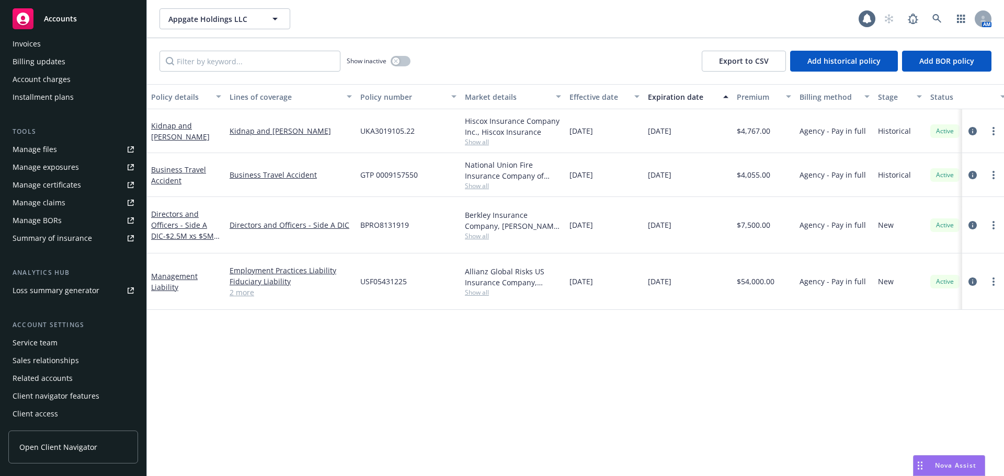
click at [67, 344] on div "Service team" at bounding box center [73, 343] width 121 height 17
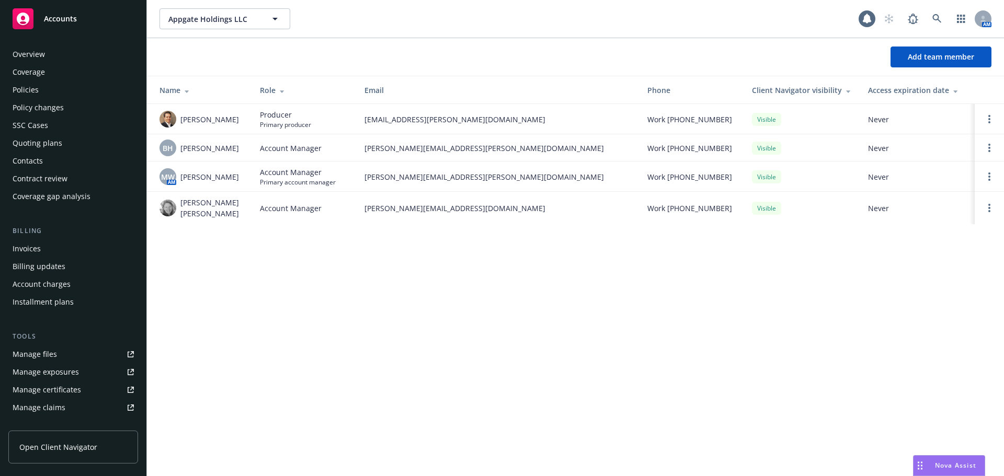
click at [52, 95] on div "Policies" at bounding box center [73, 90] width 121 height 17
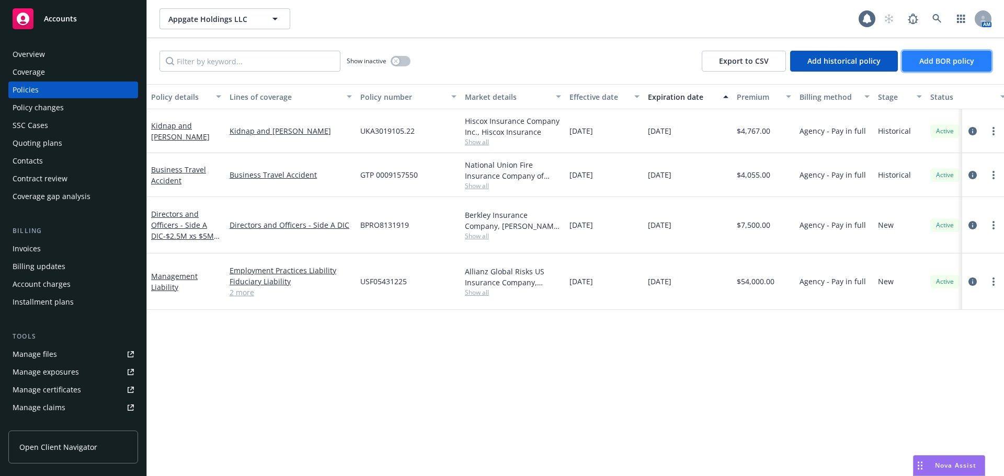
click at [963, 54] on button "Add BOR policy" at bounding box center [946, 61] width 89 height 21
select select "other"
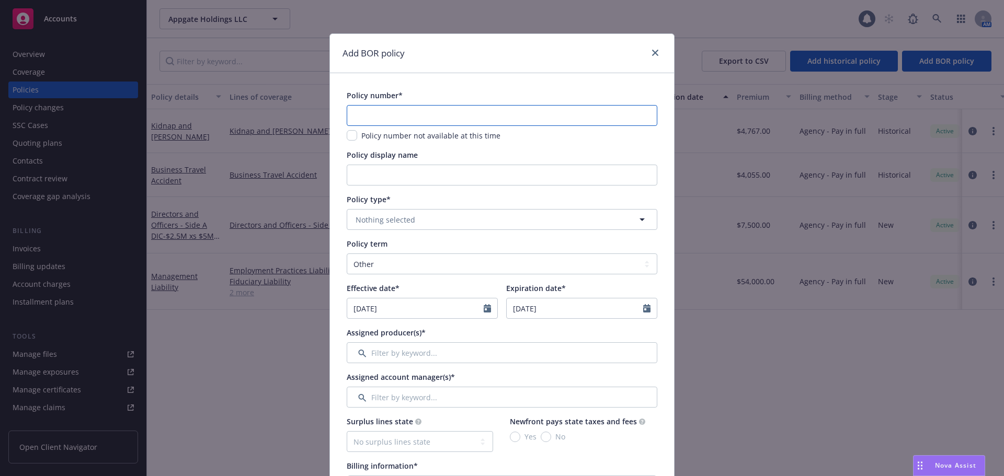
paste input "130009736"
type input "130009736"
click at [410, 222] on button "Nothing selected" at bounding box center [502, 219] width 311 height 21
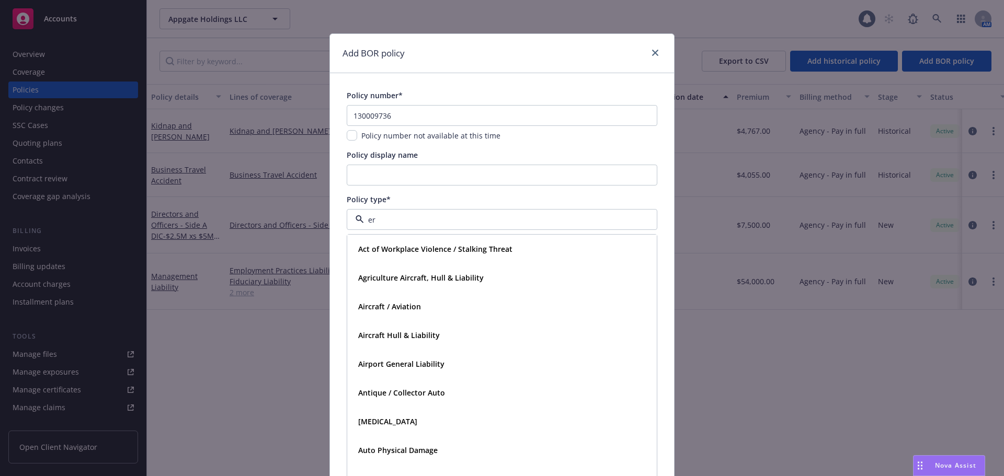
type input "err"
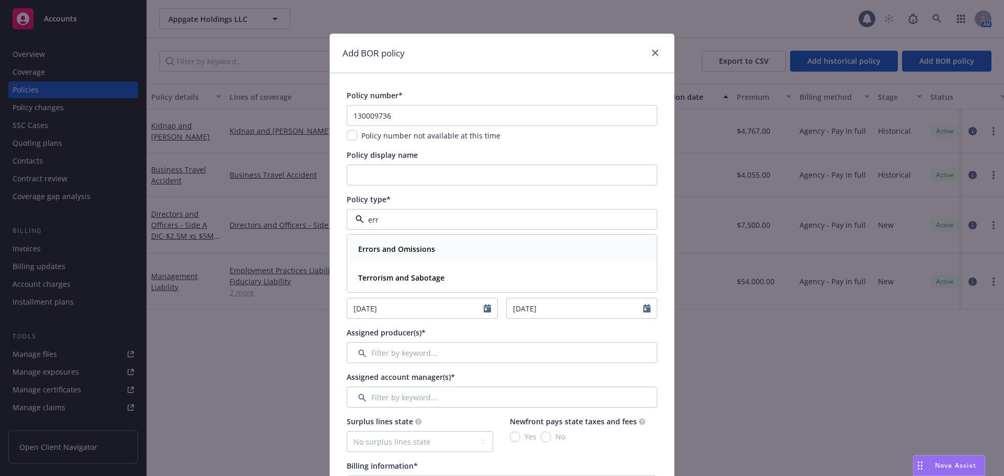
click at [415, 255] on div "Errors and Omissions" at bounding box center [395, 249] width 83 height 15
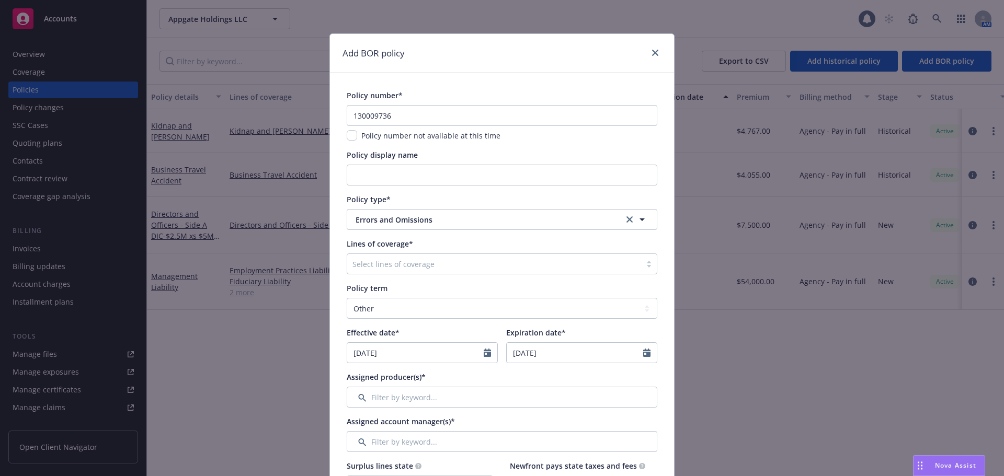
click at [416, 267] on div at bounding box center [493, 264] width 283 height 13
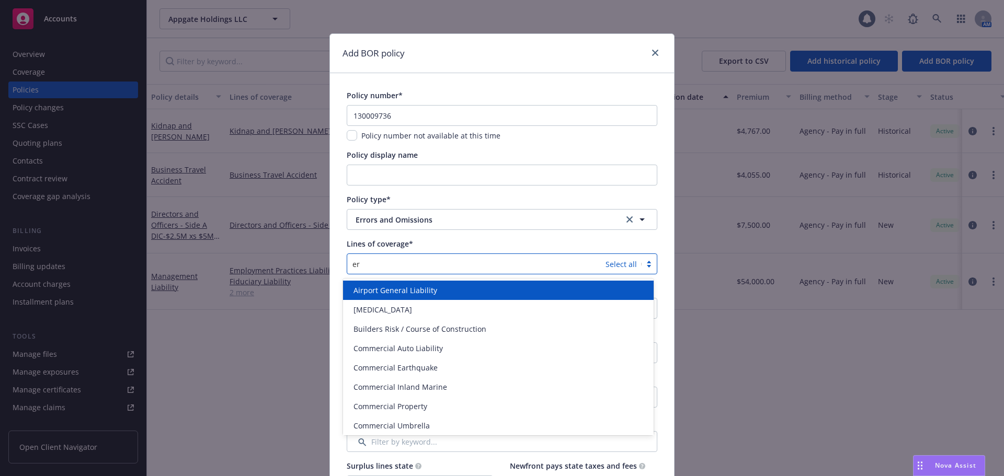
type input "err"
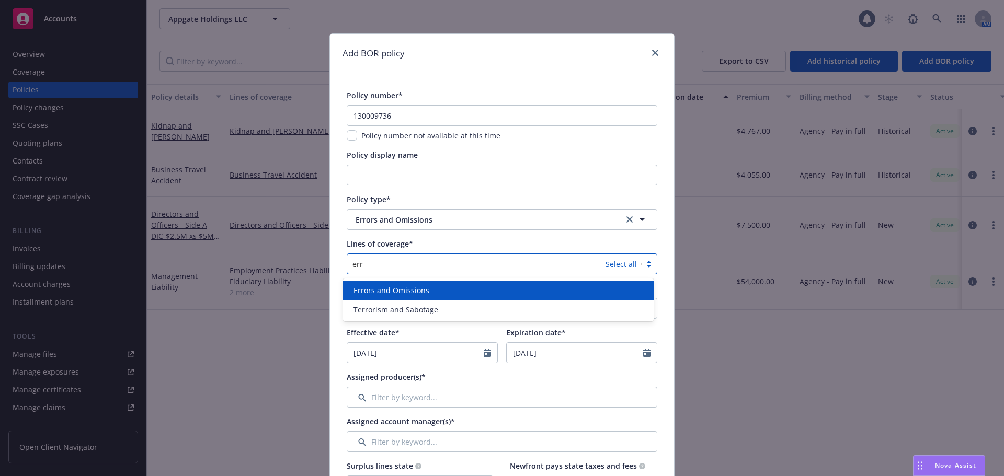
click at [416, 295] on span "Errors and Omissions" at bounding box center [391, 290] width 76 height 11
type input "cyber"
click at [408, 290] on div "Cyber Liability" at bounding box center [498, 290] width 298 height 11
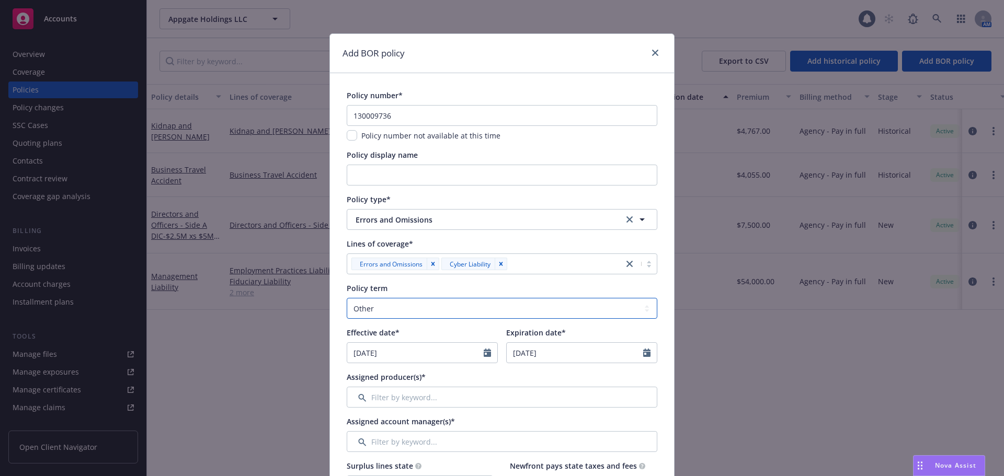
drag, startPoint x: 373, startPoint y: 315, endPoint x: 379, endPoint y: 307, distance: 9.4
click at [373, 315] on select "Select policy term 12 Month 6 Month 4 Month 3 Month 2 Month 1 Month 36 Month (3…" at bounding box center [502, 308] width 311 height 21
select select "12"
click at [347, 298] on select "Select policy term 12 Month 6 Month 4 Month 3 Month 2 Month 1 Month 36 Month (3…" at bounding box center [502, 308] width 311 height 21
click at [353, 352] on input "08/14/2025" at bounding box center [415, 353] width 136 height 20
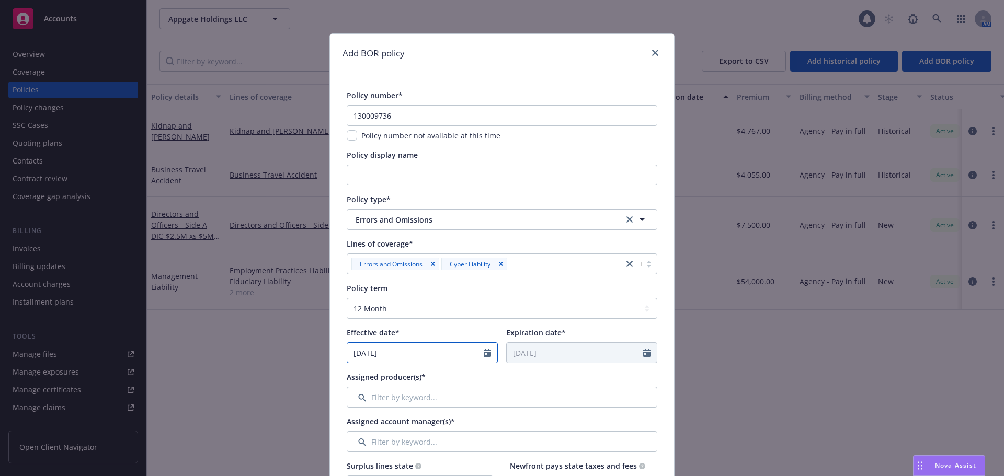
select select "8"
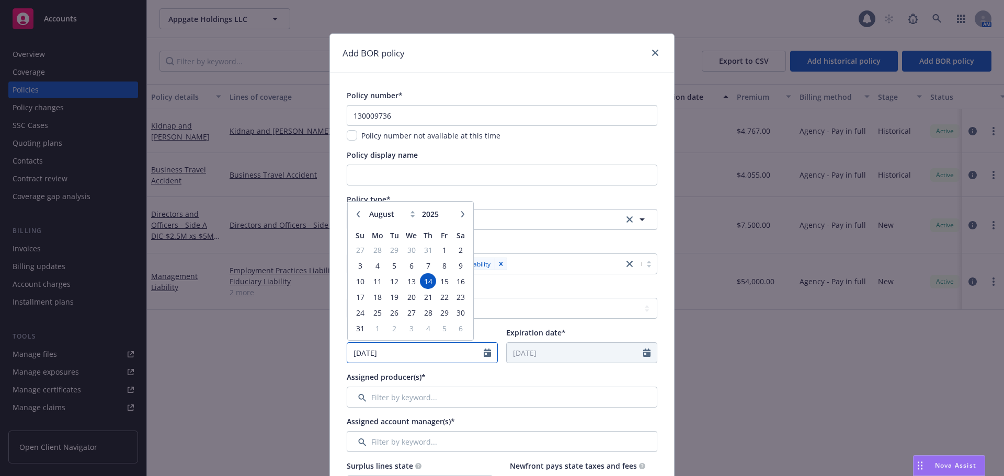
type input "05/01/2025"
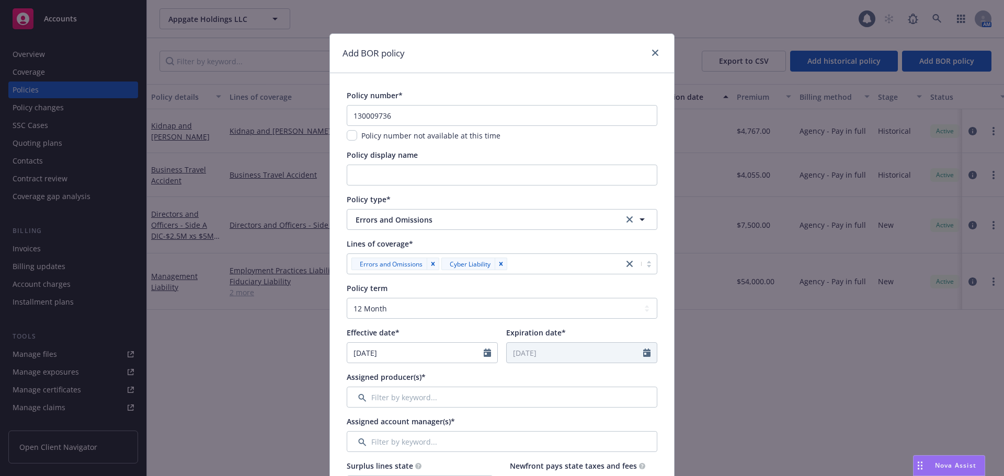
type input "05/01/2026"
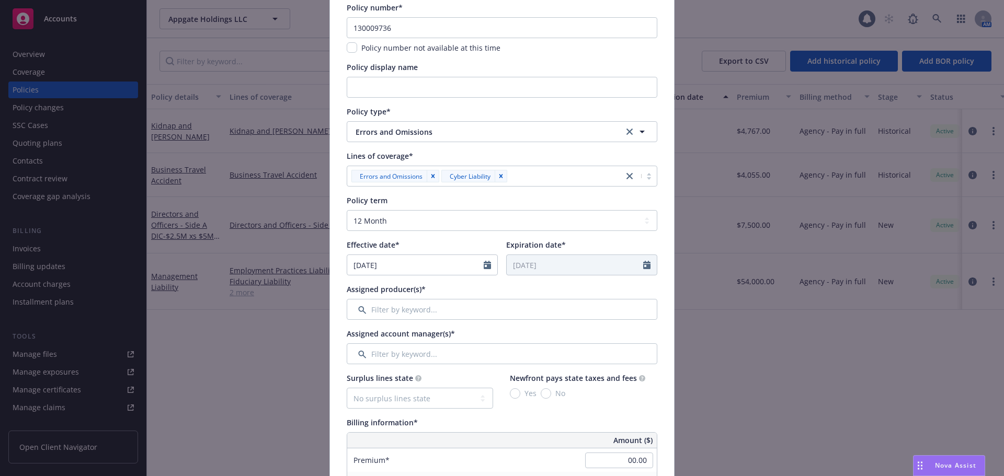
scroll to position [105, 0]
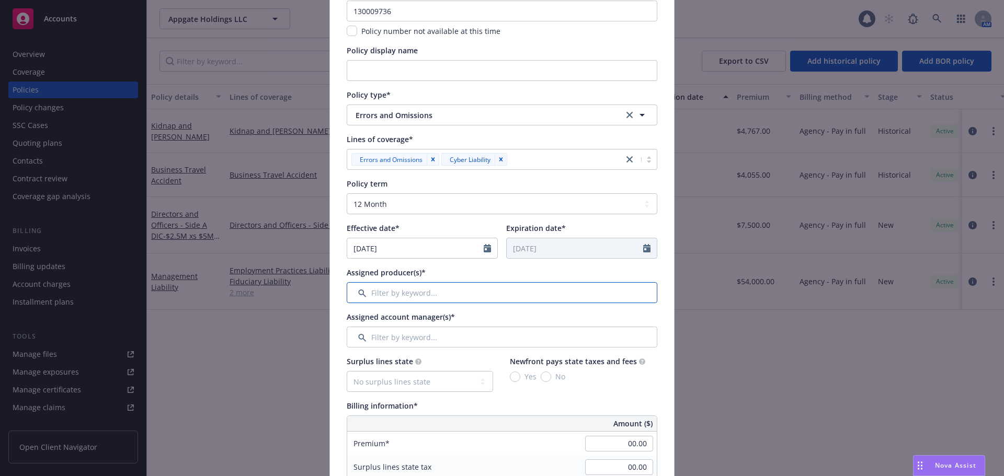
click at [397, 289] on input "Filter by keyword..." at bounding box center [502, 292] width 311 height 21
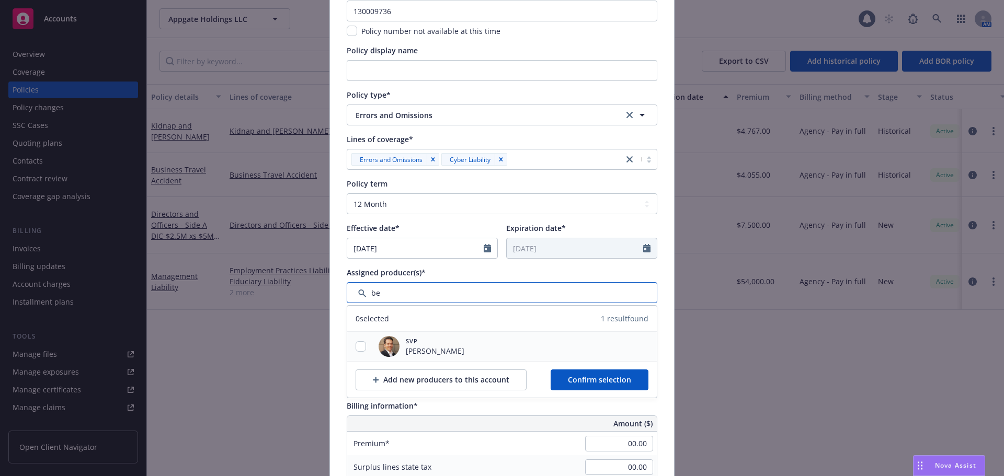
type input "be"
click at [356, 349] on input "checkbox" at bounding box center [361, 346] width 10 height 10
checkbox input "true"
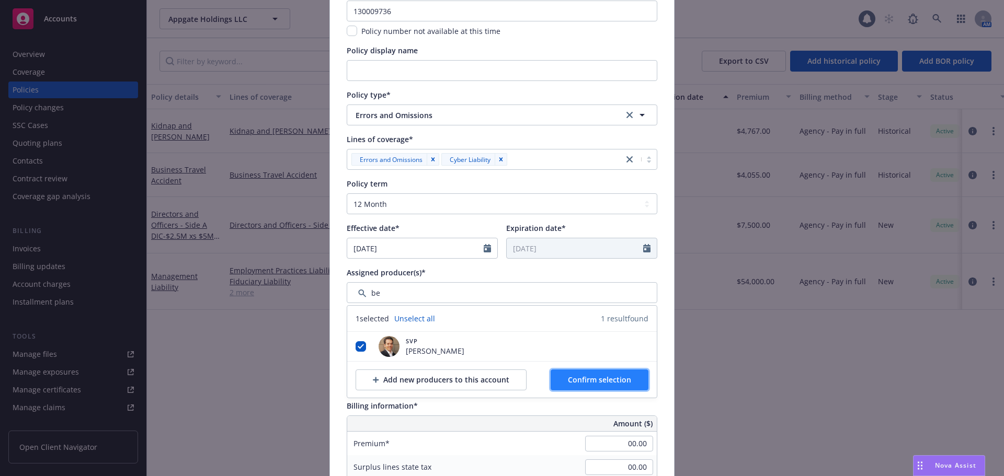
click at [564, 377] on button "Confirm selection" at bounding box center [600, 380] width 98 height 21
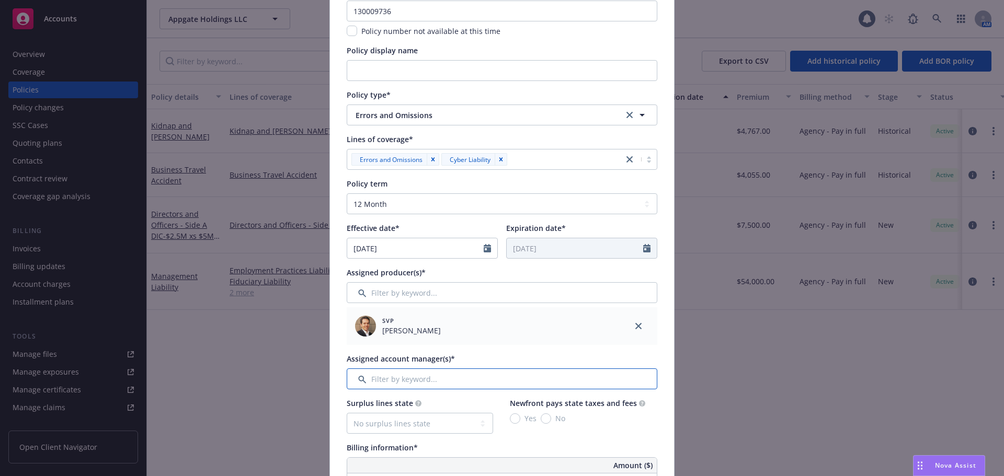
click at [429, 382] on input "Filter by keyword..." at bounding box center [502, 379] width 311 height 21
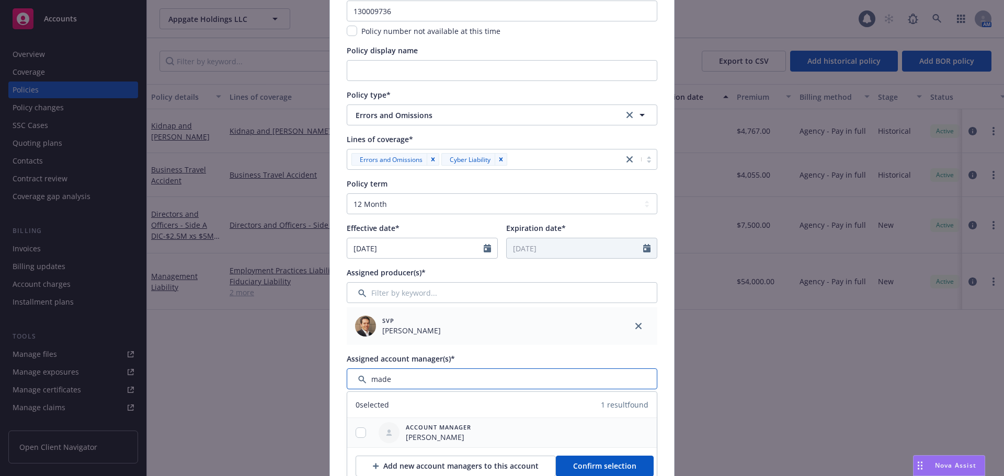
type input "made"
click at [357, 435] on input "checkbox" at bounding box center [361, 433] width 10 height 10
checkbox input "true"
click at [573, 466] on span "Confirm selection" at bounding box center [604, 466] width 63 height 10
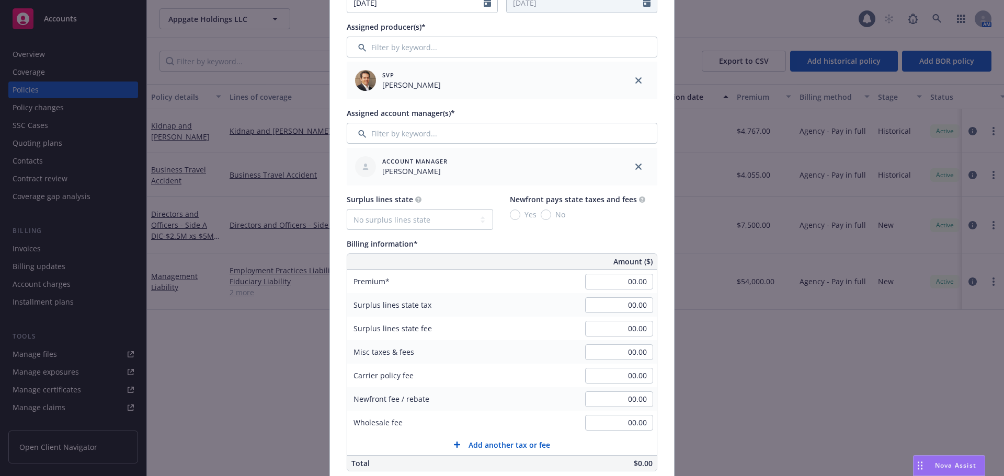
scroll to position [366, 0]
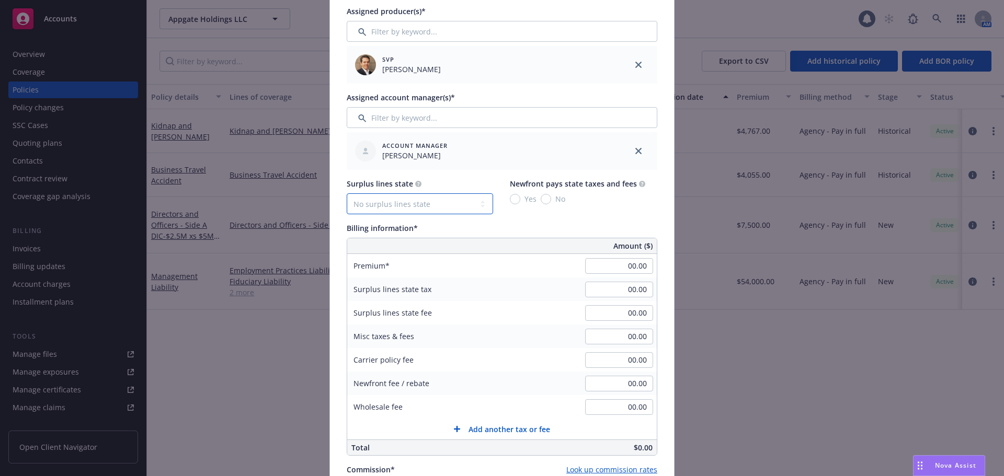
click at [402, 206] on select "No surplus lines state Alaska Alabama Arkansas Arizona California Colorado Conn…" at bounding box center [420, 203] width 146 height 21
select select "FL"
click at [347, 193] on select "No surplus lines state Alaska Alabama Arkansas Arizona California Colorado Conn…" at bounding box center [420, 203] width 146 height 21
click at [541, 197] on input "No" at bounding box center [546, 199] width 10 height 10
radio input "true"
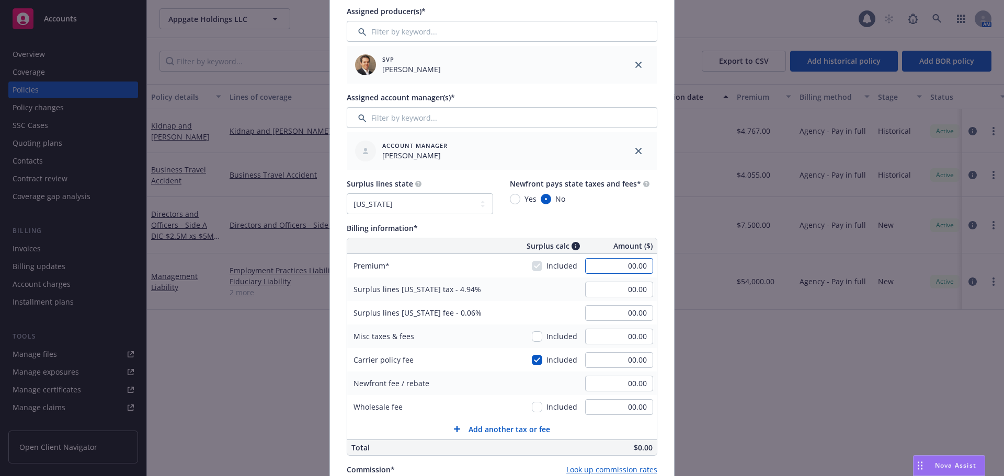
click at [597, 262] on input "00.00" at bounding box center [619, 266] width 68 height 16
type input "70,000.00"
type input "3,458.00"
type input "42.00"
click at [601, 230] on div "Billing information*" at bounding box center [502, 228] width 311 height 11
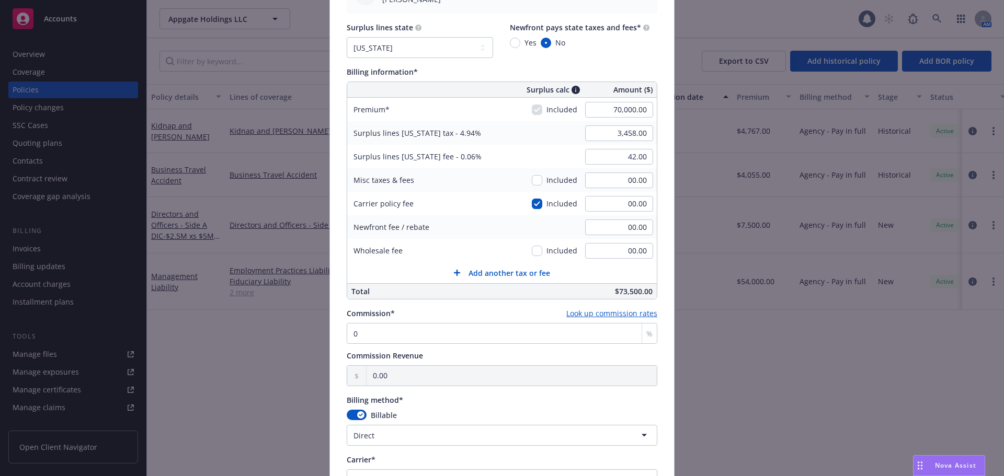
scroll to position [523, 0]
drag, startPoint x: 403, startPoint y: 329, endPoint x: 320, endPoint y: 347, distance: 84.6
click at [320, 347] on div "Add BOR policy Policy number* 130009736 Policy number not available at this tim…" at bounding box center [502, 238] width 1004 height 476
type input "2"
type input "1,400.00"
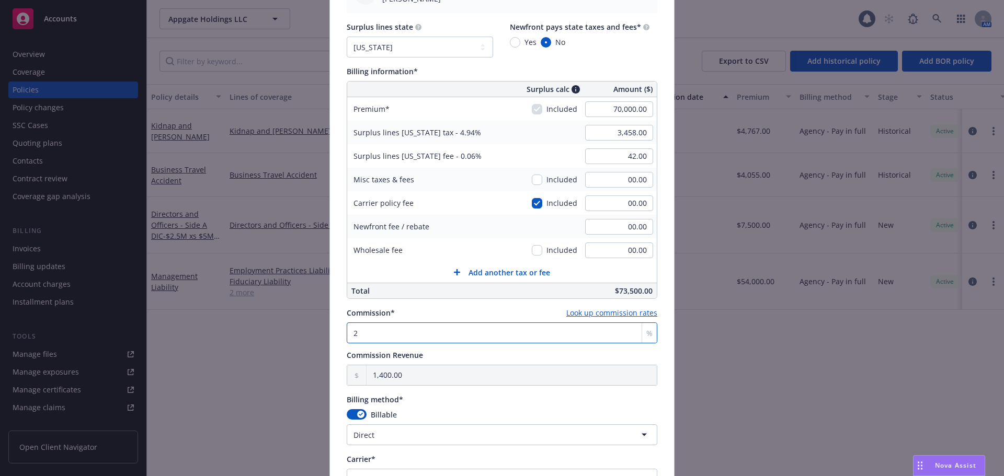
type input "20"
type input "14,000.00"
type input "20"
click at [492, 350] on div "Commission Revenue" at bounding box center [502, 355] width 311 height 11
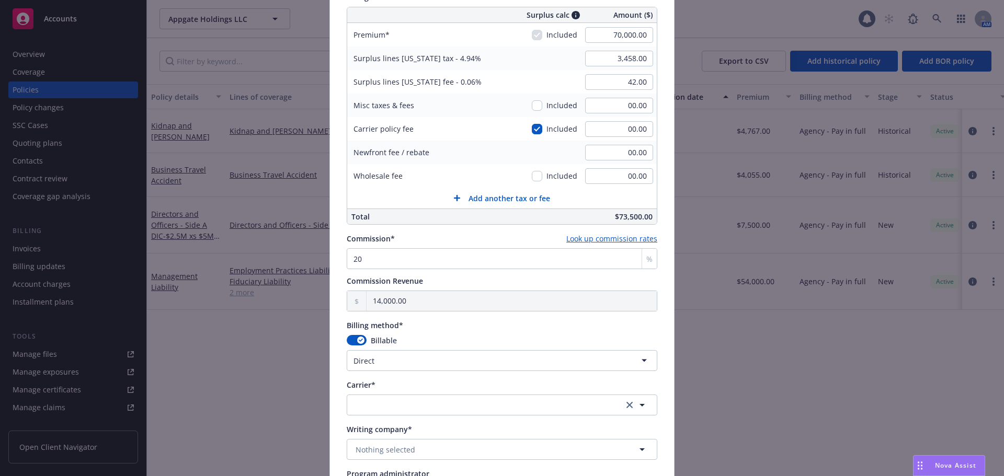
scroll to position [627, 0]
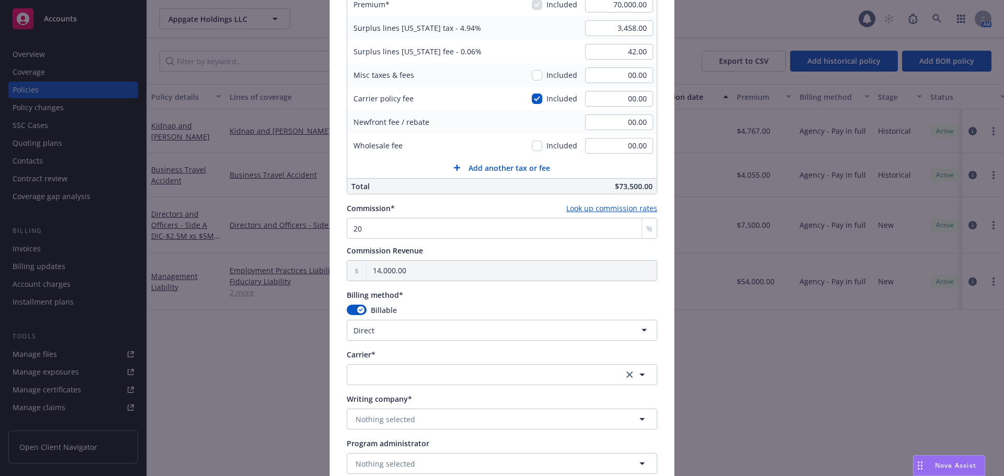
click at [422, 333] on html "Accounts Overview Coverage Policies Policy changes SSC Cases Quoting plans Cont…" at bounding box center [502, 238] width 1004 height 476
select select "AGENCY_PAY_IN_FULL"
click at [397, 425] on span "Nothing selected" at bounding box center [386, 419] width 60 height 11
type input "qbe spe"
click at [539, 390] on div "QBE Specialty Insurance Company Domestic - 11515" at bounding box center [502, 384] width 296 height 26
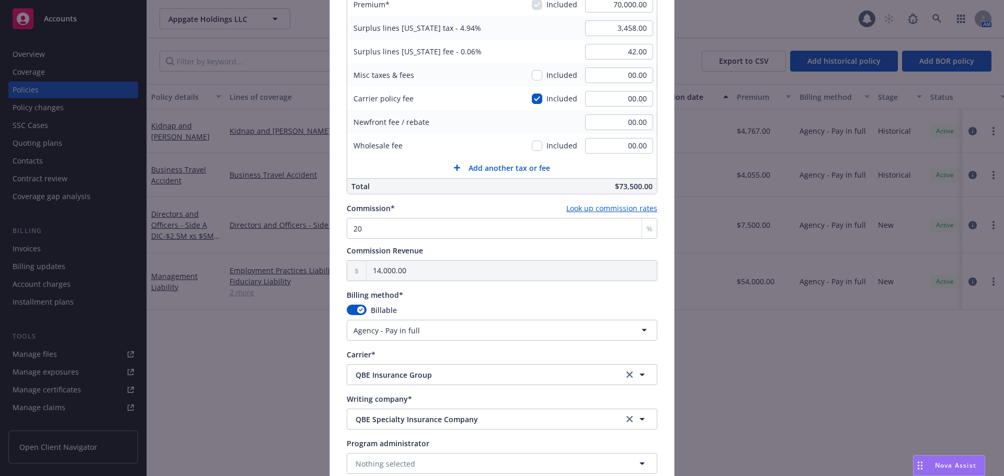
click at [330, 391] on div "Policy number* 130009736 Policy number not available at this time Policy displa…" at bounding box center [502, 48] width 344 height 1205
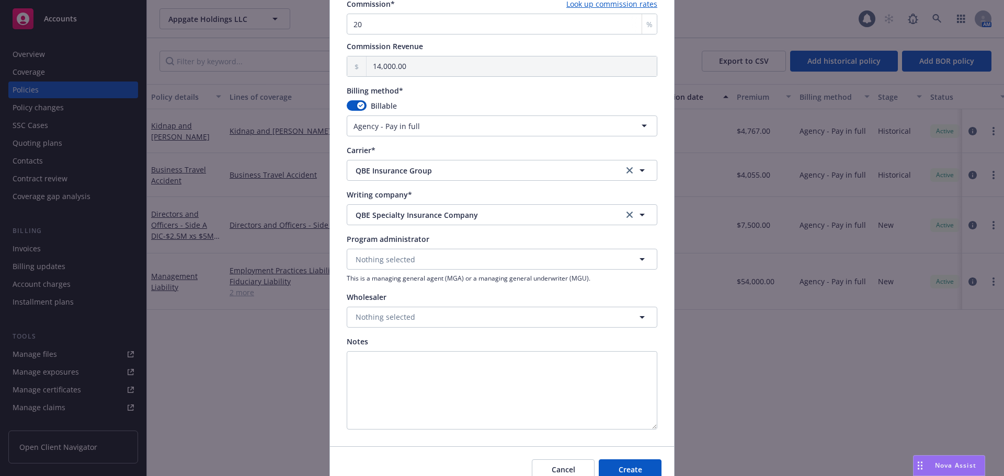
scroll to position [883, 0]
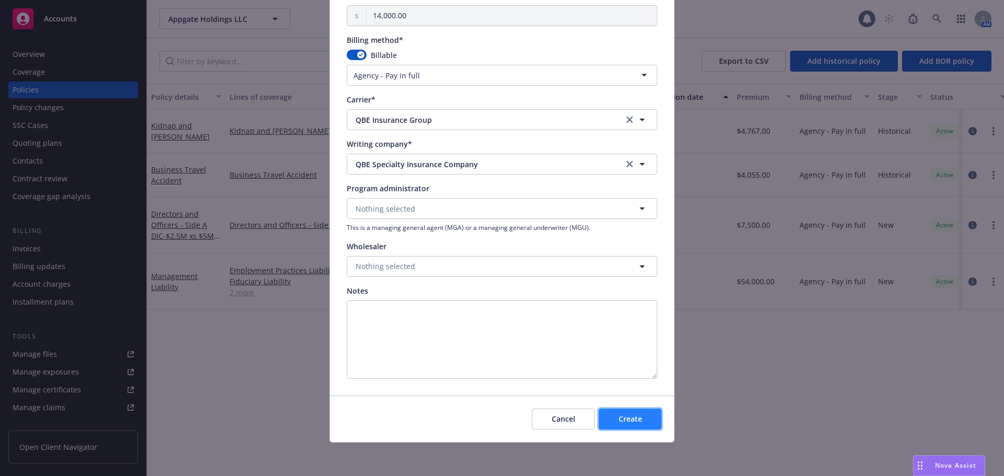
click at [632, 414] on span "Create" at bounding box center [631, 419] width 24 height 10
select select "DIRECT"
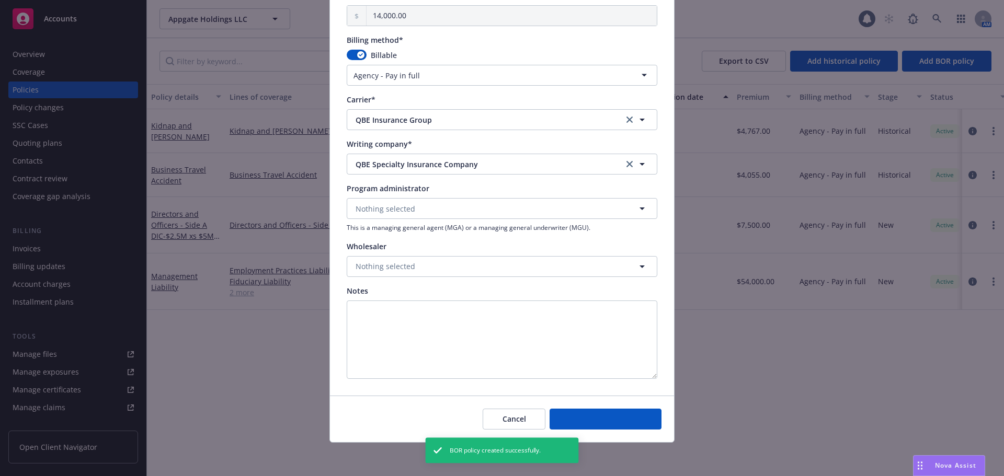
select select "other"
type input "08/14/2025"
type input "08/14/2026"
select select "NONE"
type input "00.00"
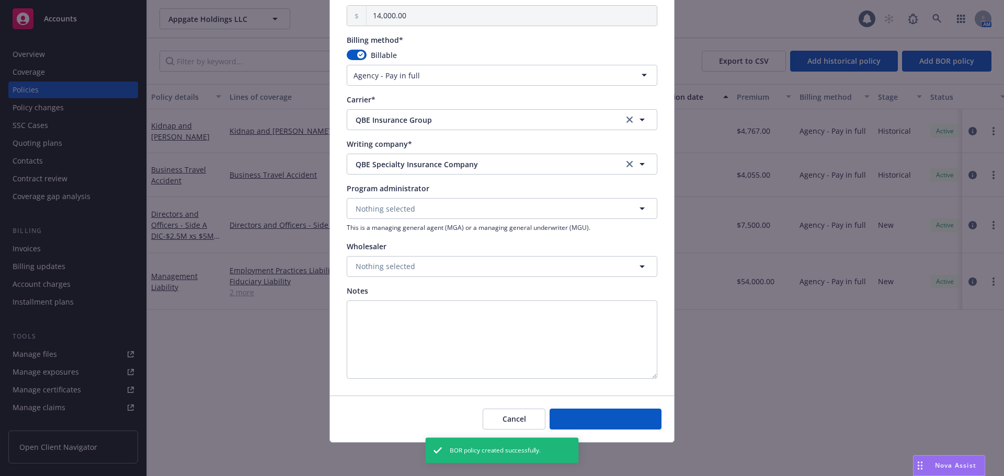
type input "00.00"
type input "0"
type input "0.00"
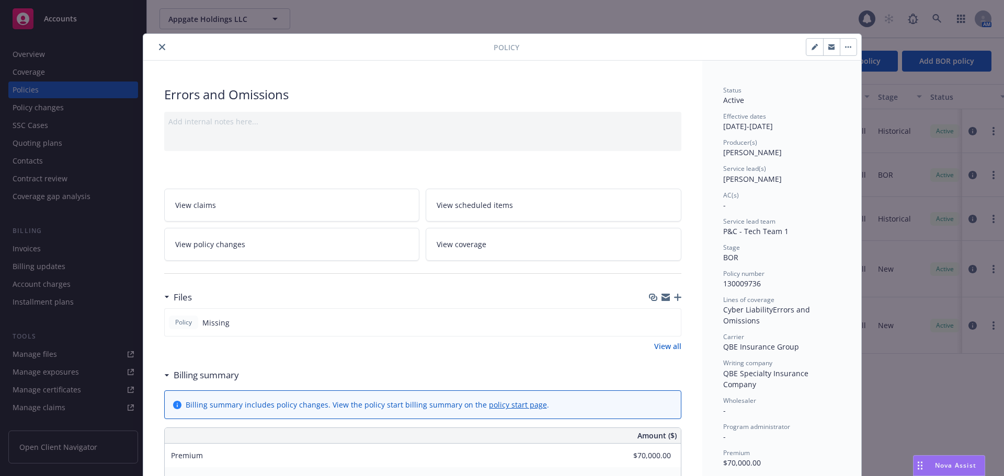
click at [816, 43] on button "button" at bounding box center [814, 47] width 17 height 17
select select "BOR"
select select "12"
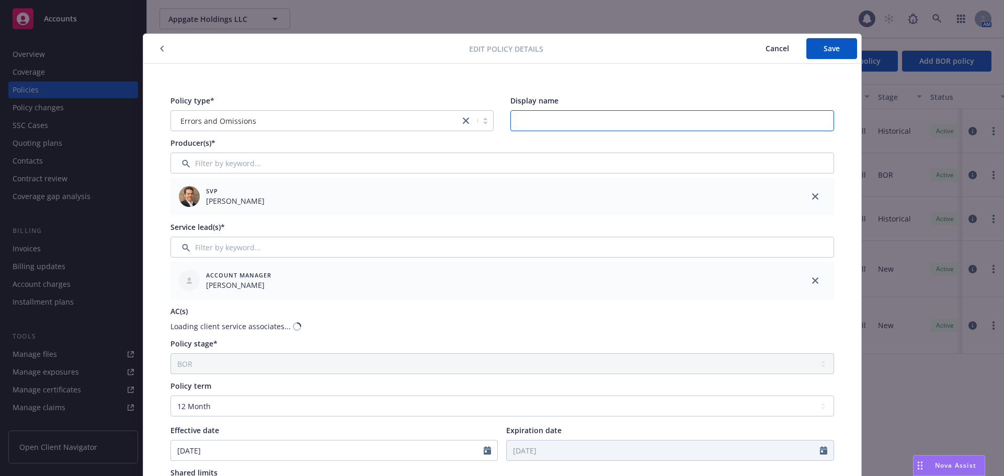
click at [556, 120] on input "Display name" at bounding box center [672, 120] width 324 height 21
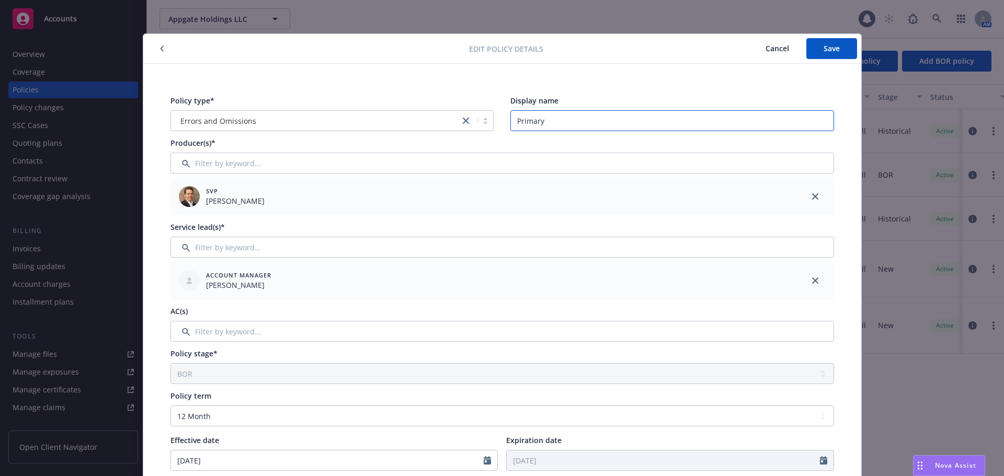
type input "Primary $5M"
click at [835, 55] on button "Save" at bounding box center [831, 48] width 51 height 21
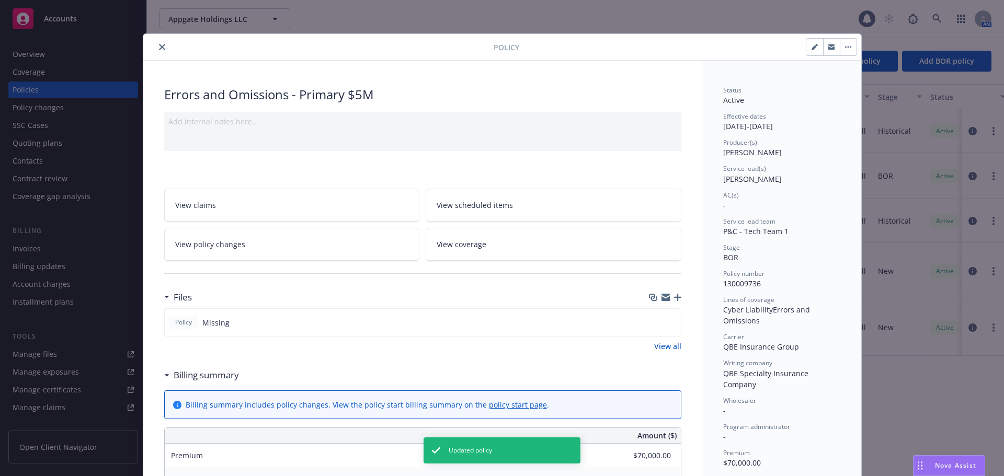
click at [675, 295] on icon "button" at bounding box center [677, 297] width 7 height 7
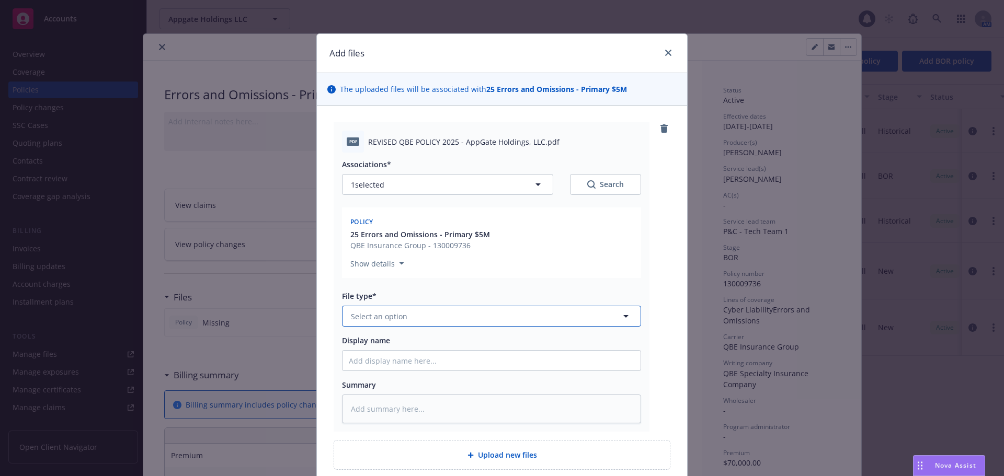
click at [442, 319] on button "Select an option" at bounding box center [491, 316] width 299 height 21
type input "pol"
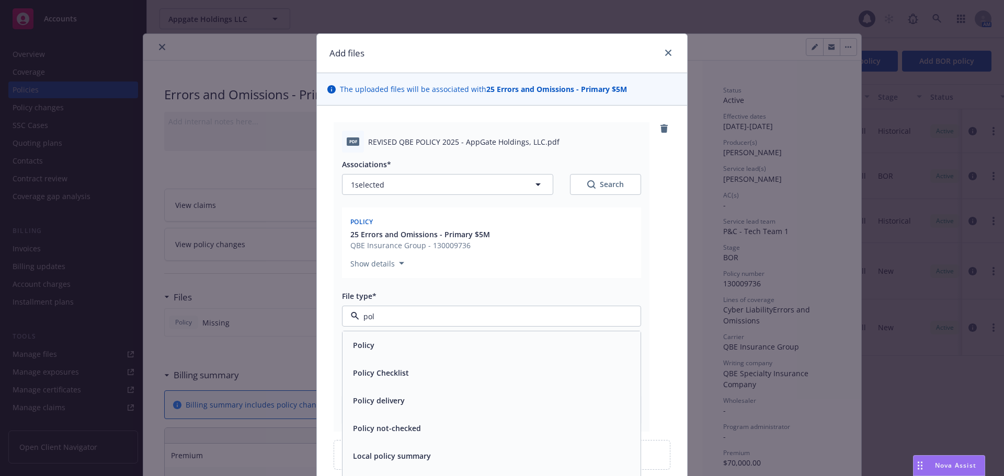
click at [441, 336] on div "Policy" at bounding box center [491, 346] width 298 height 28
click at [654, 257] on div "pdf REVISED QBE POLICY 2025 - AppGate Holdings, LLC.pdf Associations* 1 selecte…" at bounding box center [502, 277] width 337 height 310
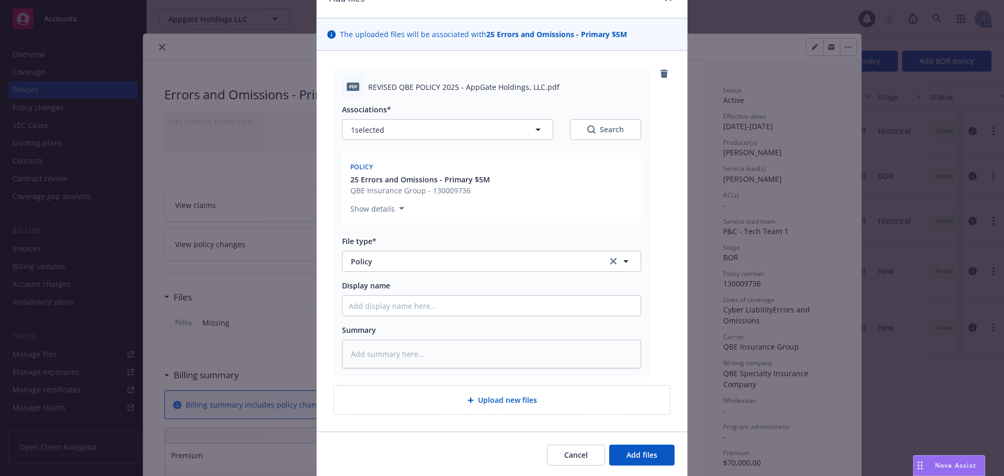
scroll to position [91, 0]
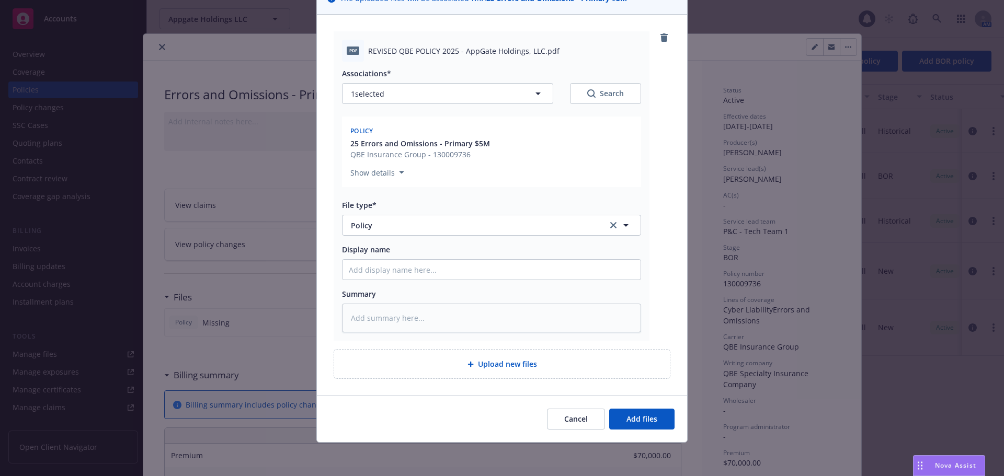
type textarea "x"
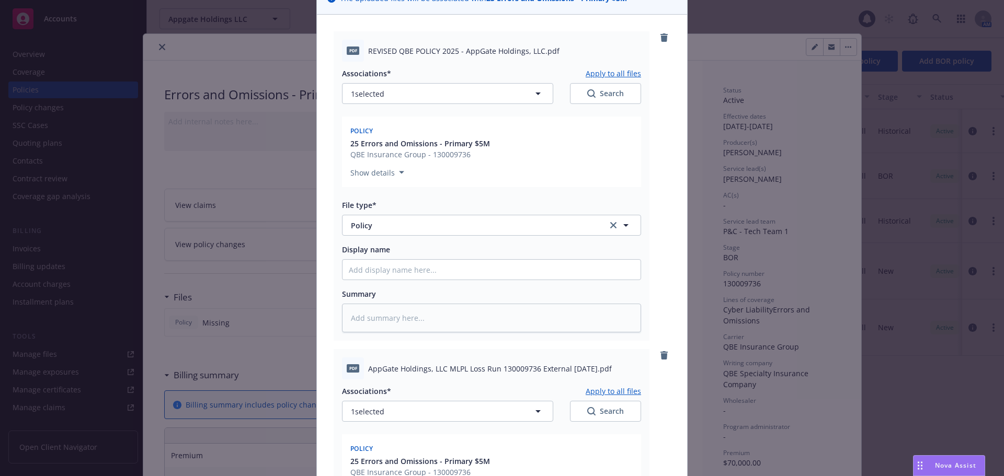
scroll to position [405, 0]
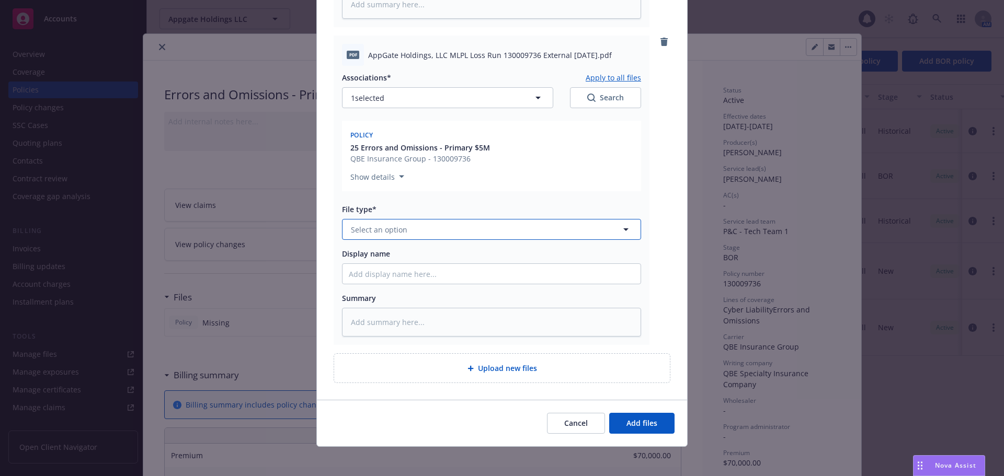
click at [472, 238] on button "Select an option" at bounding box center [491, 229] width 299 height 21
type input "los"
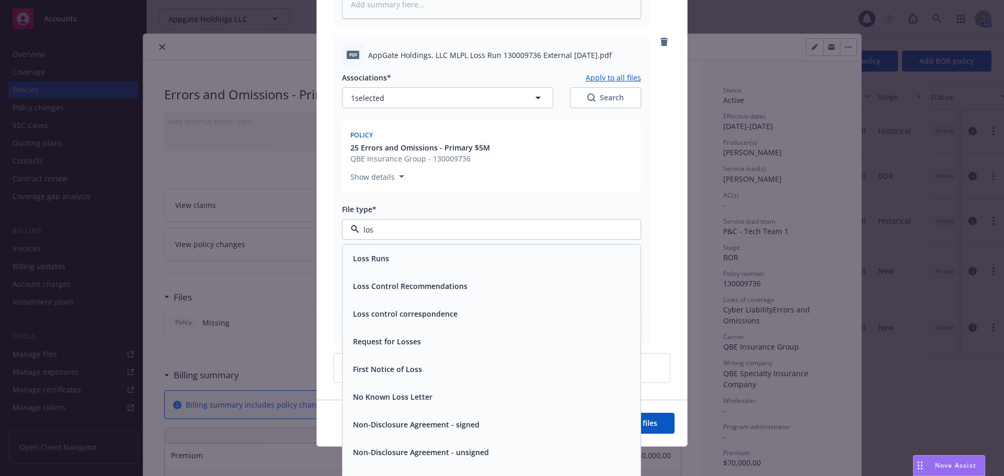
click at [477, 258] on div "Loss Runs" at bounding box center [491, 258] width 285 height 15
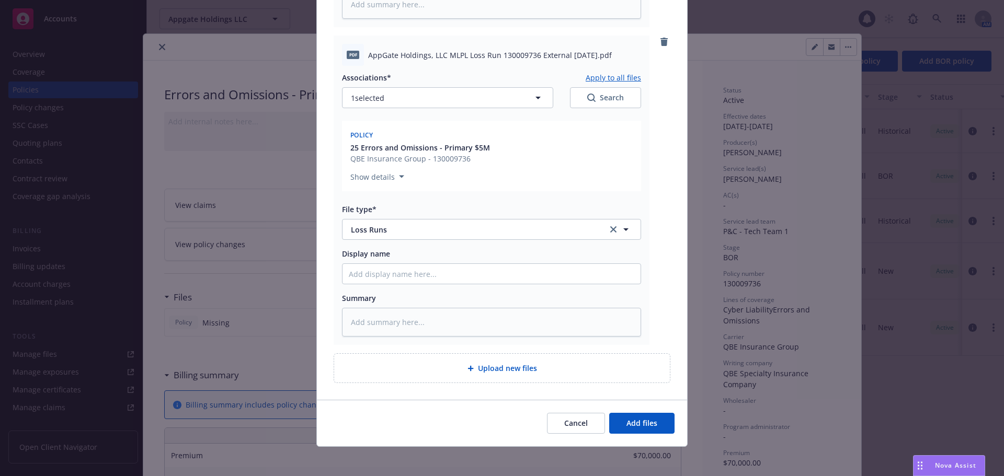
click at [671, 255] on div "pdf REVISED QBE POLICY 2025 - AppGate Holdings, LLC.pdf Associations* Apply to …" at bounding box center [502, 50] width 370 height 699
type textarea "x"
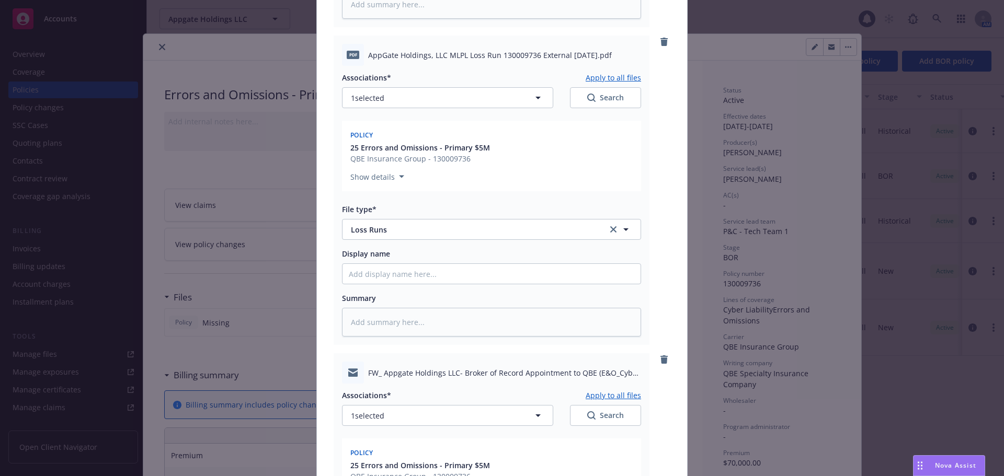
scroll to position [562, 0]
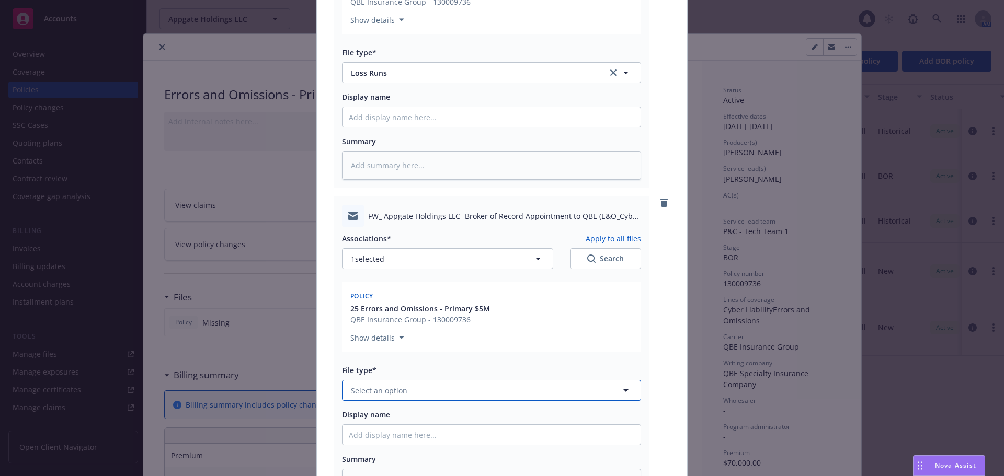
click at [378, 391] on span "Select an option" at bounding box center [379, 390] width 56 height 11
type input "ema"
click at [424, 424] on div "Email" at bounding box center [491, 419] width 285 height 15
click at [342, 350] on div "Policy 25 Errors and Omissions - Primary $5M QBE Insurance Group - 130009736 Sh…" at bounding box center [491, 317] width 299 height 71
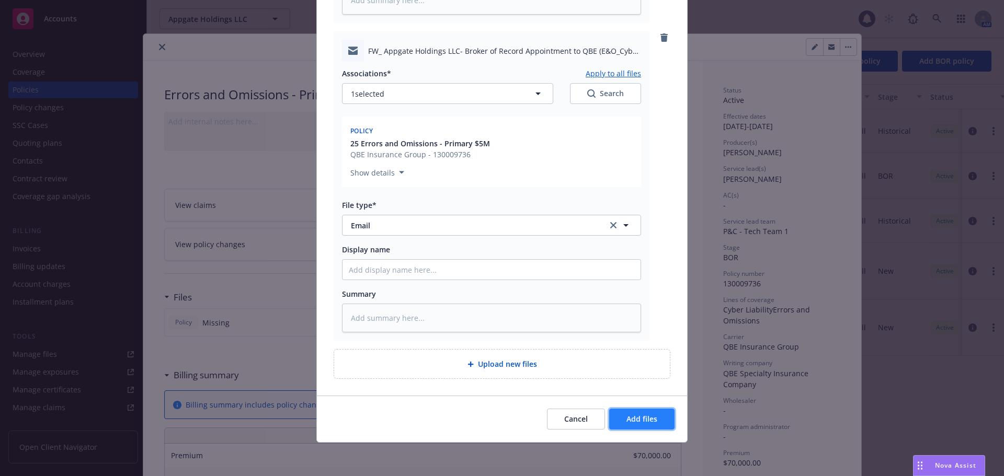
click at [666, 417] on button "Add files" at bounding box center [641, 419] width 65 height 21
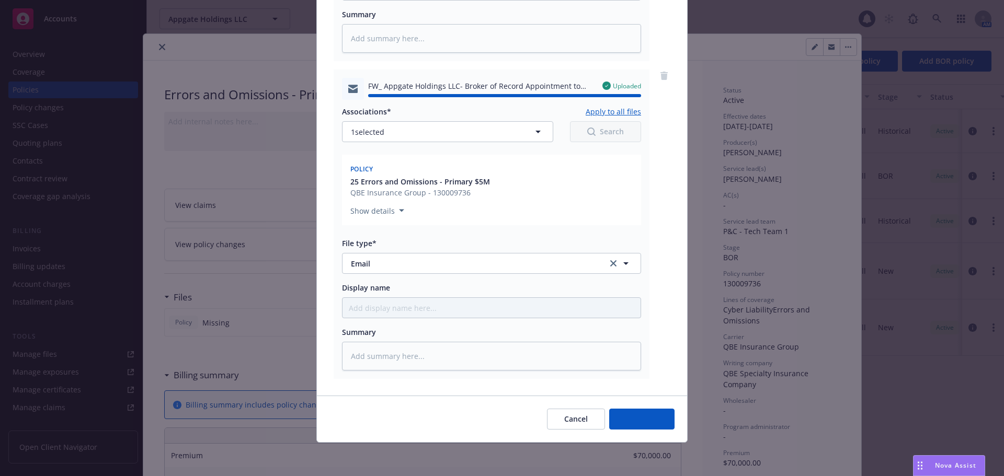
type textarea "x"
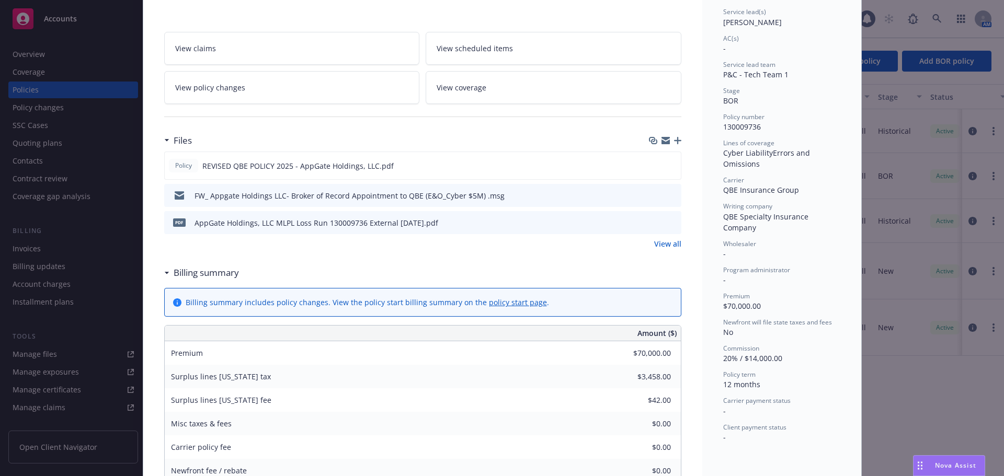
scroll to position [0, 0]
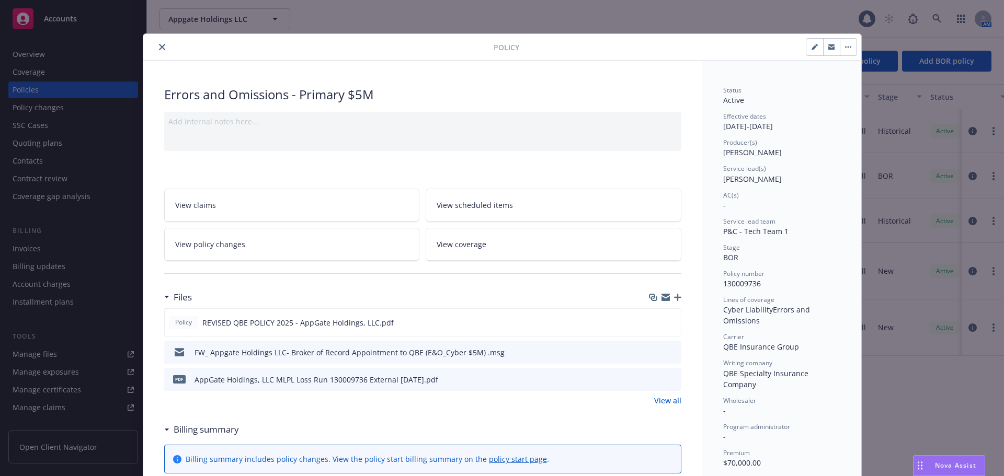
click at [158, 51] on button "close" at bounding box center [162, 47] width 13 height 13
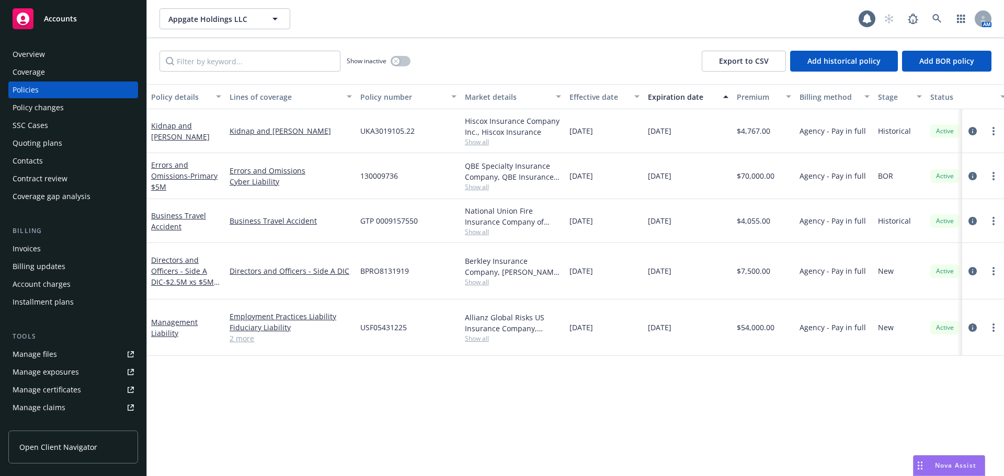
click at [71, 25] on div "Accounts" at bounding box center [73, 18] width 121 height 21
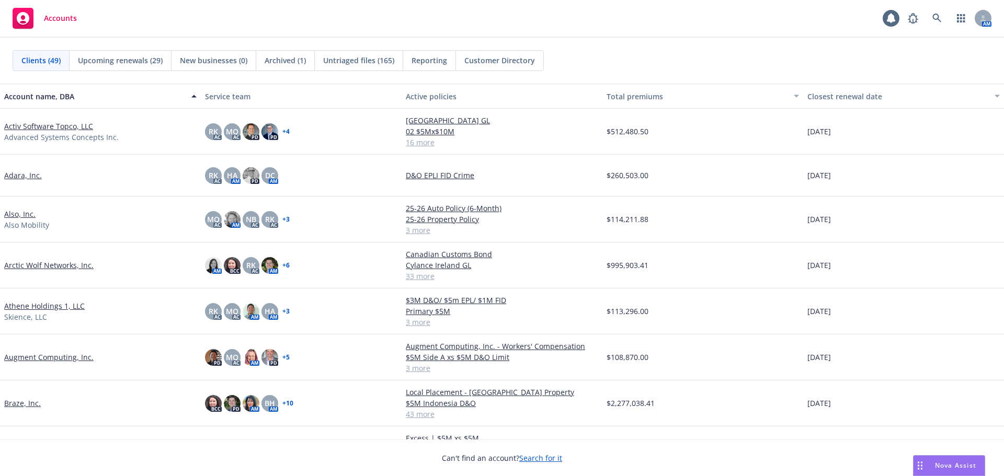
click at [28, 177] on link "Adara, Inc." at bounding box center [23, 175] width 38 height 11
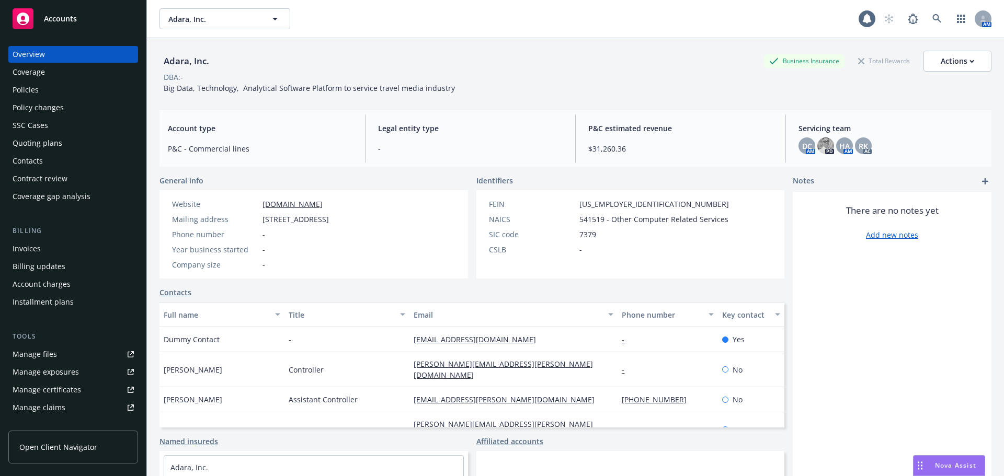
click at [60, 244] on div "Invoices" at bounding box center [73, 249] width 121 height 17
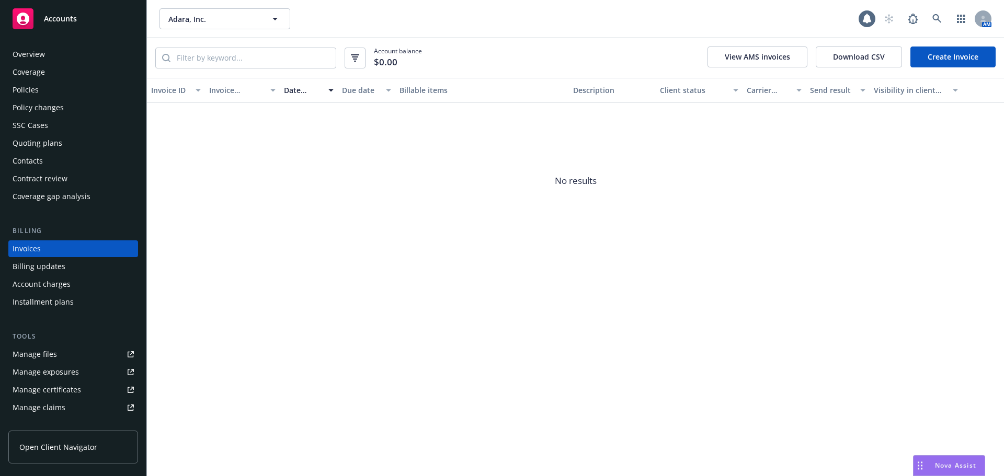
click at [935, 63] on link "Create Invoice" at bounding box center [952, 57] width 85 height 21
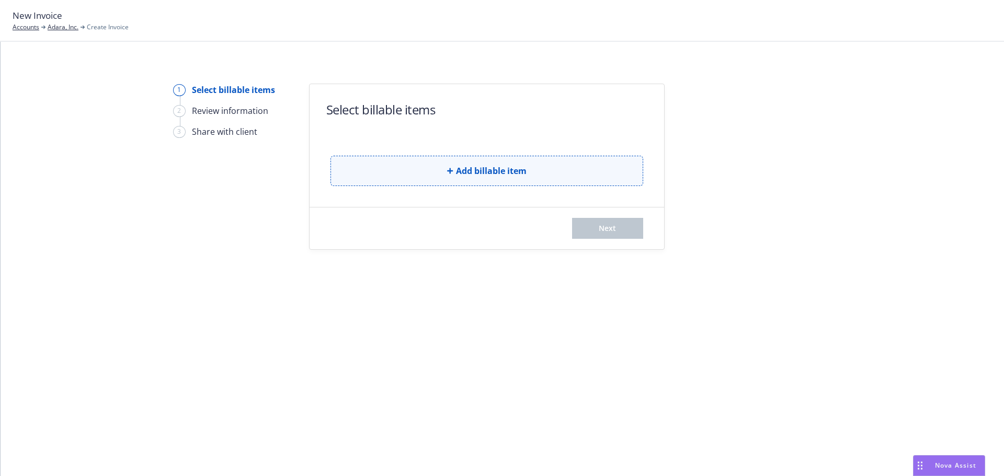
click at [397, 163] on button "Add billable item" at bounding box center [486, 171] width 313 height 30
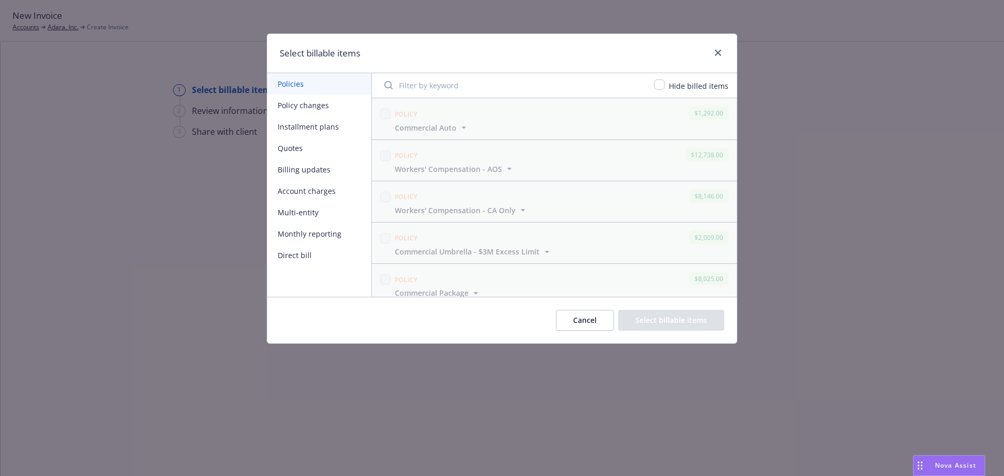
click at [314, 104] on button "Policy changes" at bounding box center [319, 105] width 104 height 21
click at [589, 324] on button "Cancel" at bounding box center [585, 320] width 58 height 21
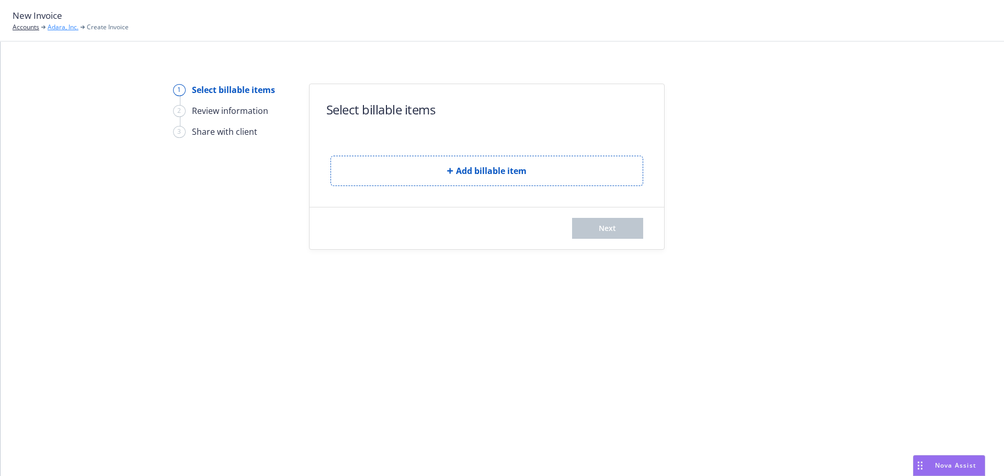
click at [67, 28] on link "Adara, Inc." at bounding box center [63, 26] width 31 height 9
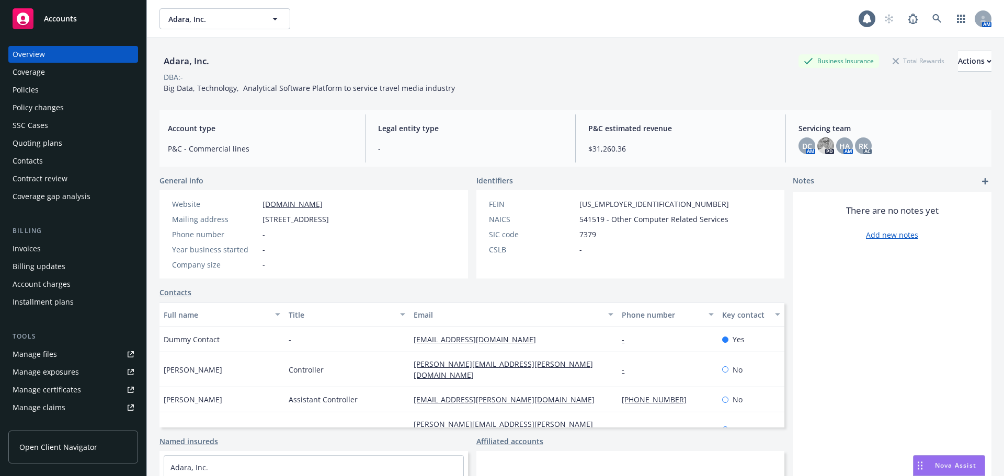
click at [69, 90] on div "Policies" at bounding box center [73, 90] width 121 height 17
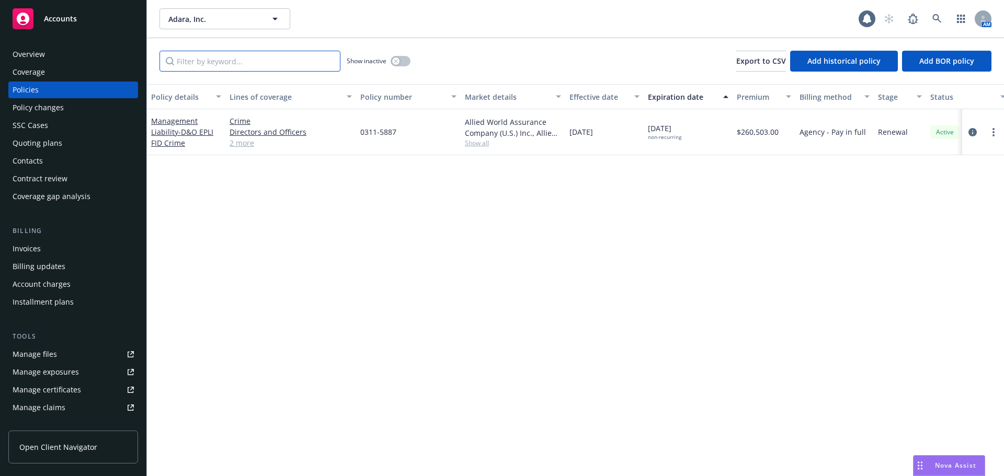
click at [302, 69] on input "Filter by keyword..." at bounding box center [249, 61] width 181 height 21
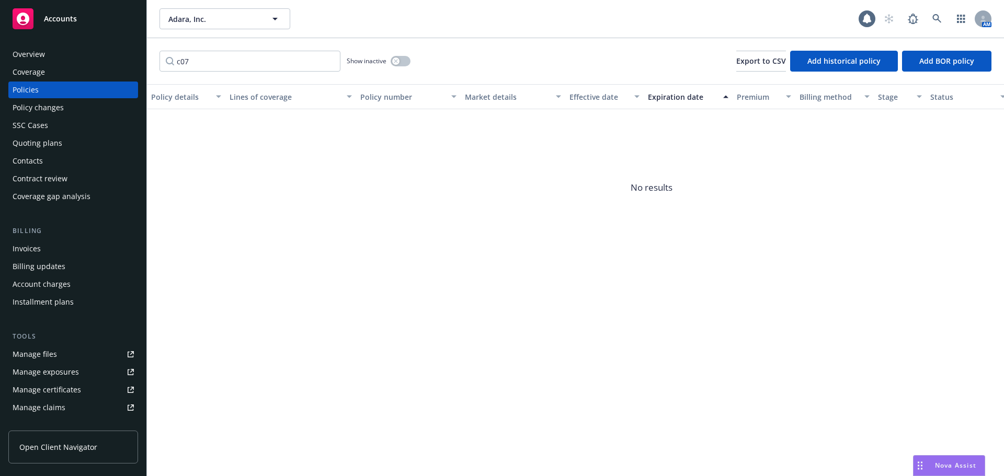
click at [391, 55] on div "Show inactive" at bounding box center [379, 61] width 64 height 21
click at [398, 63] on icon "button" at bounding box center [396, 61] width 4 height 4
drag, startPoint x: 201, startPoint y: 59, endPoint x: 182, endPoint y: 65, distance: 20.3
click at [182, 65] on input "c07" at bounding box center [249, 61] width 181 height 21
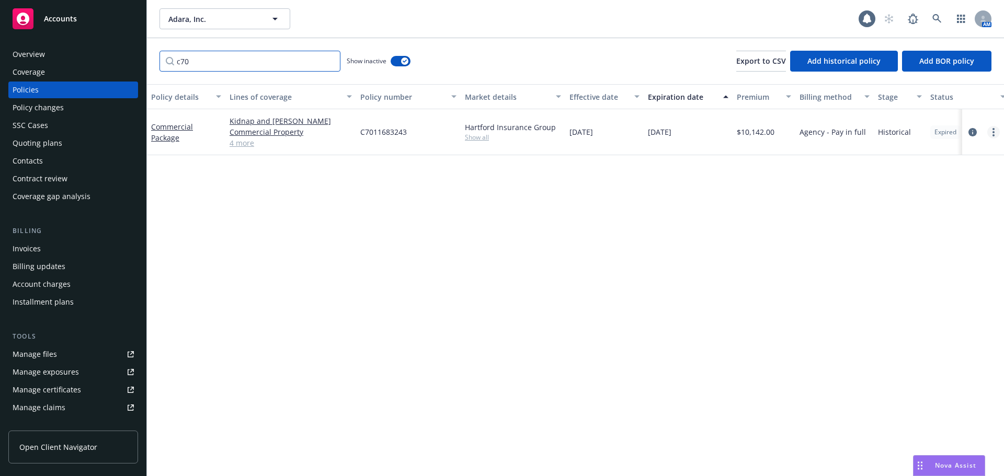
type input "c70"
click at [995, 134] on link "more" at bounding box center [993, 132] width 13 height 13
click at [974, 133] on icon "circleInformation" at bounding box center [972, 132] width 8 height 8
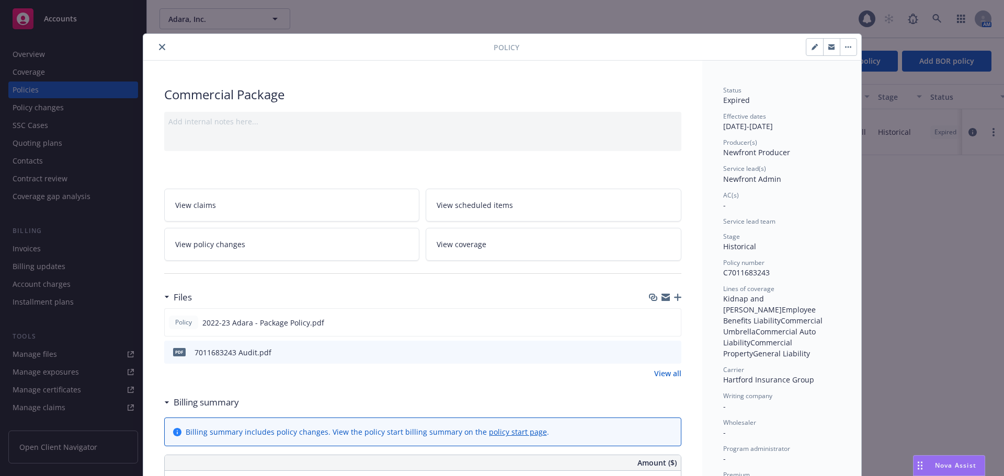
click at [812, 49] on icon "button" at bounding box center [814, 47] width 5 height 5
select select "HISTORICAL"
select select "12"
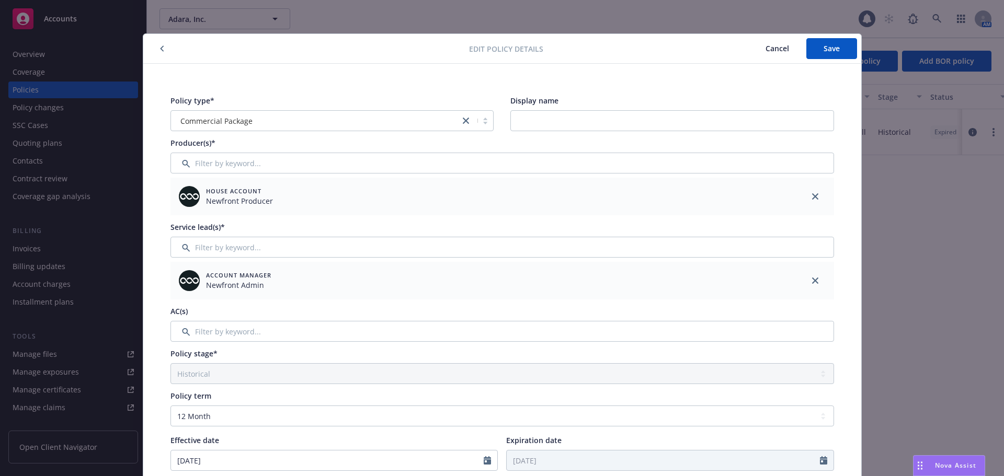
click at [771, 49] on span "Cancel" at bounding box center [777, 48] width 24 height 10
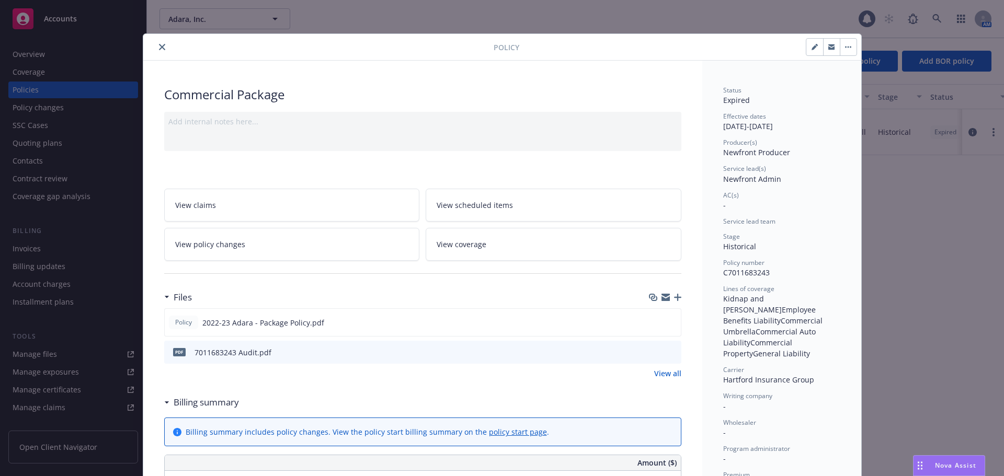
click at [159, 48] on icon "close" at bounding box center [162, 47] width 6 height 6
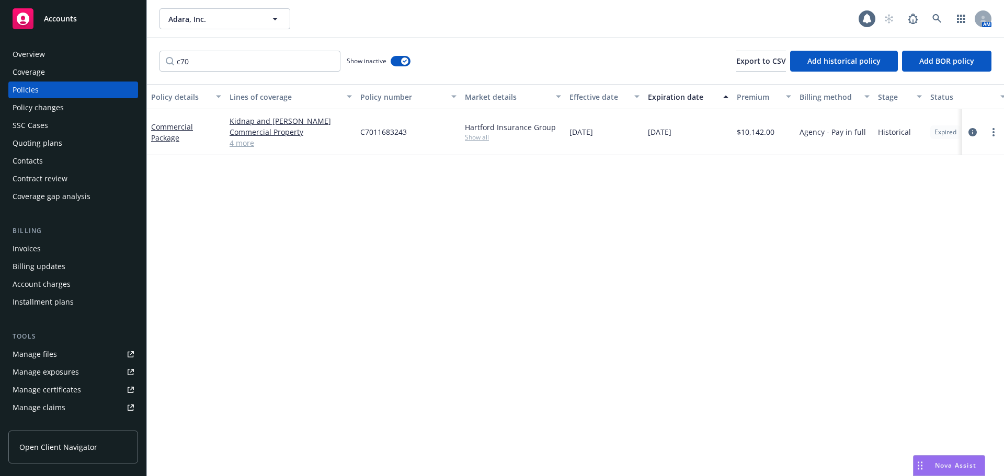
drag, startPoint x: 38, startPoint y: 18, endPoint x: 64, endPoint y: 9, distance: 27.3
click at [38, 18] on div "Accounts" at bounding box center [73, 18] width 121 height 21
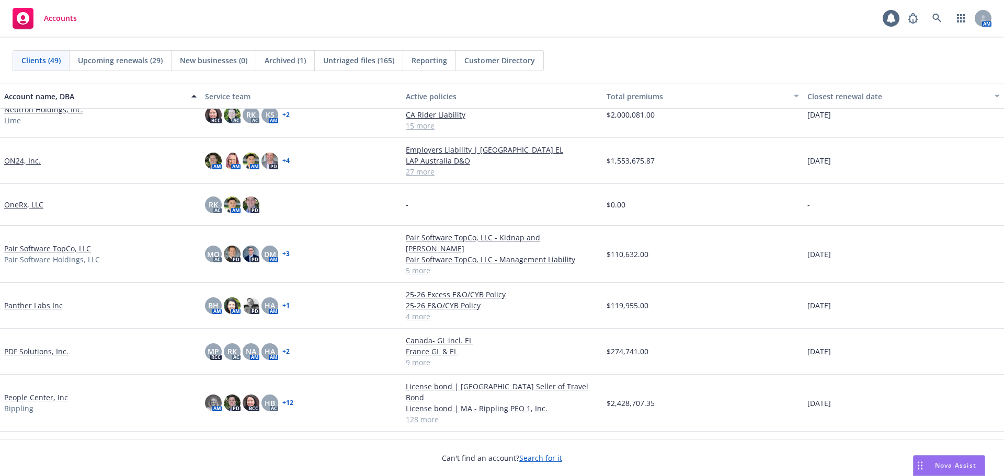
scroll to position [1203, 0]
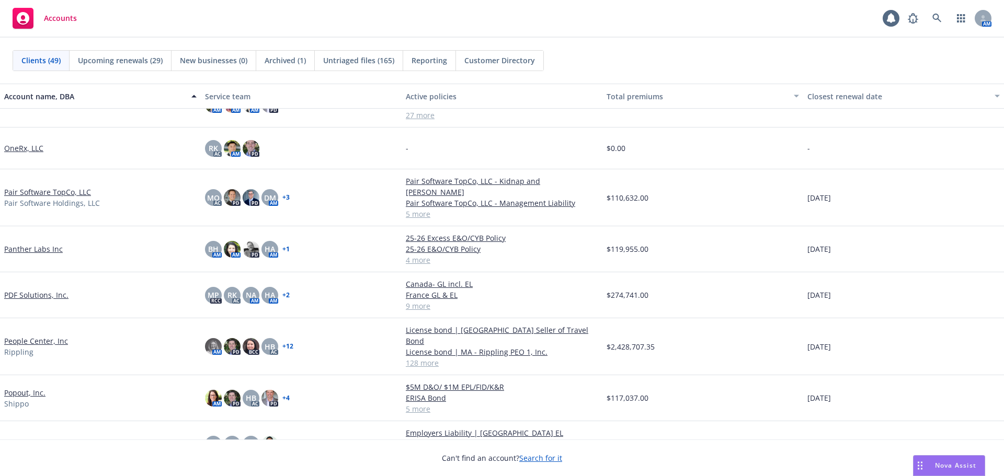
click at [27, 387] on link "Popout, Inc." at bounding box center [24, 392] width 41 height 11
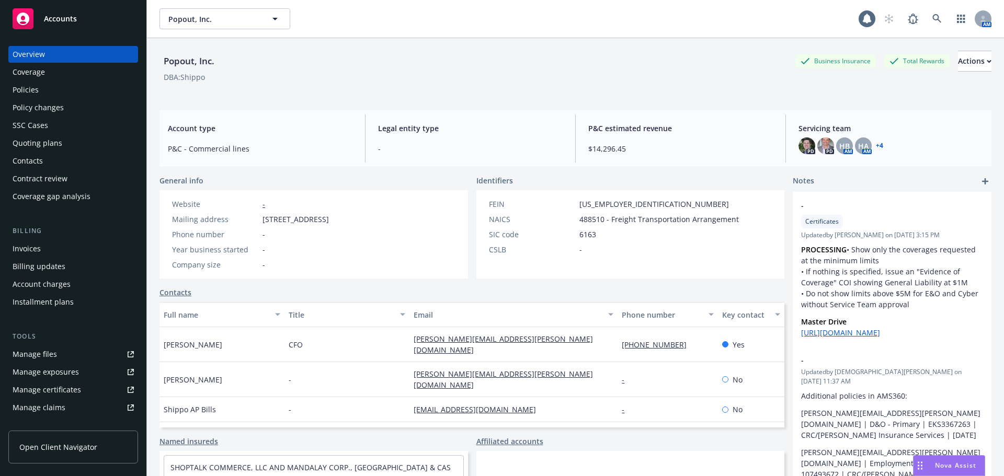
click at [58, 90] on div "Policies" at bounding box center [73, 90] width 121 height 17
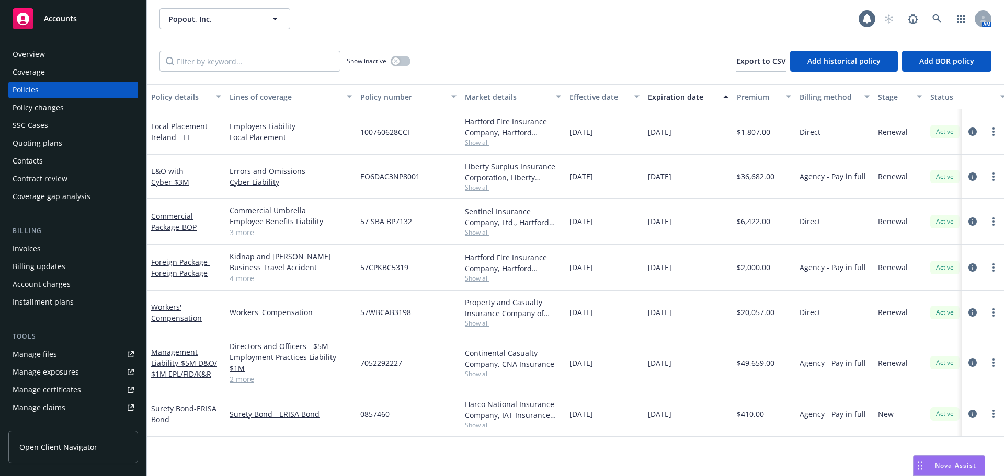
click at [102, 19] on div "Accounts" at bounding box center [73, 18] width 121 height 21
